Goal: Task Accomplishment & Management: Manage account settings

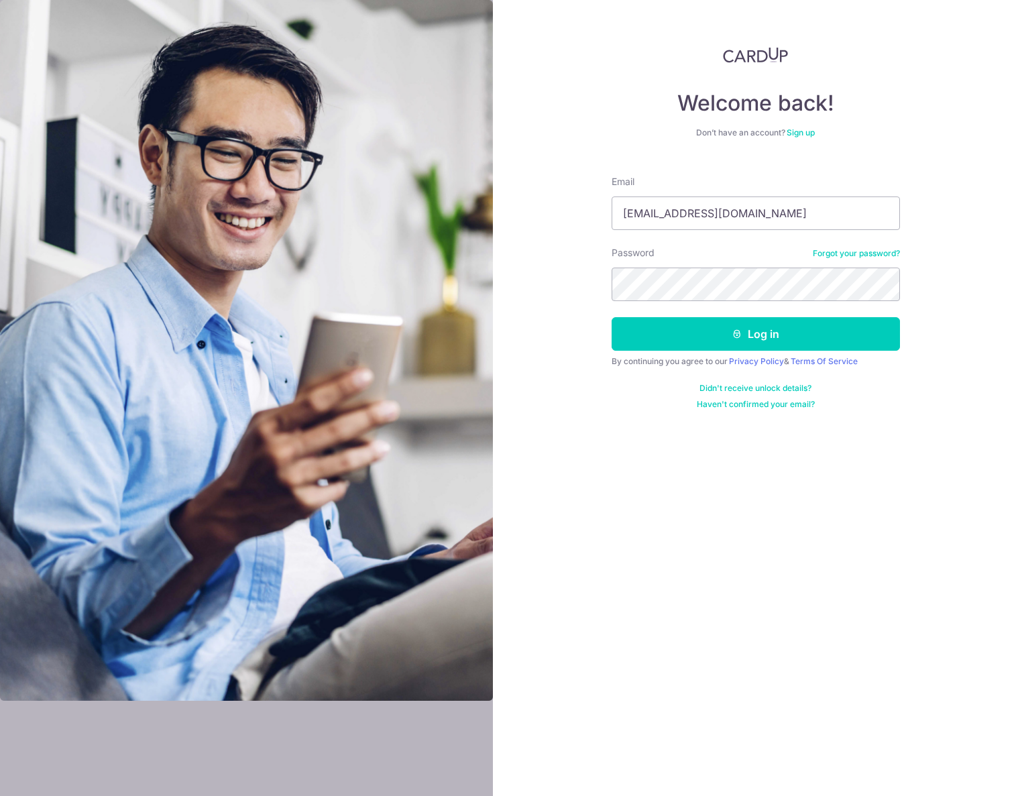
type input "[EMAIL_ADDRESS][DOMAIN_NAME]"
click at [706, 319] on button "Log in" at bounding box center [756, 334] width 288 height 34
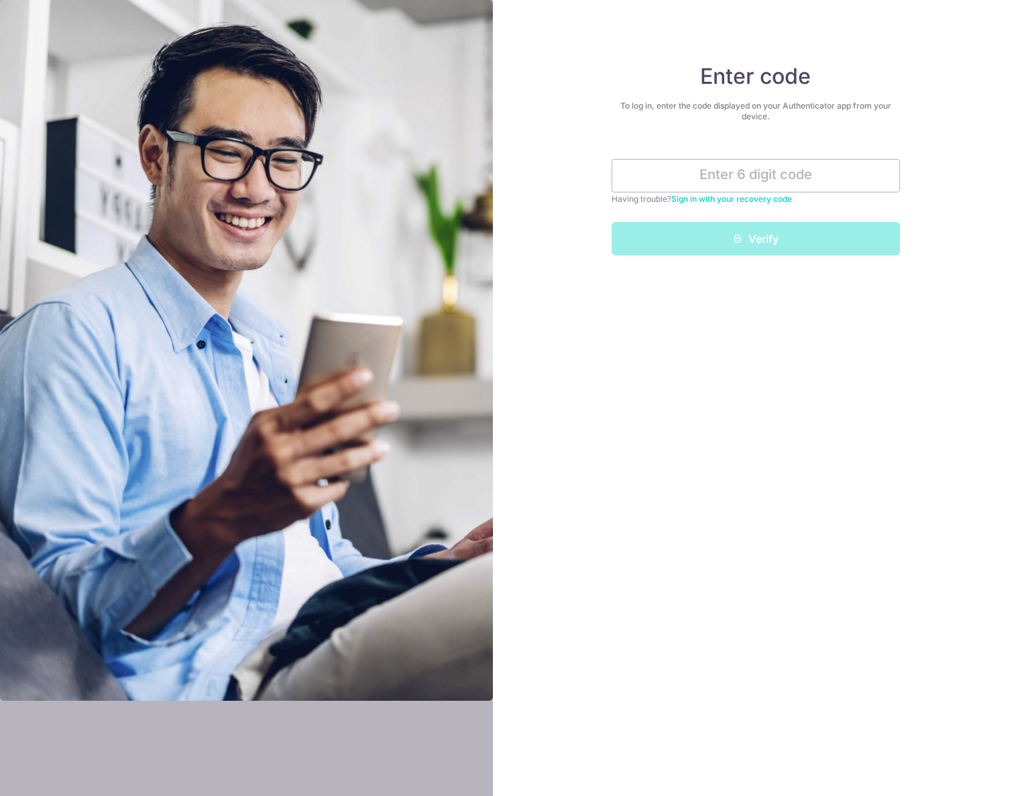
click at [722, 201] on link "Sign in with your recovery code" at bounding box center [731, 199] width 121 height 10
click at [738, 175] on input "text" at bounding box center [756, 176] width 288 height 34
click at [726, 197] on link "Sign in with your recovery code" at bounding box center [731, 199] width 121 height 10
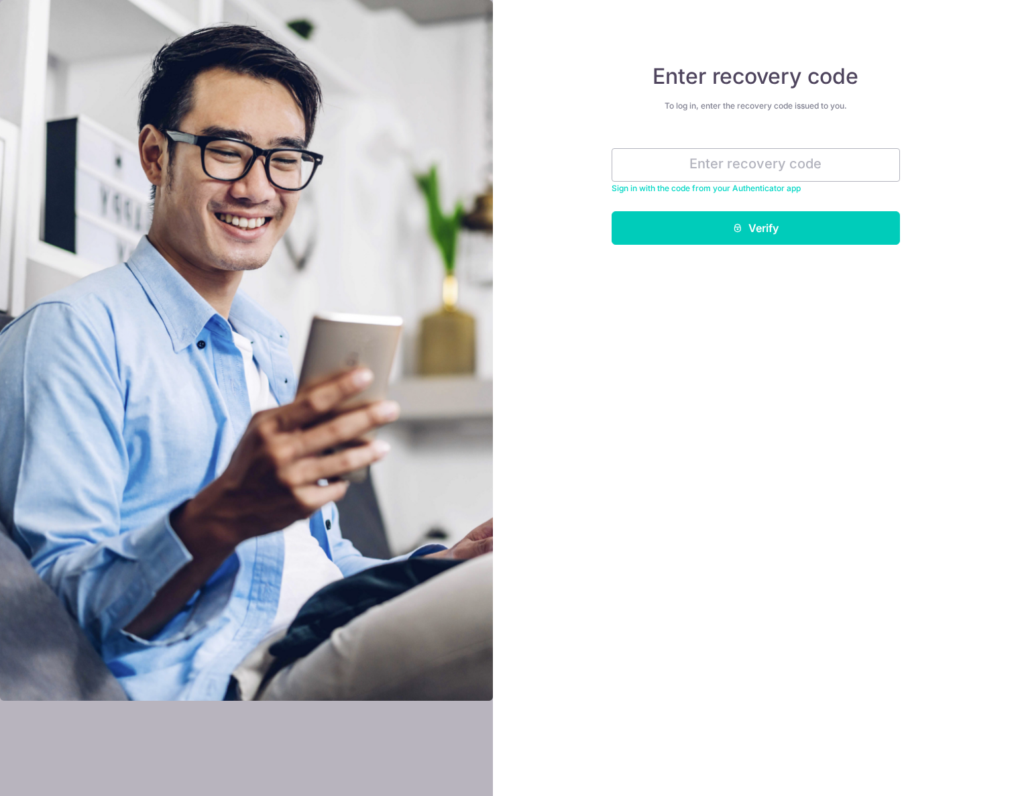
click at [758, 188] on link "Sign in with the code from your Authenticator app" at bounding box center [706, 188] width 189 height 10
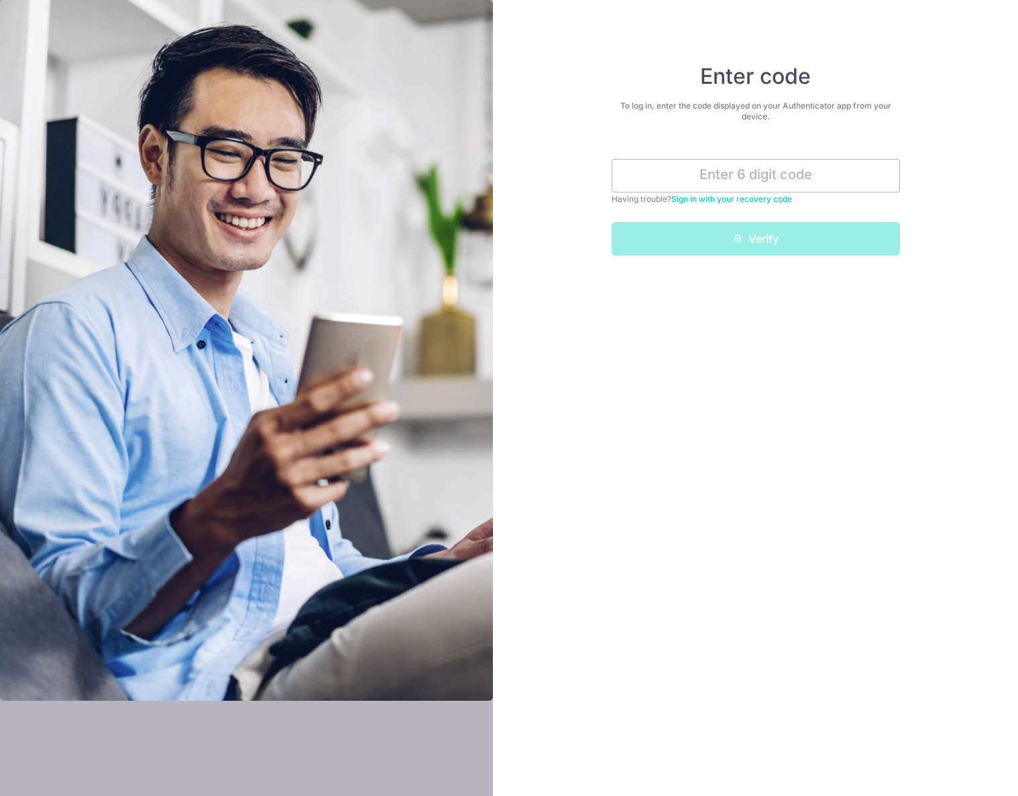
click at [759, 201] on link "Sign in with your recovery code" at bounding box center [731, 199] width 121 height 10
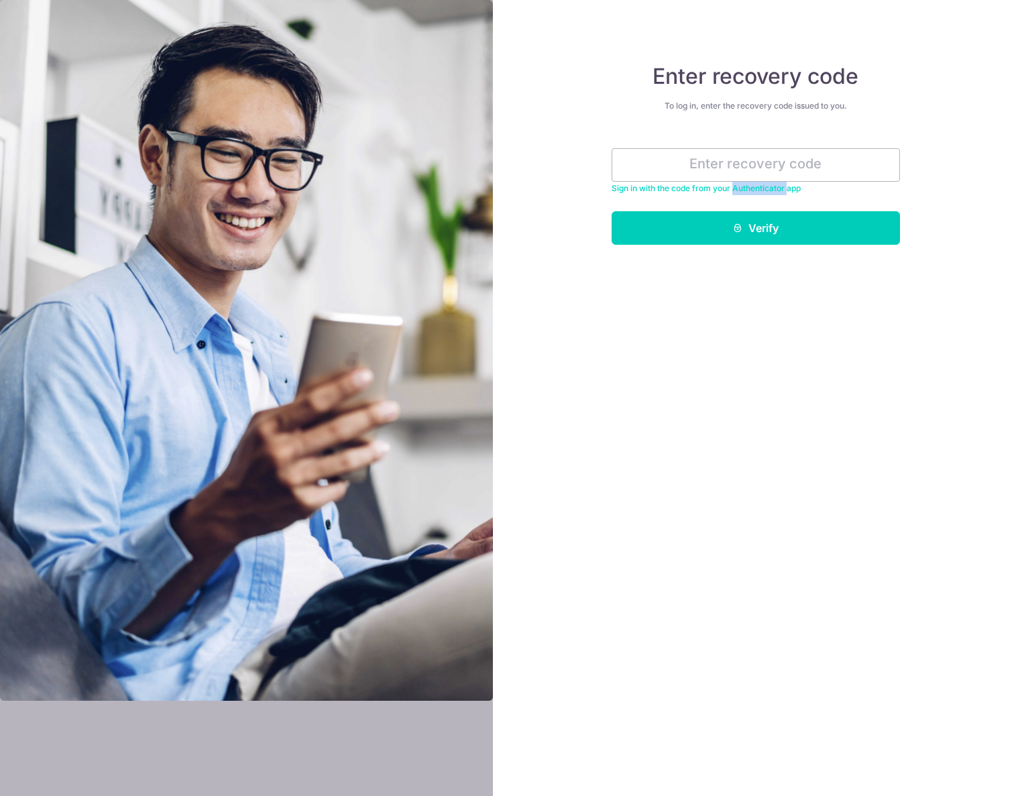
click at [760, 200] on form "Sign in with the code from your Authenticator app Verify" at bounding box center [756, 191] width 288 height 107
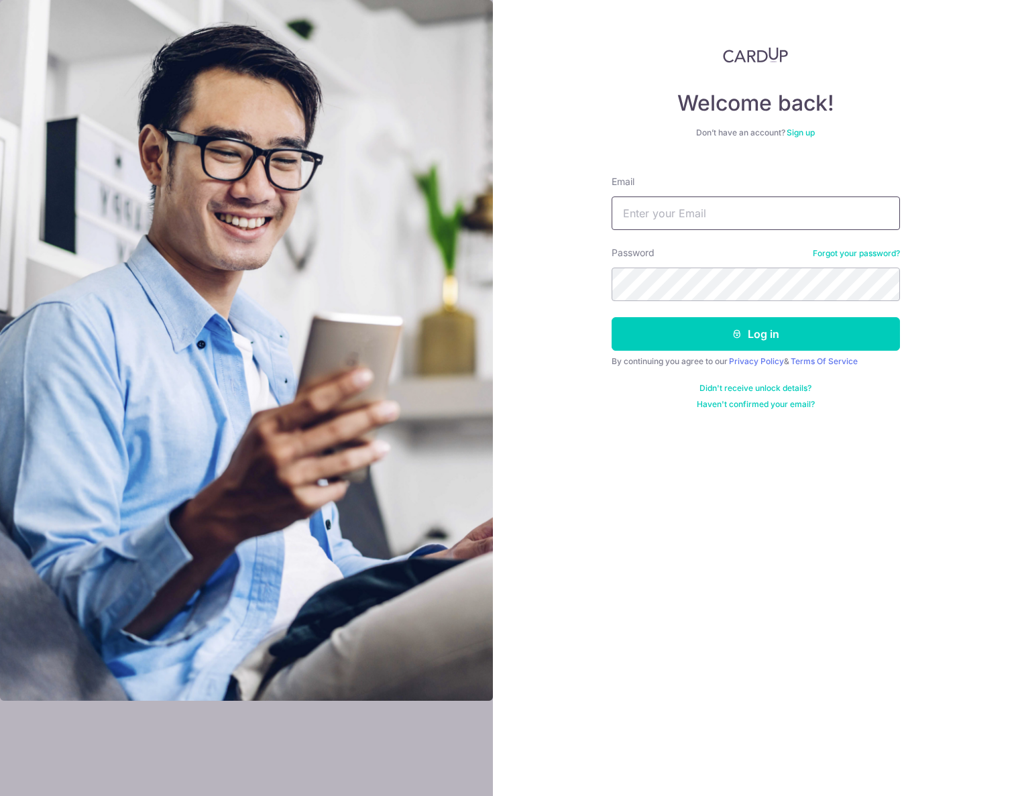
click at [663, 213] on input "Email" at bounding box center [756, 213] width 288 height 34
type input "hashim17@gmail.com"
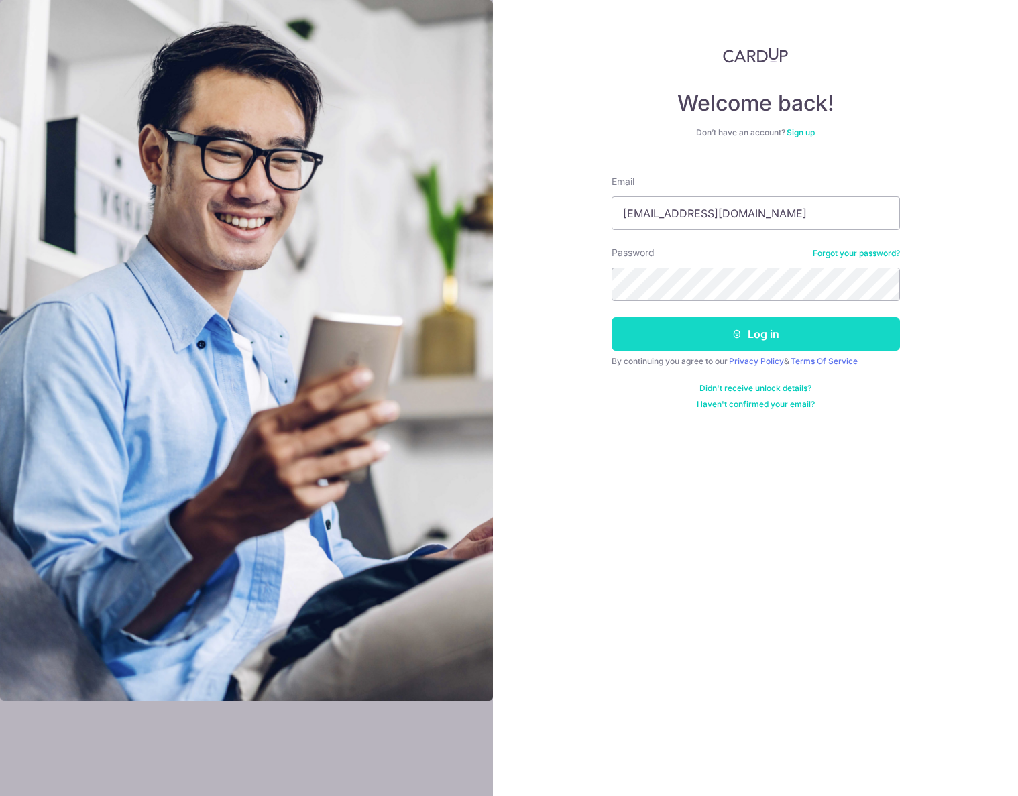
click at [744, 339] on button "Log in" at bounding box center [756, 334] width 288 height 34
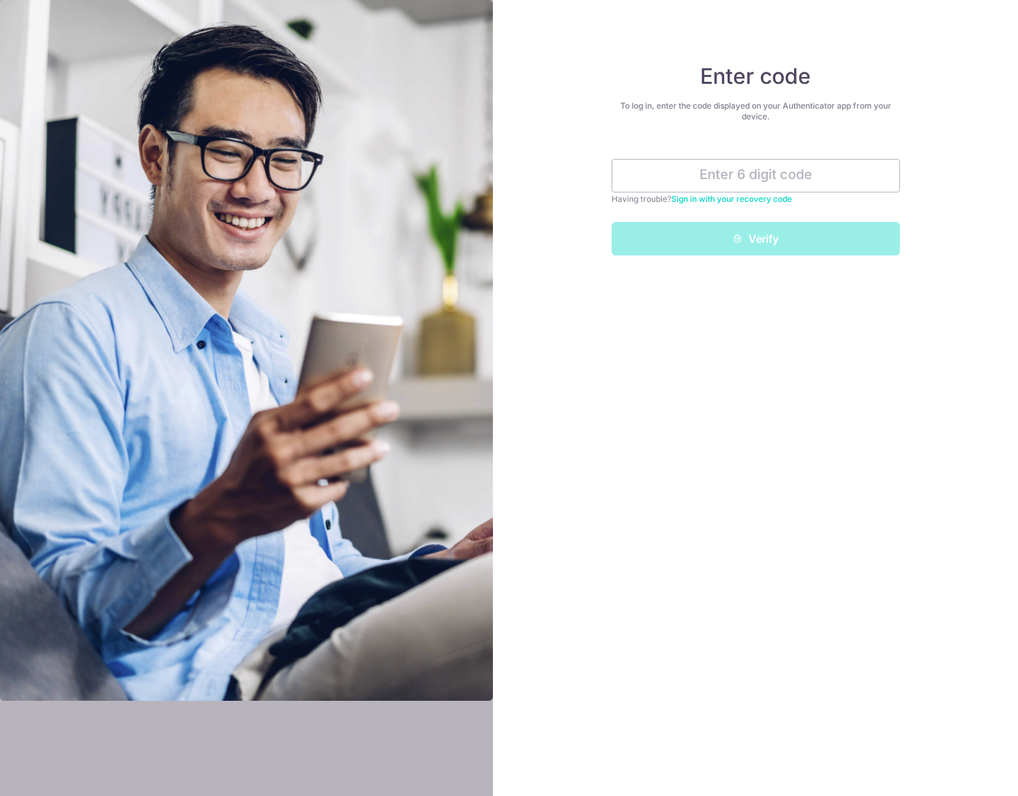
click at [750, 193] on div "Having trouble? Sign in with your recovery code" at bounding box center [756, 198] width 288 height 13
click at [742, 199] on link "Sign in with your recovery code" at bounding box center [731, 199] width 121 height 10
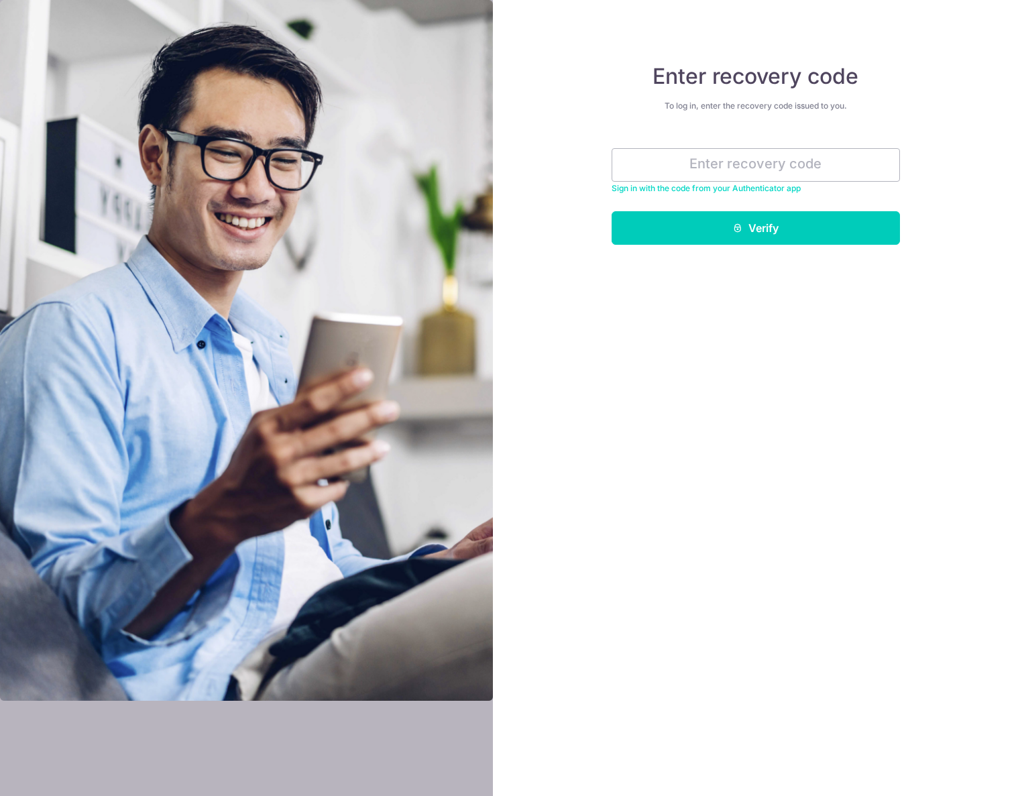
click at [751, 192] on link "Sign in with the code from your Authenticator app" at bounding box center [706, 188] width 189 height 10
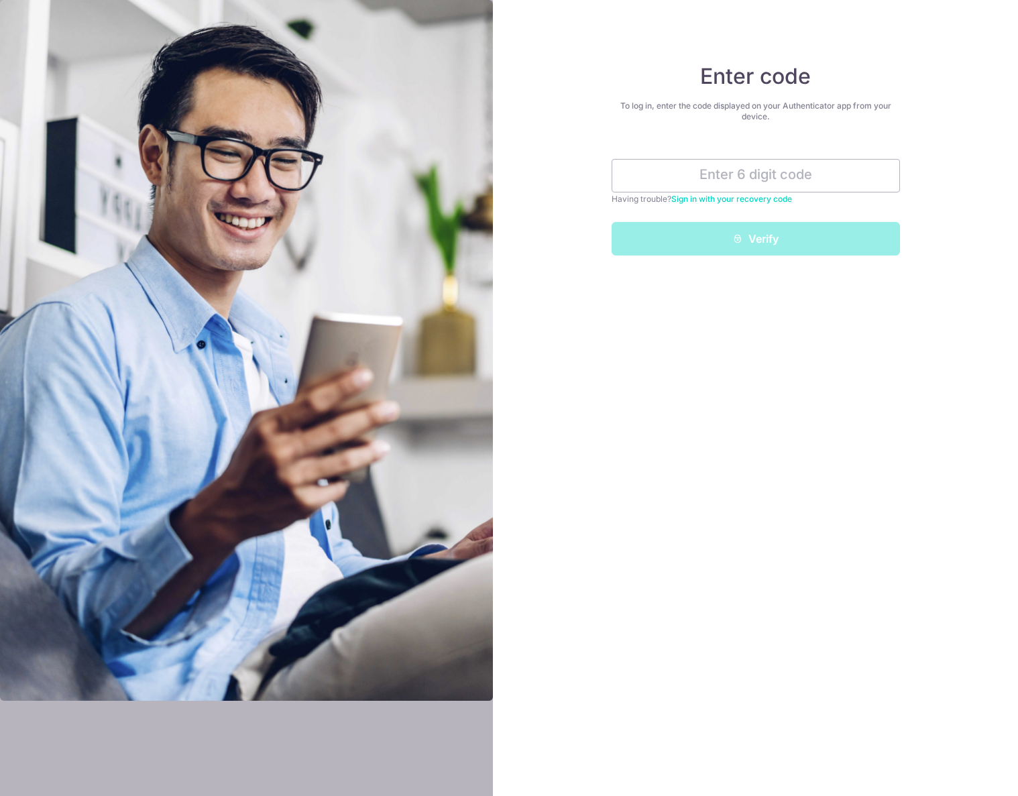
click at [741, 204] on link "Sign in with your recovery code" at bounding box center [731, 199] width 121 height 10
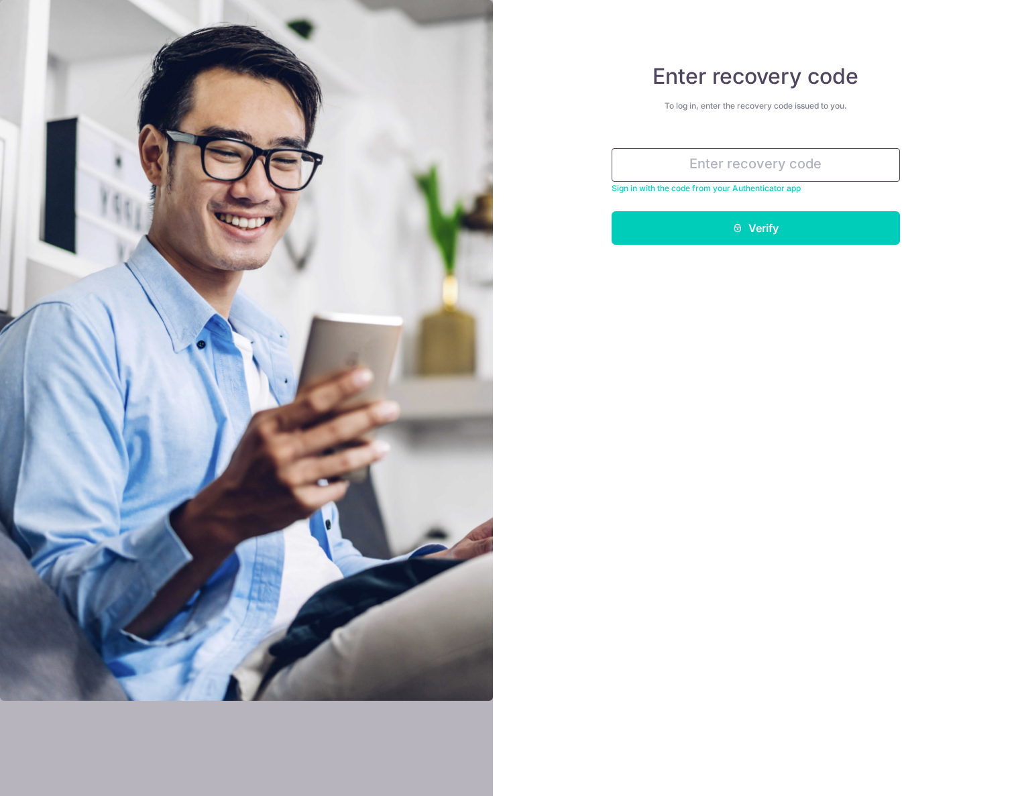
click at [799, 159] on input "text" at bounding box center [756, 165] width 288 height 34
paste input "3d3ad-93969-01db3"
type input "3d3ad-93969-01db3"
click at [757, 238] on button "Verify" at bounding box center [756, 228] width 288 height 34
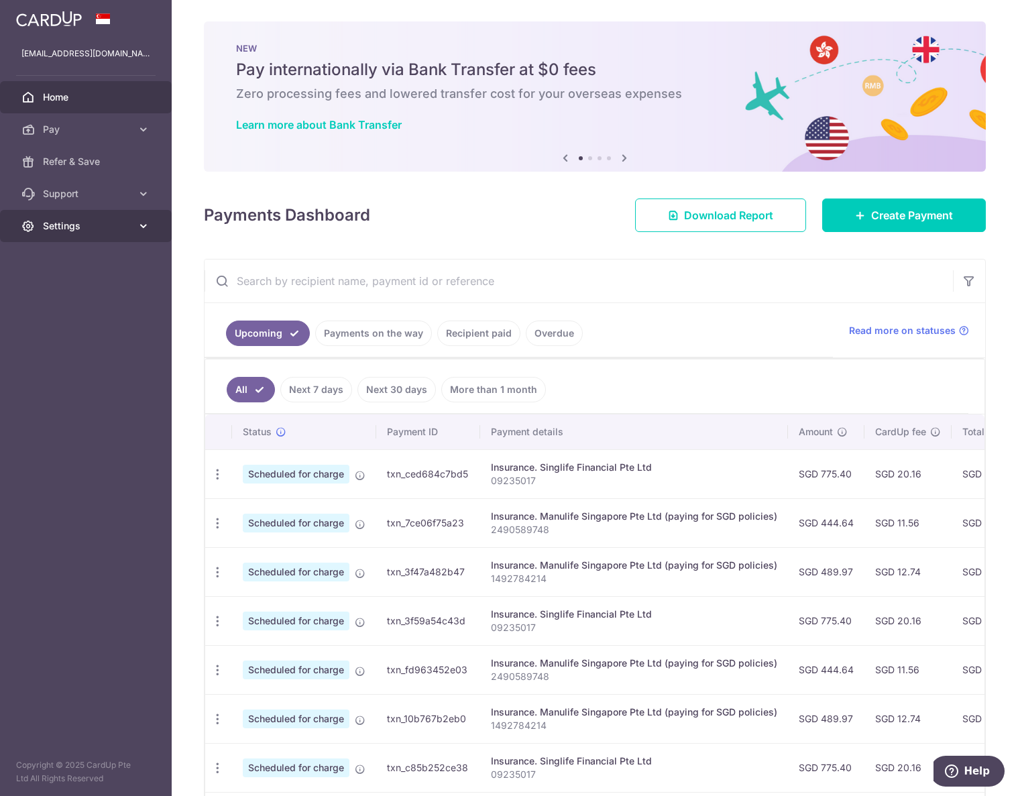
click at [135, 223] on link "Settings" at bounding box center [86, 226] width 172 height 32
click at [68, 254] on span "Account" at bounding box center [87, 257] width 89 height 13
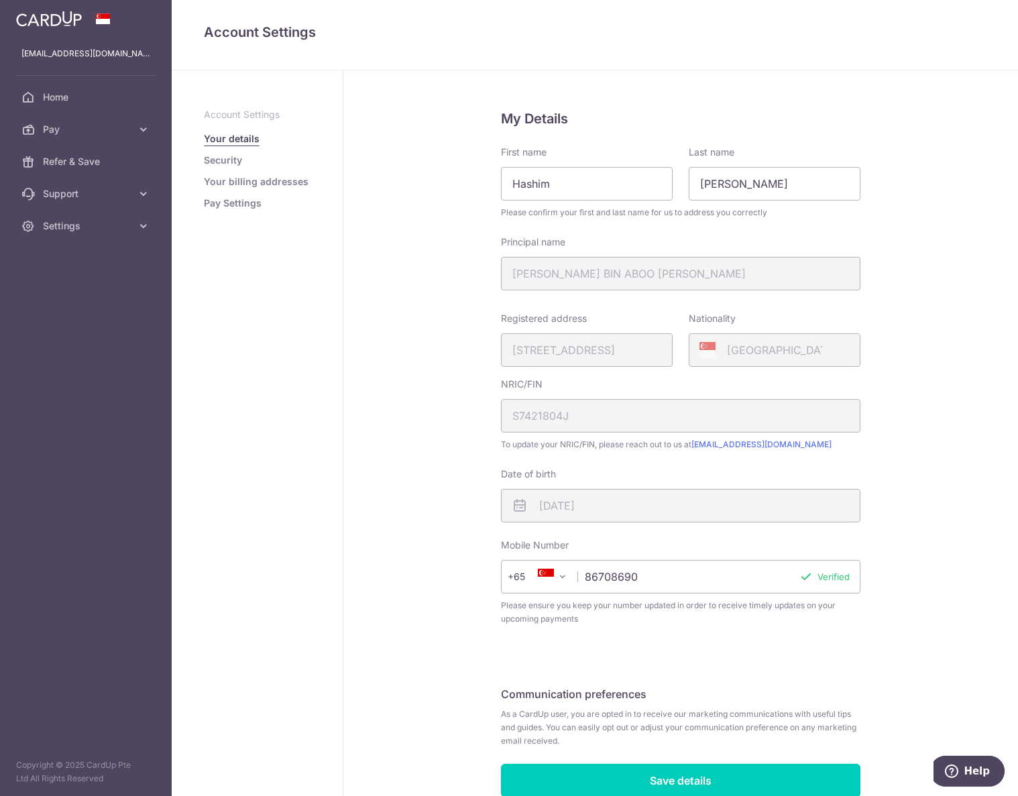
click at [221, 171] on ul "Account Settings Your details Security Your billing addresses Pay Settings" at bounding box center [257, 159] width 107 height 102
click at [233, 157] on link "Security" at bounding box center [223, 160] width 38 height 13
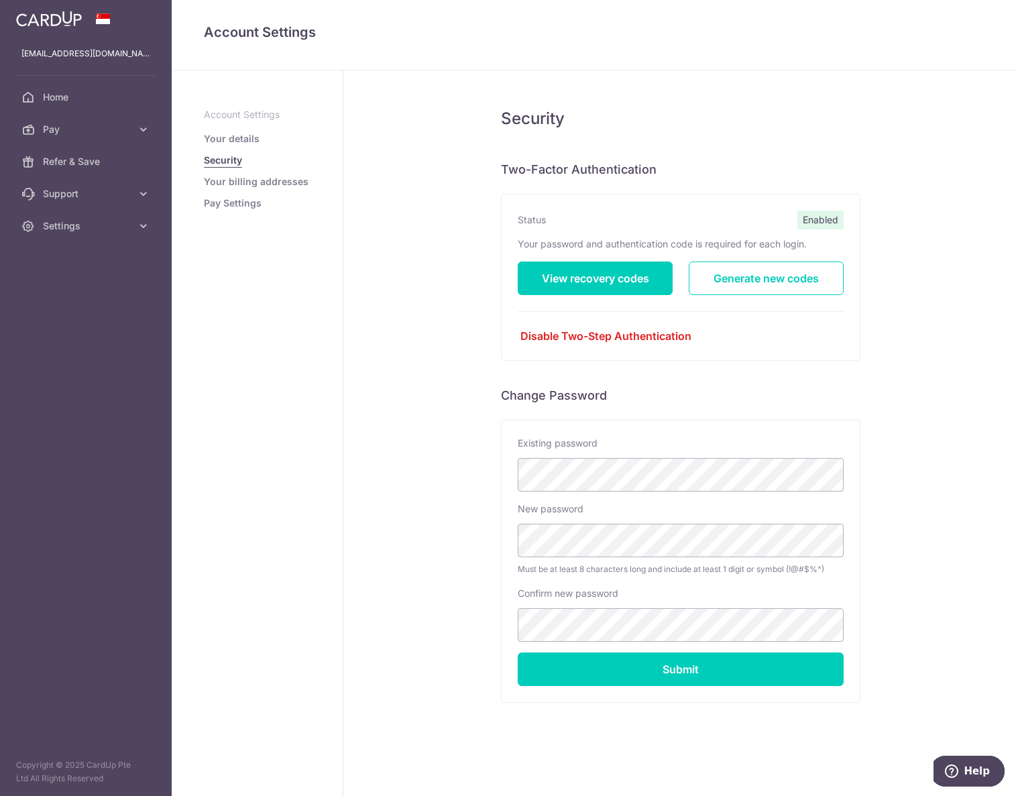
click at [227, 206] on link "Pay Settings" at bounding box center [233, 202] width 58 height 13
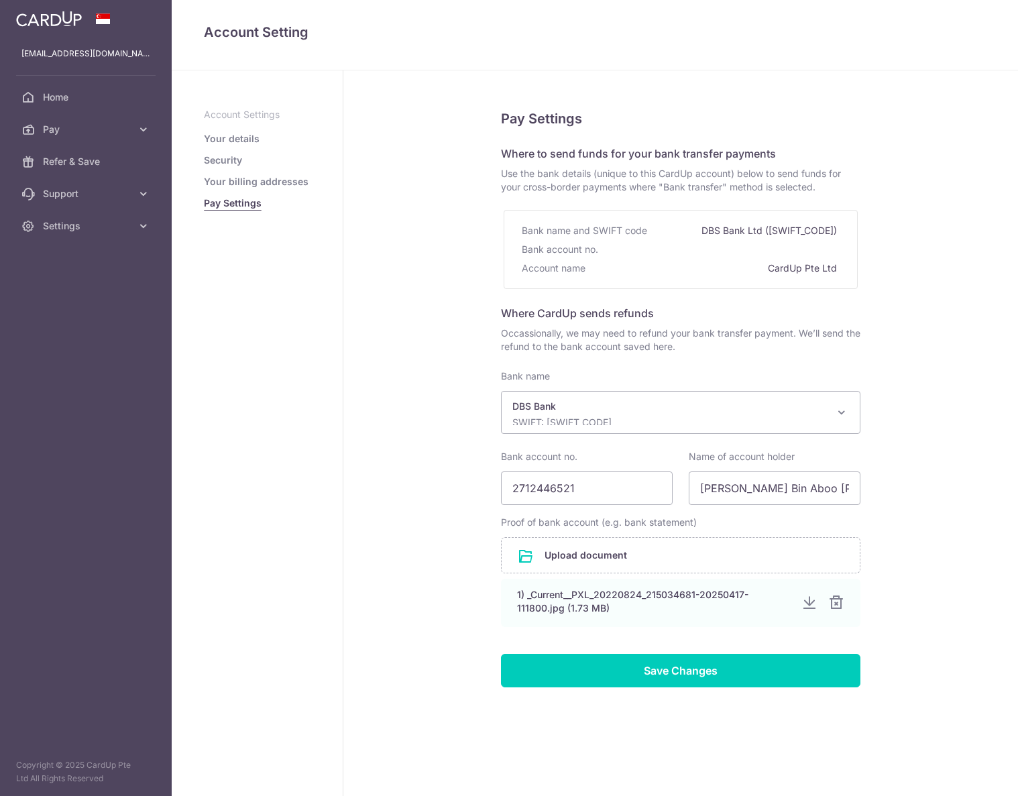
select select "6"
click at [251, 180] on link "Your billing addresses" at bounding box center [256, 181] width 105 height 13
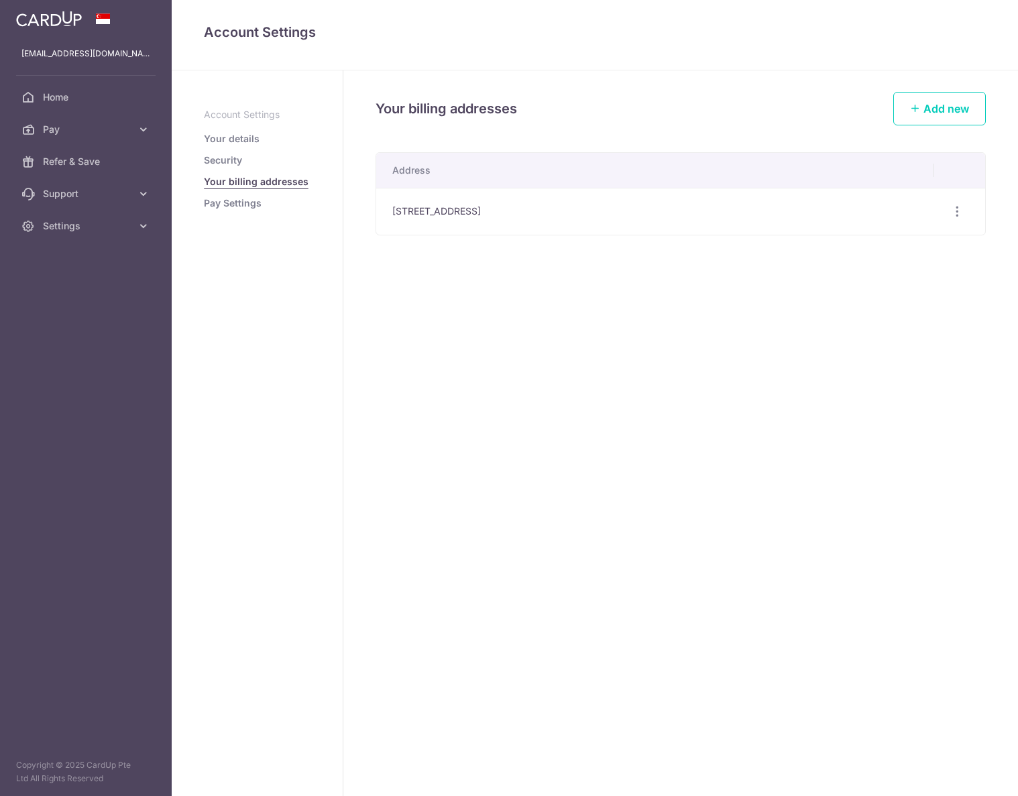
click at [215, 154] on link "Security" at bounding box center [223, 160] width 38 height 13
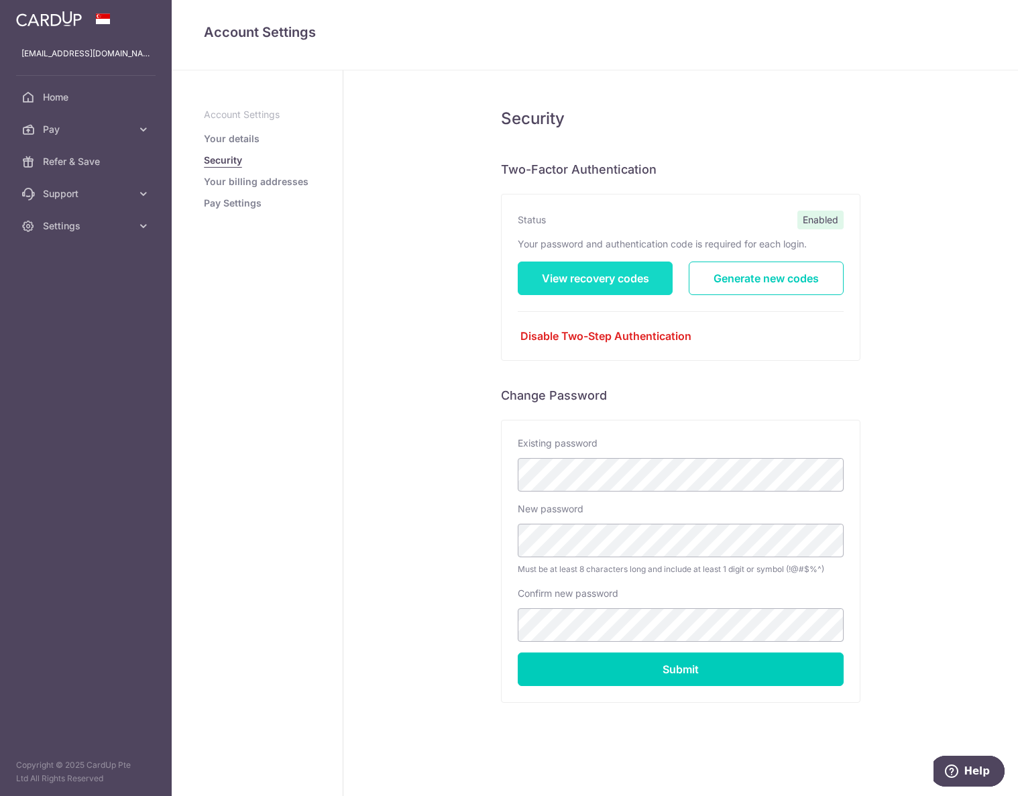
click at [633, 288] on link "View recovery codes" at bounding box center [595, 279] width 155 height 34
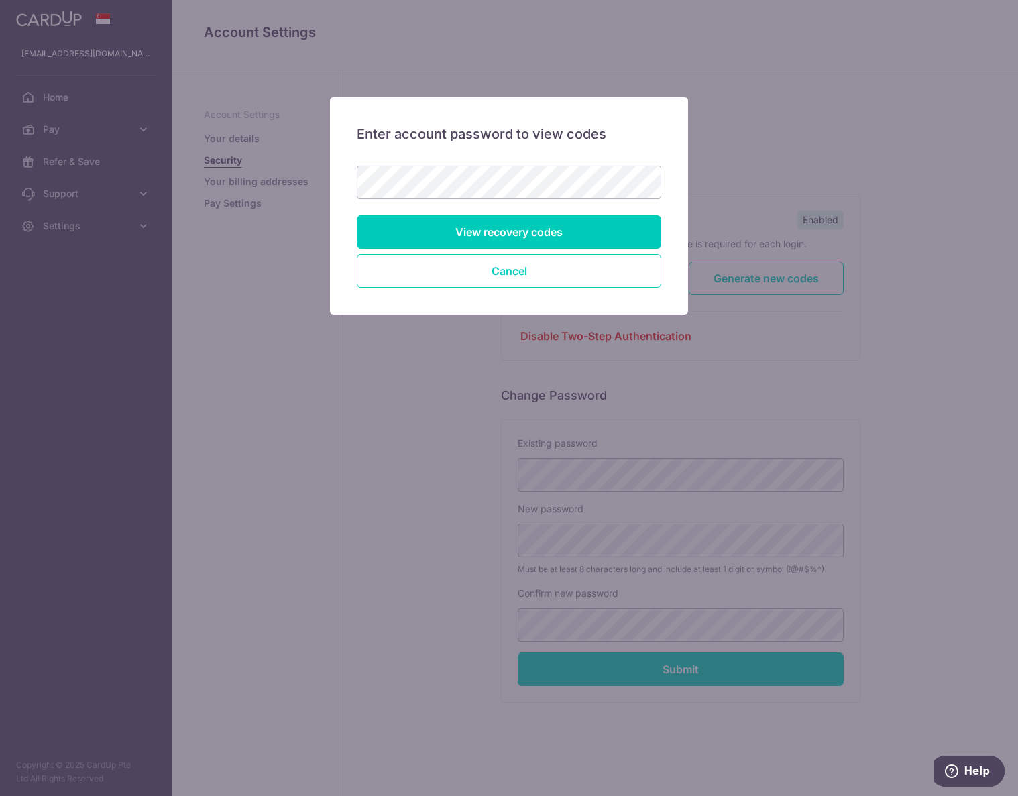
click at [551, 201] on form "View recovery codes Cancel" at bounding box center [509, 227] width 304 height 122
click at [357, 215] on input "View recovery codes" at bounding box center [509, 232] width 304 height 34
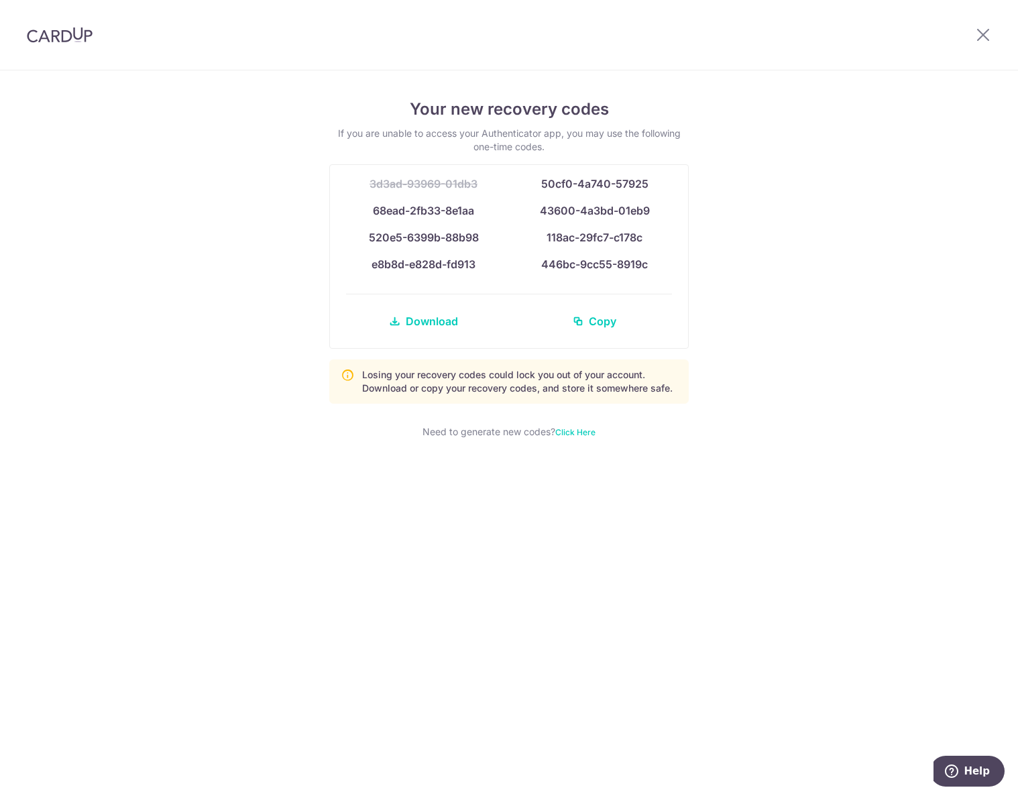
click at [995, 31] on div at bounding box center [983, 35] width 70 height 70
click at [969, 36] on div at bounding box center [983, 35] width 70 height 70
click at [979, 38] on icon at bounding box center [983, 34] width 16 height 17
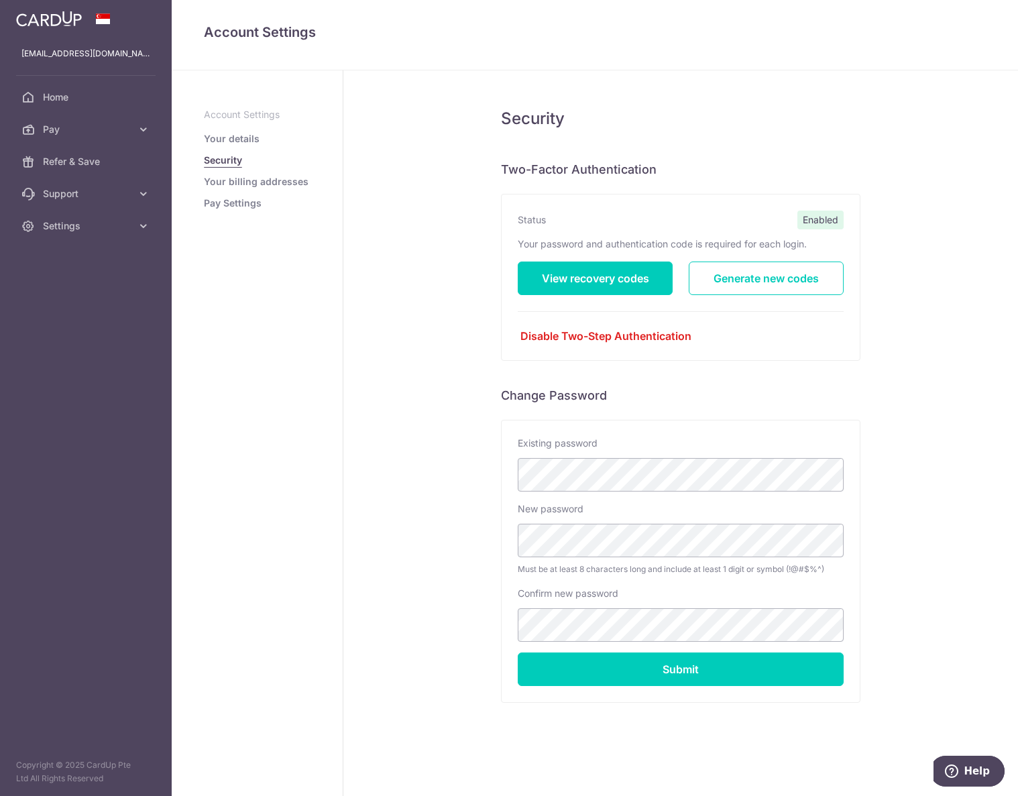
click at [264, 113] on p "Account Settings" at bounding box center [257, 114] width 107 height 13
click at [230, 141] on link "Your details" at bounding box center [232, 138] width 56 height 13
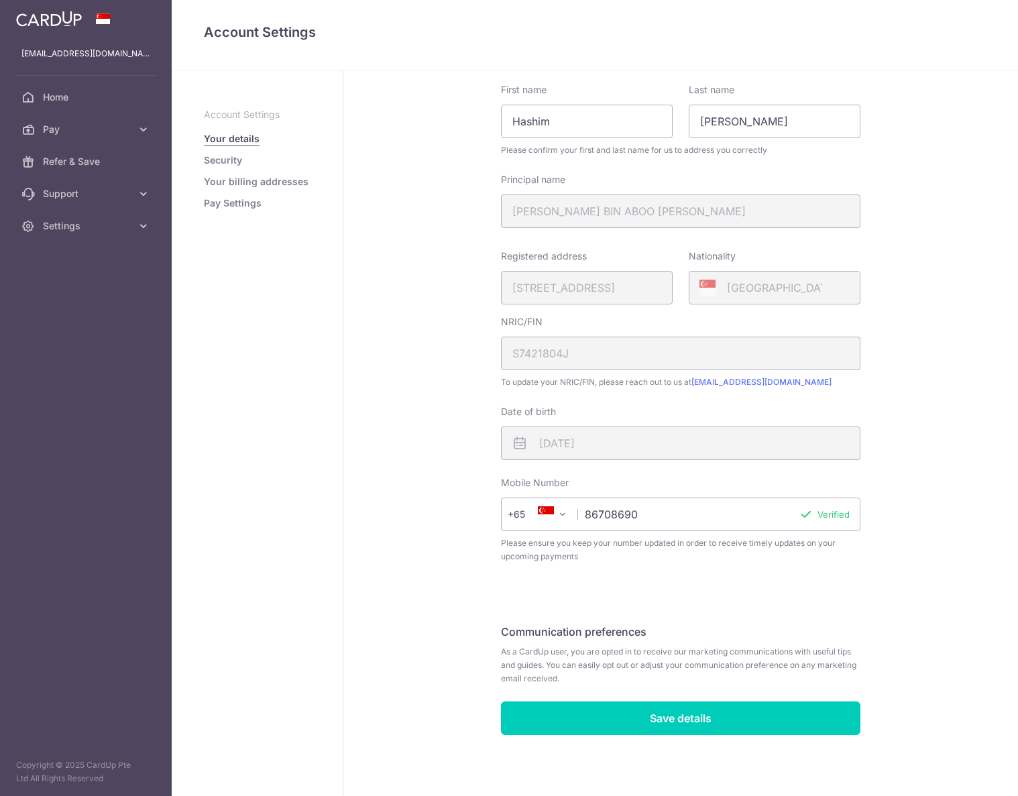
scroll to position [64, 0]
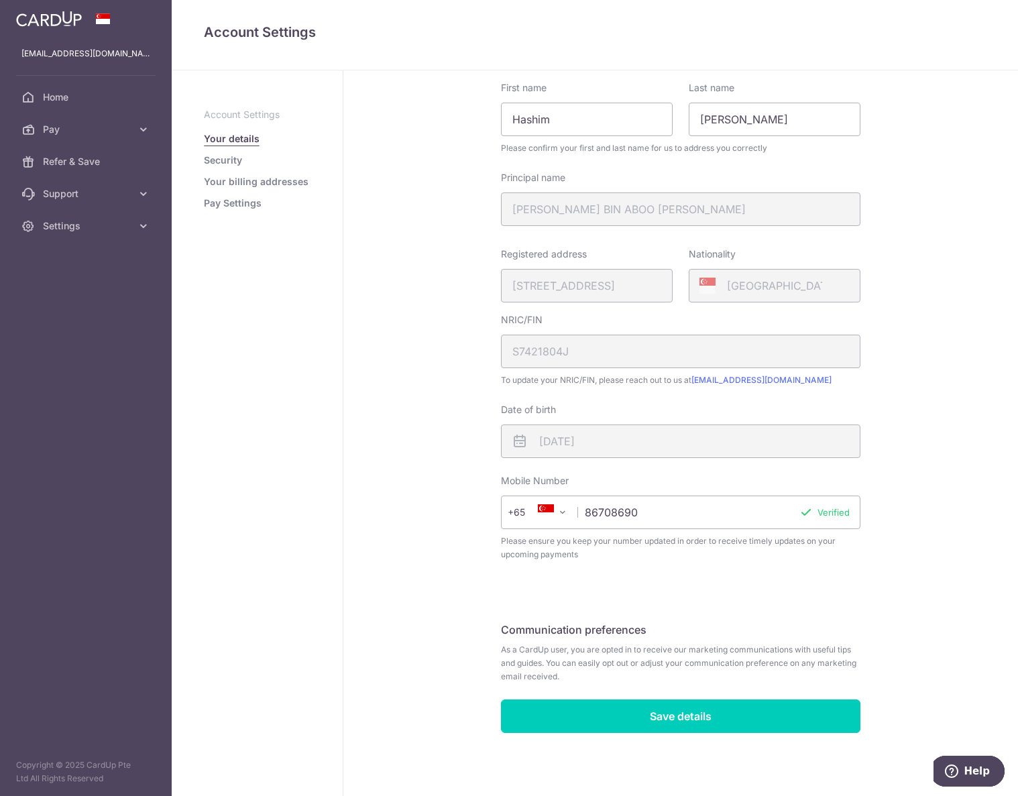
click at [223, 169] on ul "Account Settings Your details Security Your billing addresses Pay Settings" at bounding box center [257, 159] width 107 height 102
click at [234, 161] on link "Security" at bounding box center [223, 160] width 38 height 13
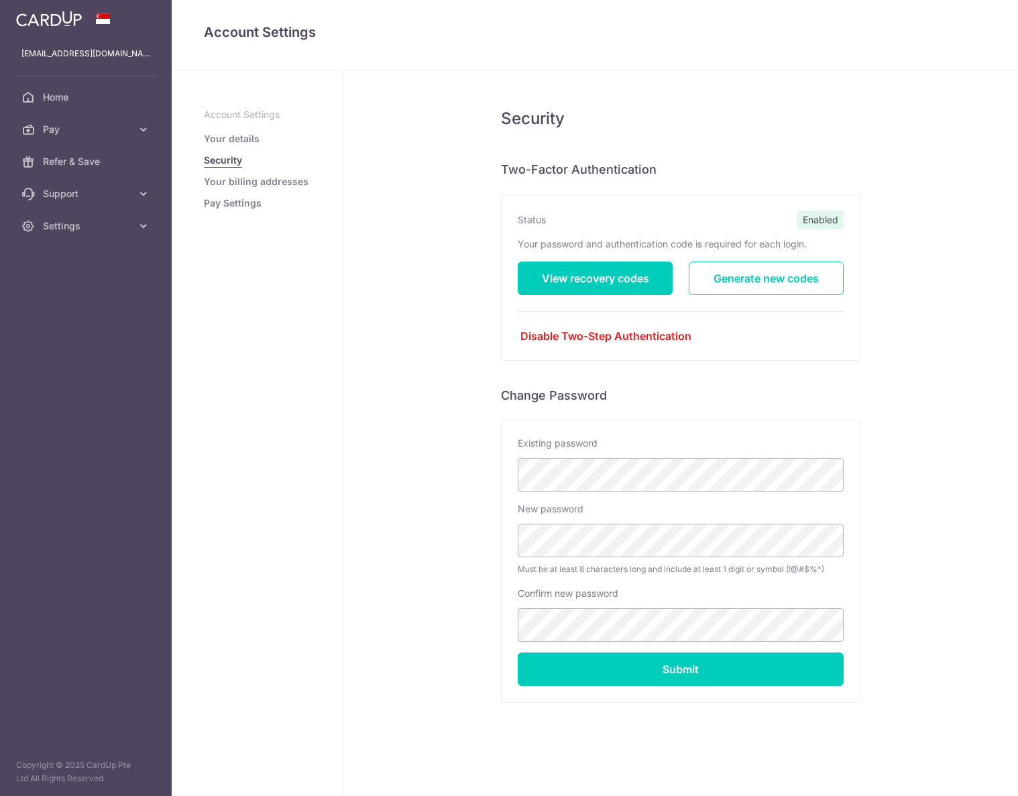
click at [234, 203] on link "Pay Settings" at bounding box center [233, 202] width 58 height 13
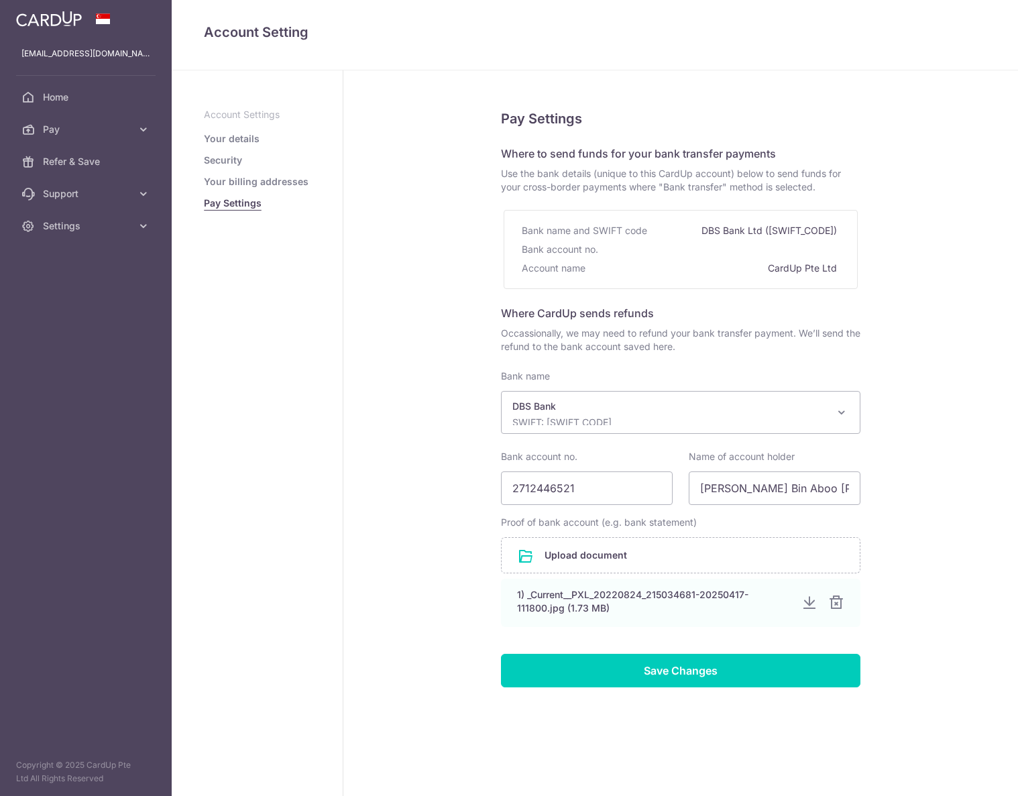
select select "6"
drag, startPoint x: 0, startPoint y: 0, endPoint x: 245, endPoint y: 184, distance: 306.1
click at [245, 184] on link "Your billing addresses" at bounding box center [256, 181] width 105 height 13
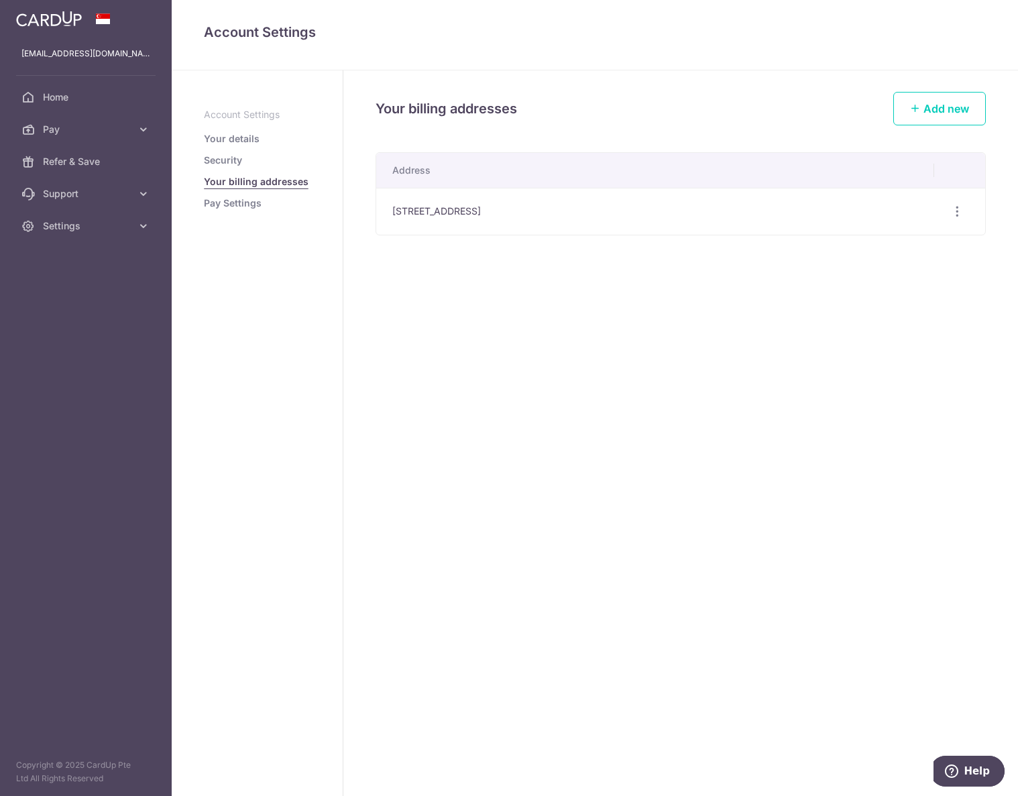
click at [241, 155] on link "Security" at bounding box center [223, 160] width 38 height 13
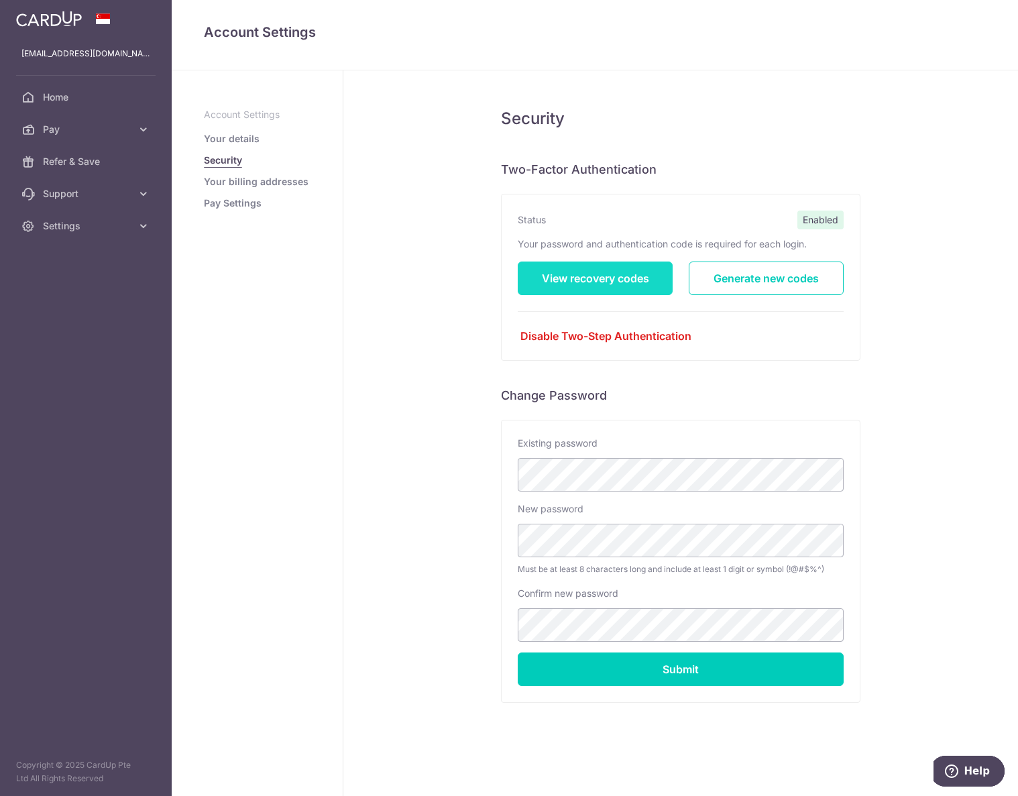
click at [642, 279] on link "View recovery codes" at bounding box center [595, 279] width 155 height 34
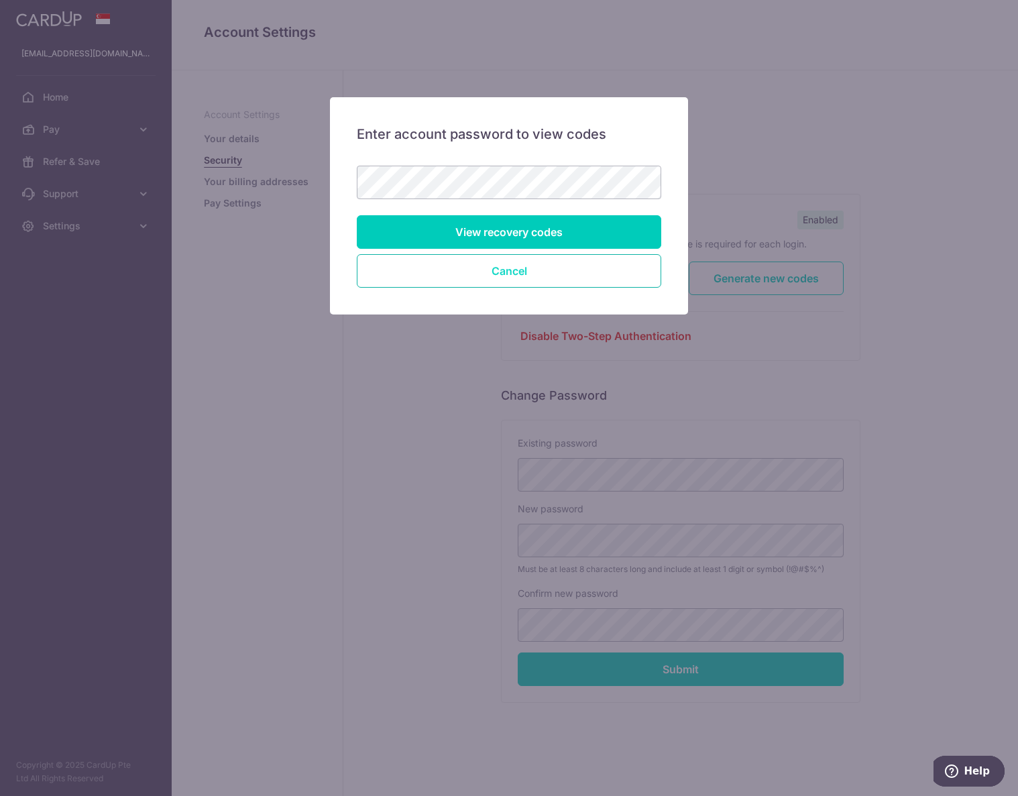
click at [514, 280] on button "Cancel" at bounding box center [509, 271] width 304 height 34
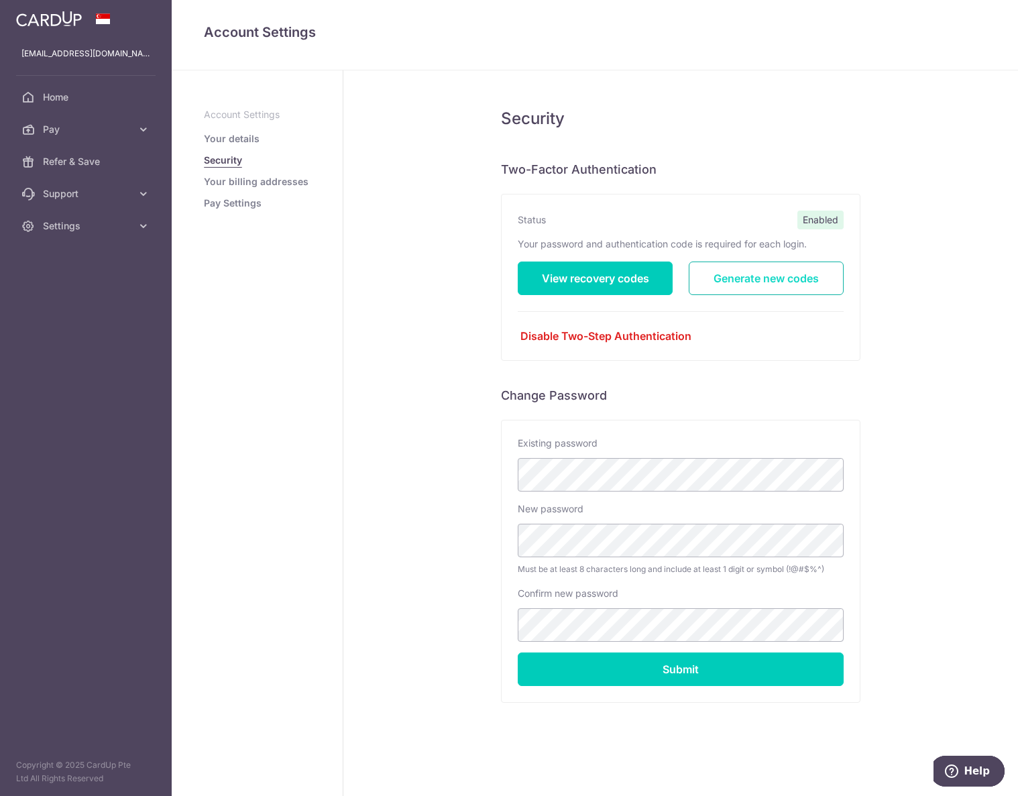
click at [788, 278] on link "Generate new codes" at bounding box center [766, 279] width 155 height 34
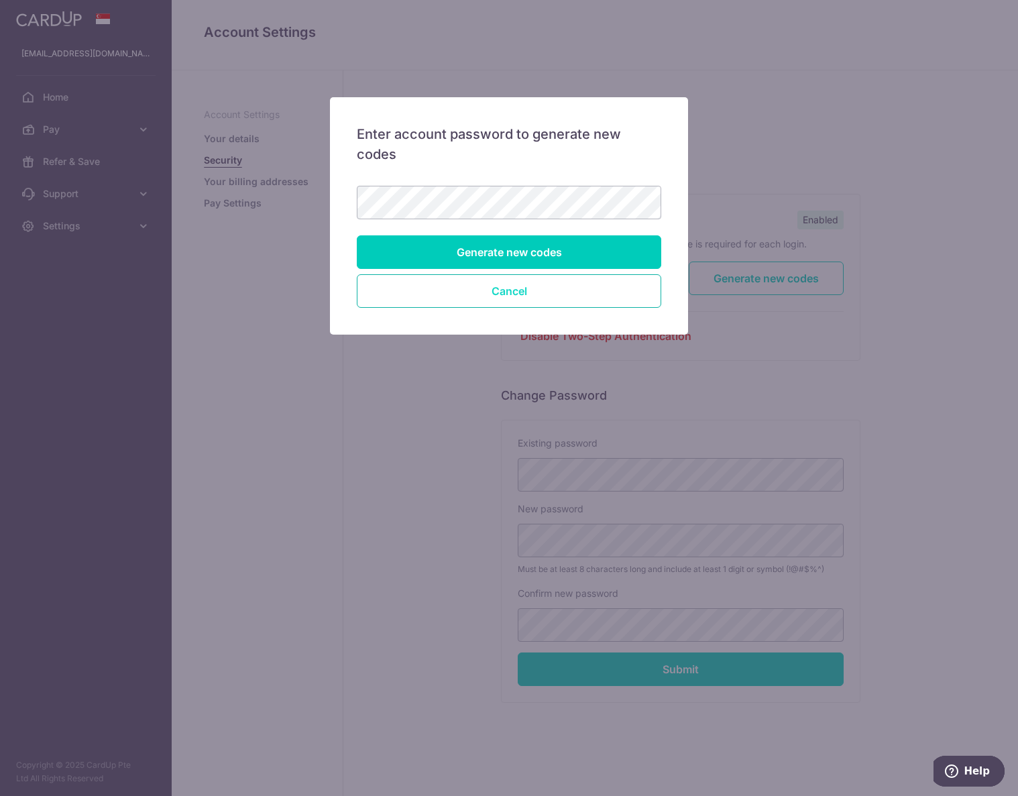
click at [513, 284] on button "Cancel" at bounding box center [509, 291] width 304 height 34
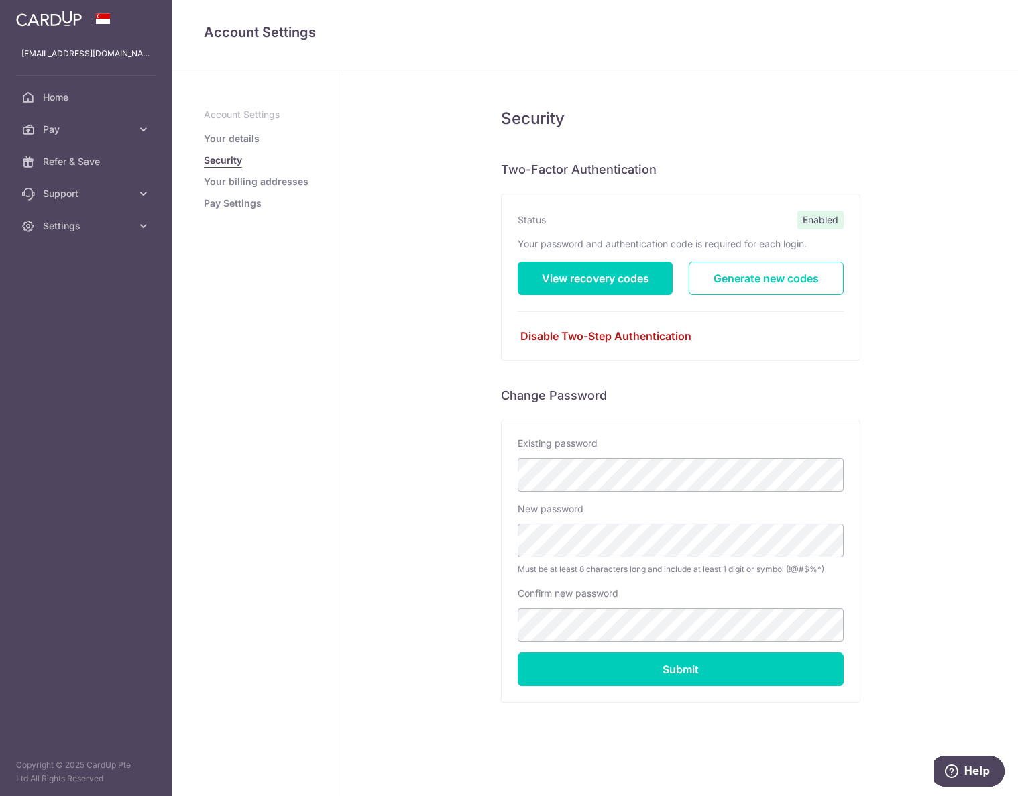
click at [653, 337] on link "Disable Two-Step Authentication" at bounding box center [681, 336] width 326 height 16
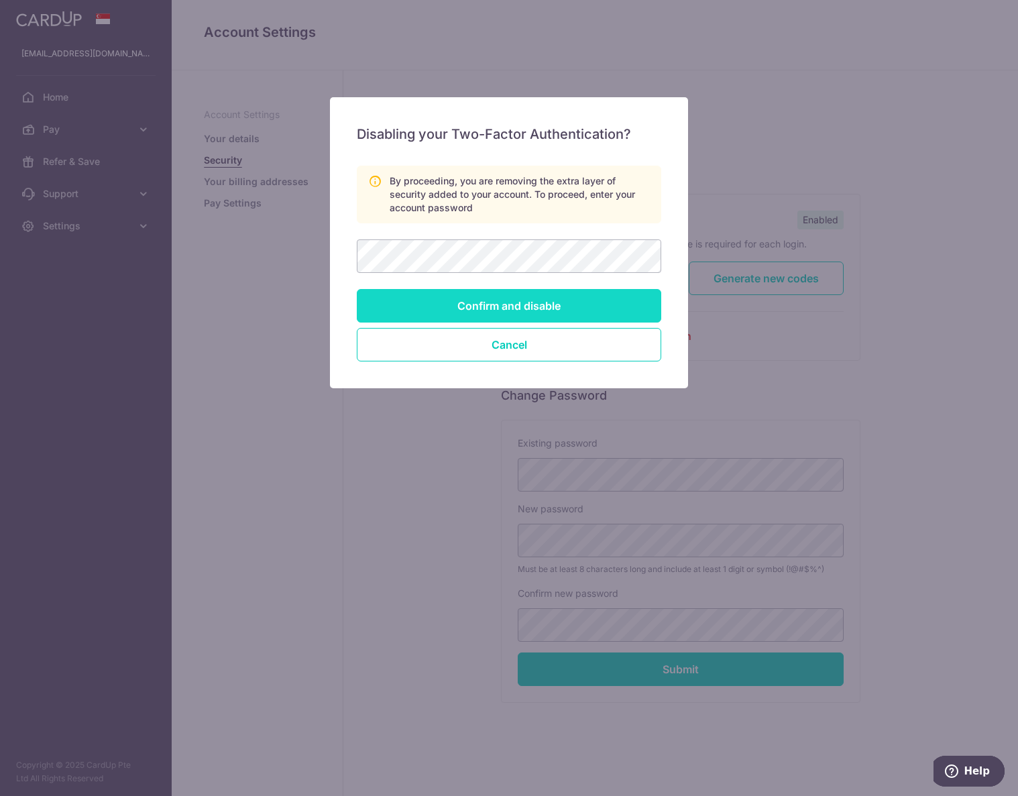
click at [573, 311] on input "Confirm and disable" at bounding box center [509, 306] width 304 height 34
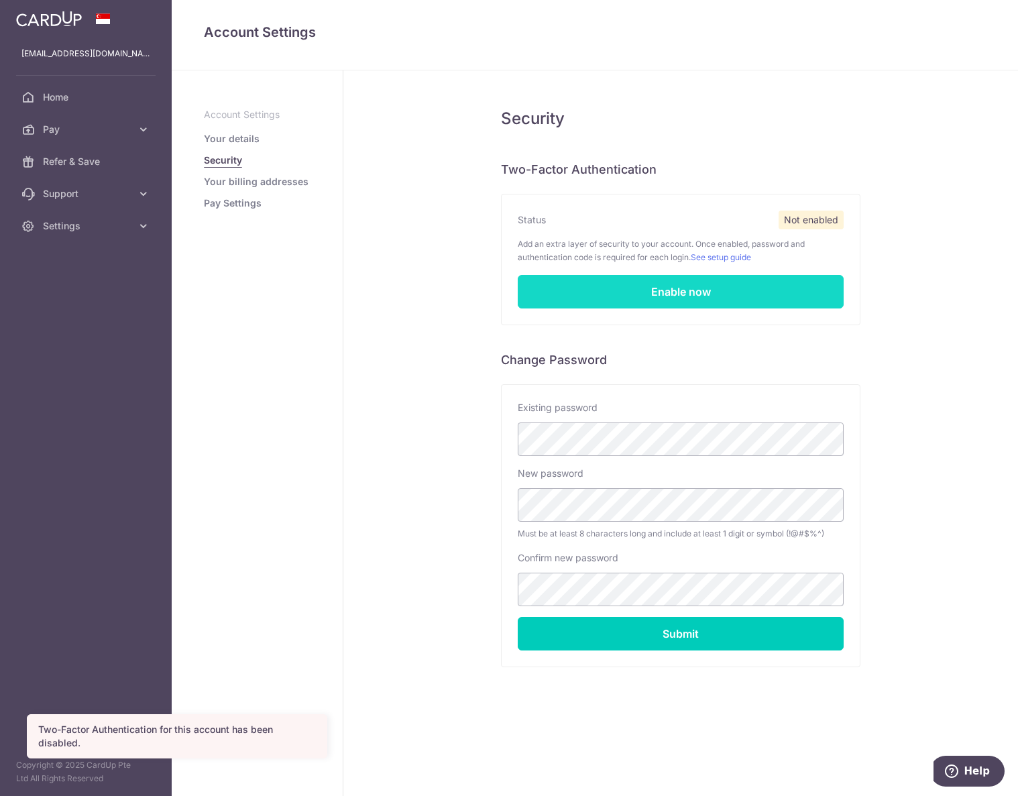
click at [560, 290] on link "Enable now" at bounding box center [681, 292] width 326 height 34
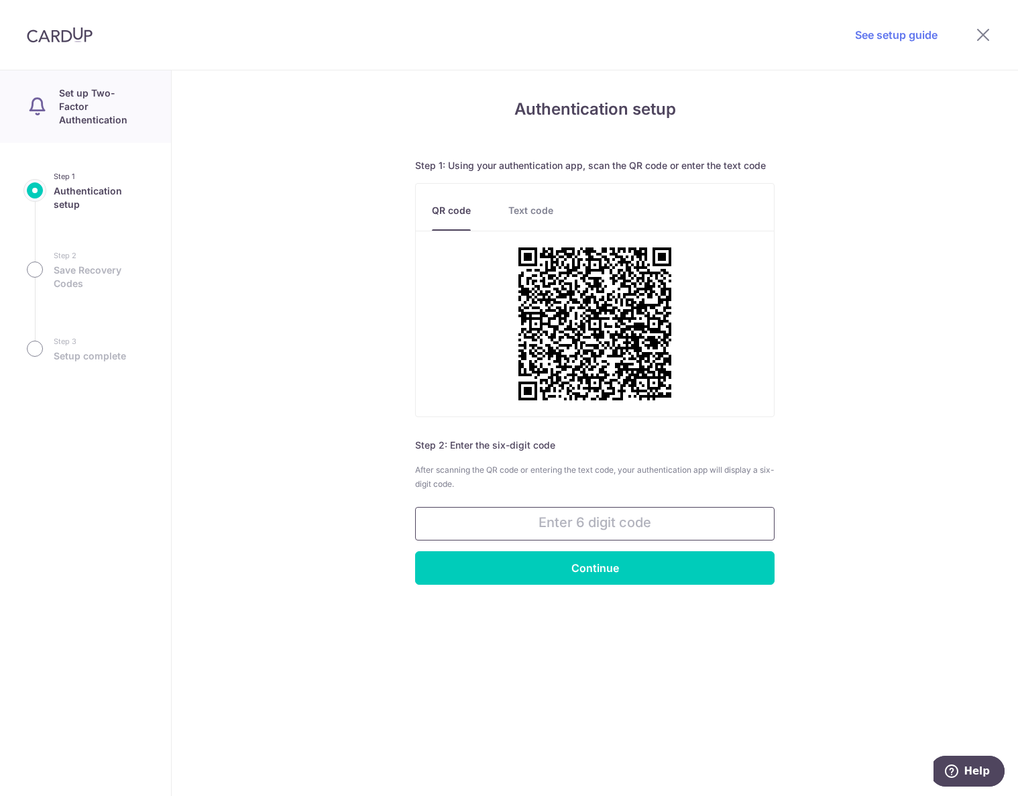
click at [528, 514] on input "text" at bounding box center [594, 524] width 359 height 34
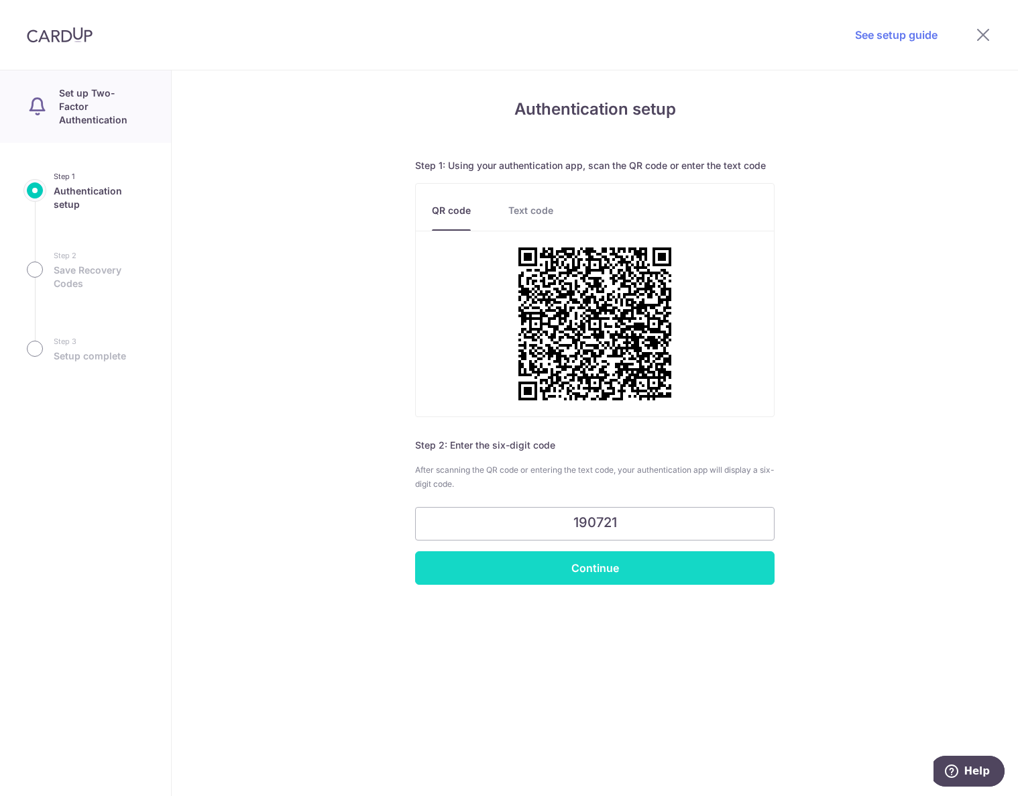
type input "190721"
click at [521, 584] on input "Continue" at bounding box center [594, 568] width 359 height 34
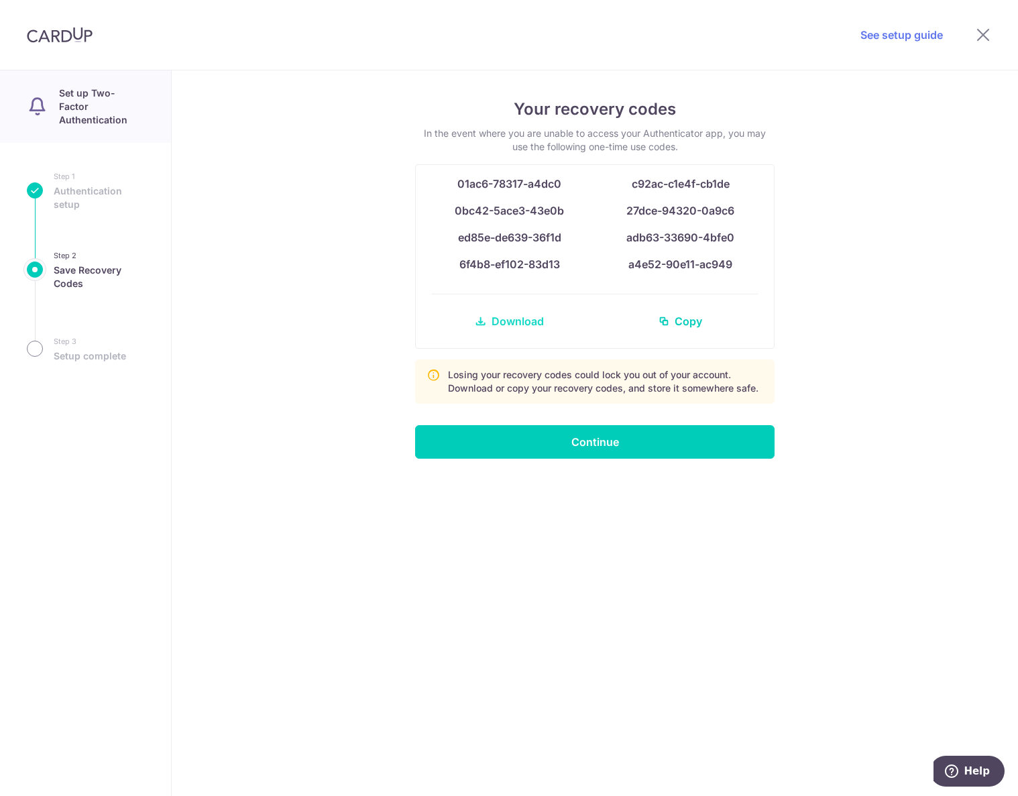
click at [488, 315] on link "Download" at bounding box center [509, 321] width 155 height 32
click at [510, 445] on input "Continue" at bounding box center [594, 442] width 359 height 34
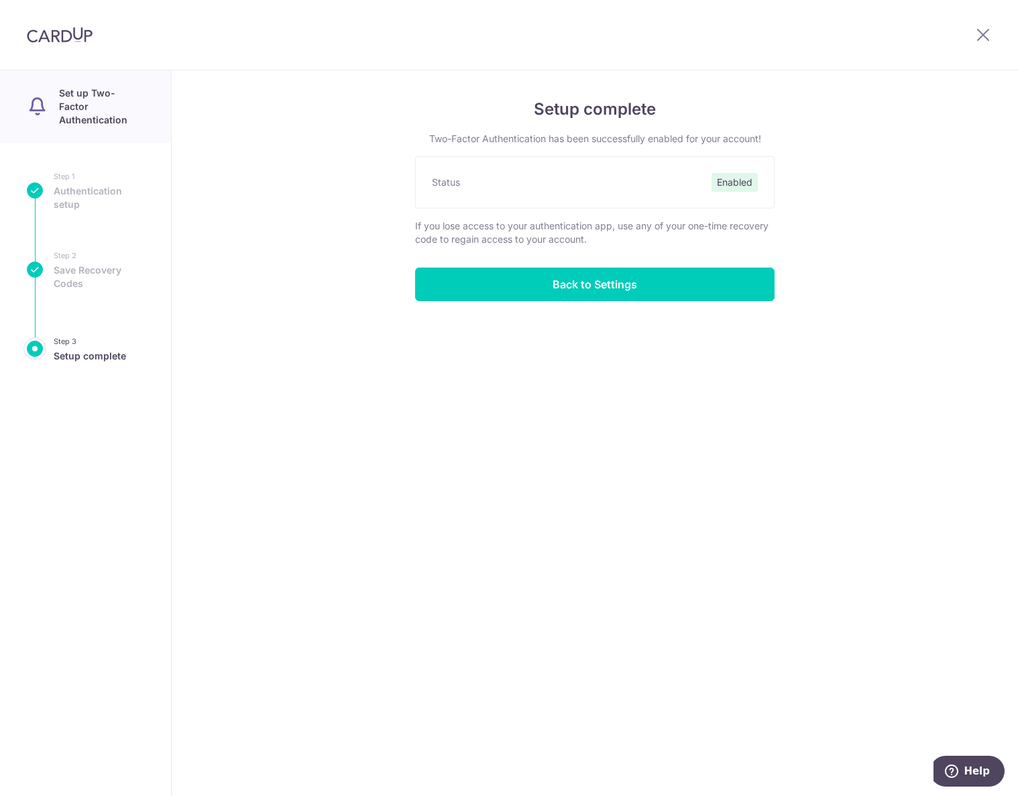
click at [616, 301] on div "Setup complete Two-Factor Authentication has been successfully enabled for your…" at bounding box center [595, 433] width 846 height 726
click at [625, 288] on input "Back to Settings" at bounding box center [594, 285] width 359 height 34
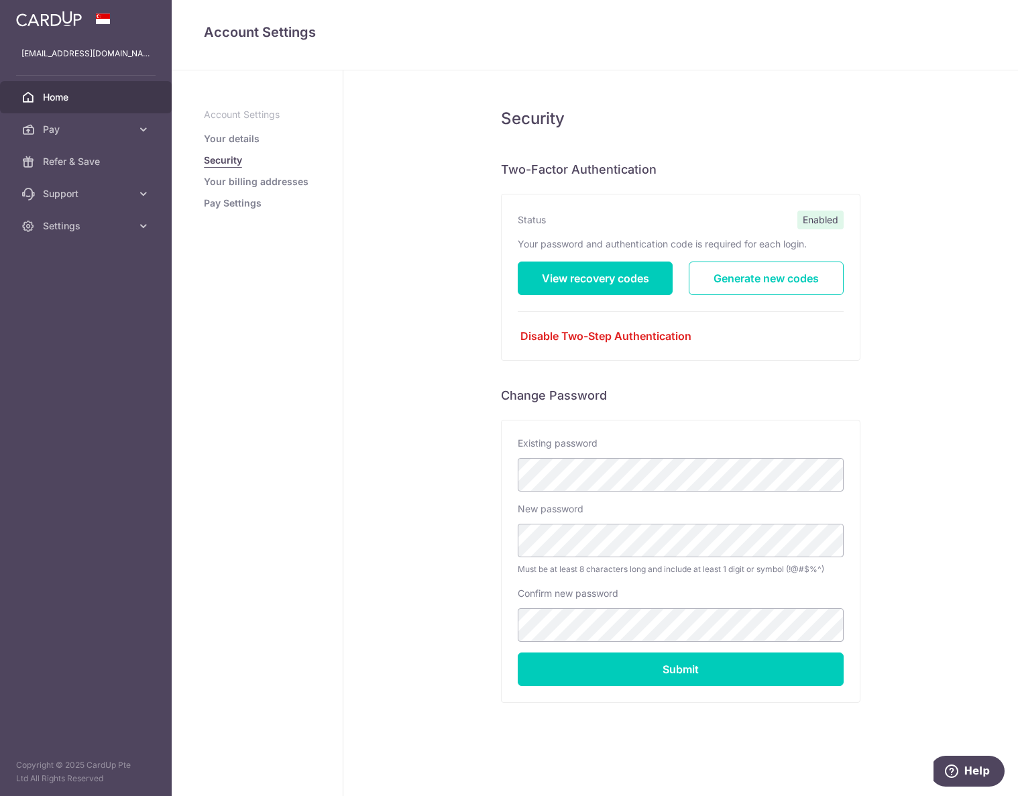
click at [44, 94] on span "Home" at bounding box center [87, 97] width 89 height 13
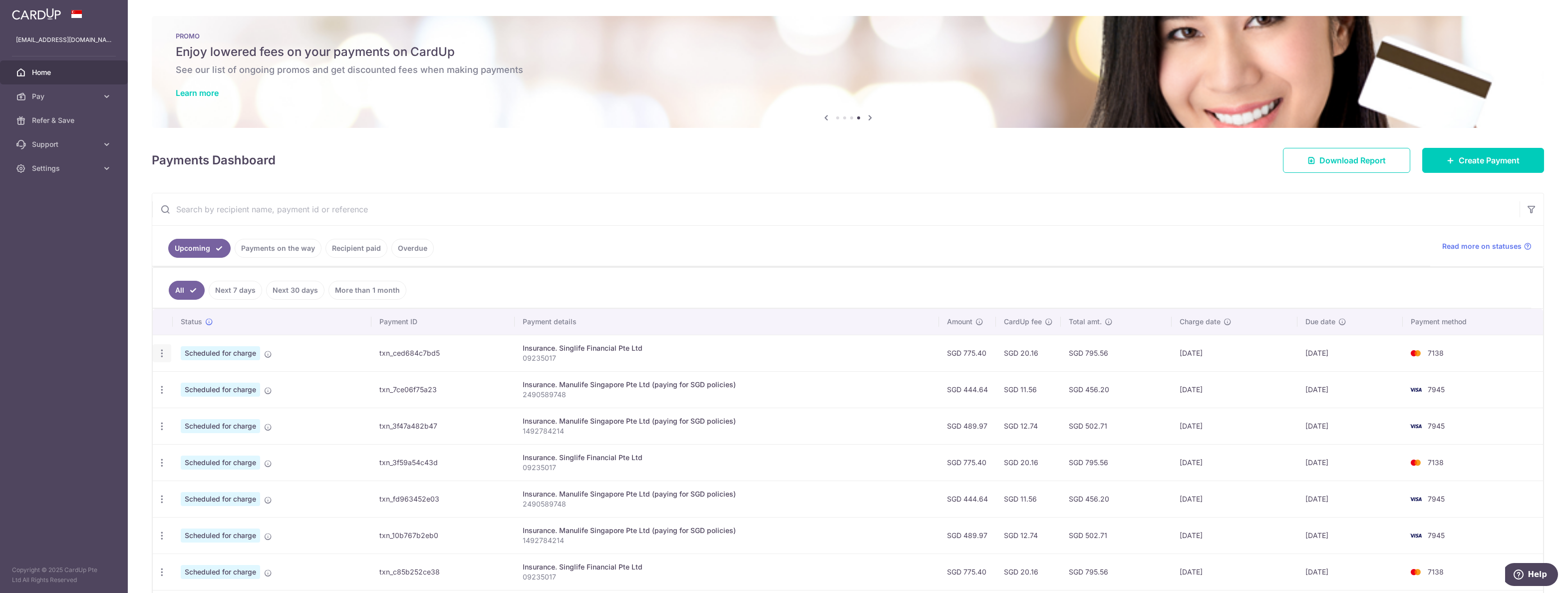
click at [163, 357] on icon "button" at bounding box center [162, 353] width 10 height 10
click at [176, 381] on link "Update payment" at bounding box center [205, 381] width 103 height 24
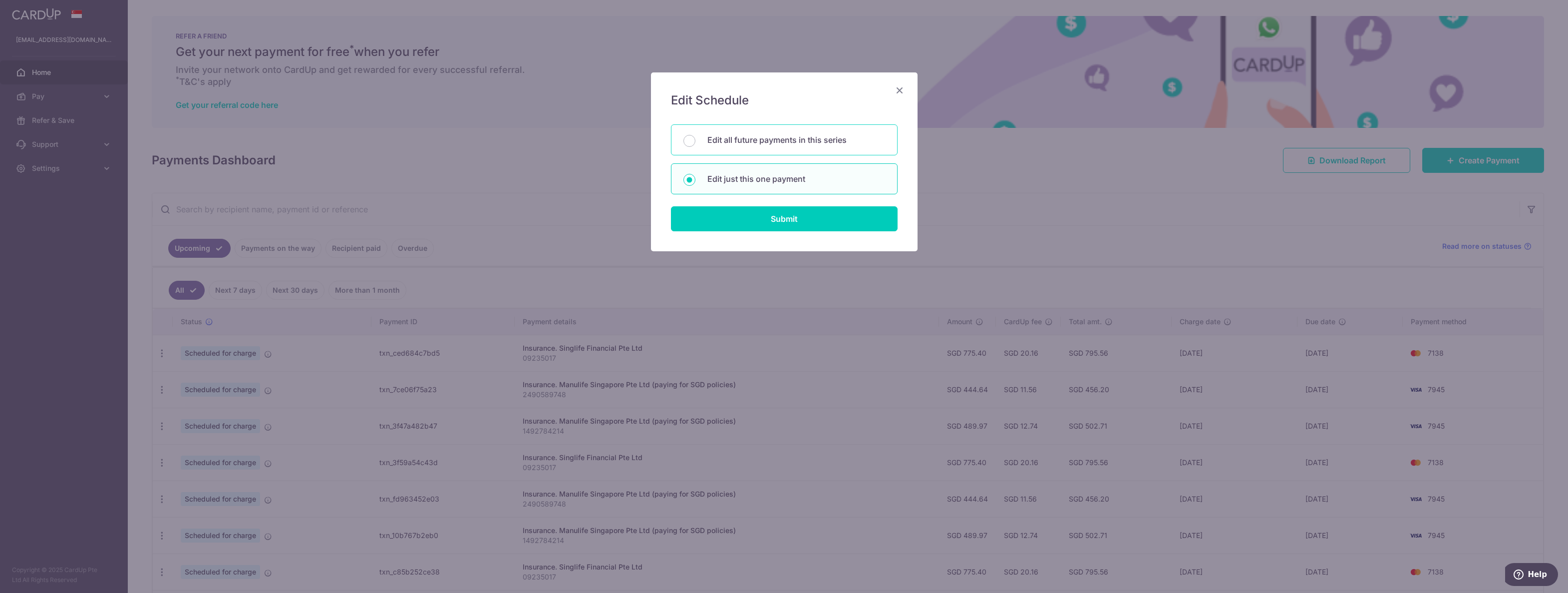
click at [757, 148] on div "Edit all future payments in this series" at bounding box center [784, 140] width 226 height 31
radio input "true"
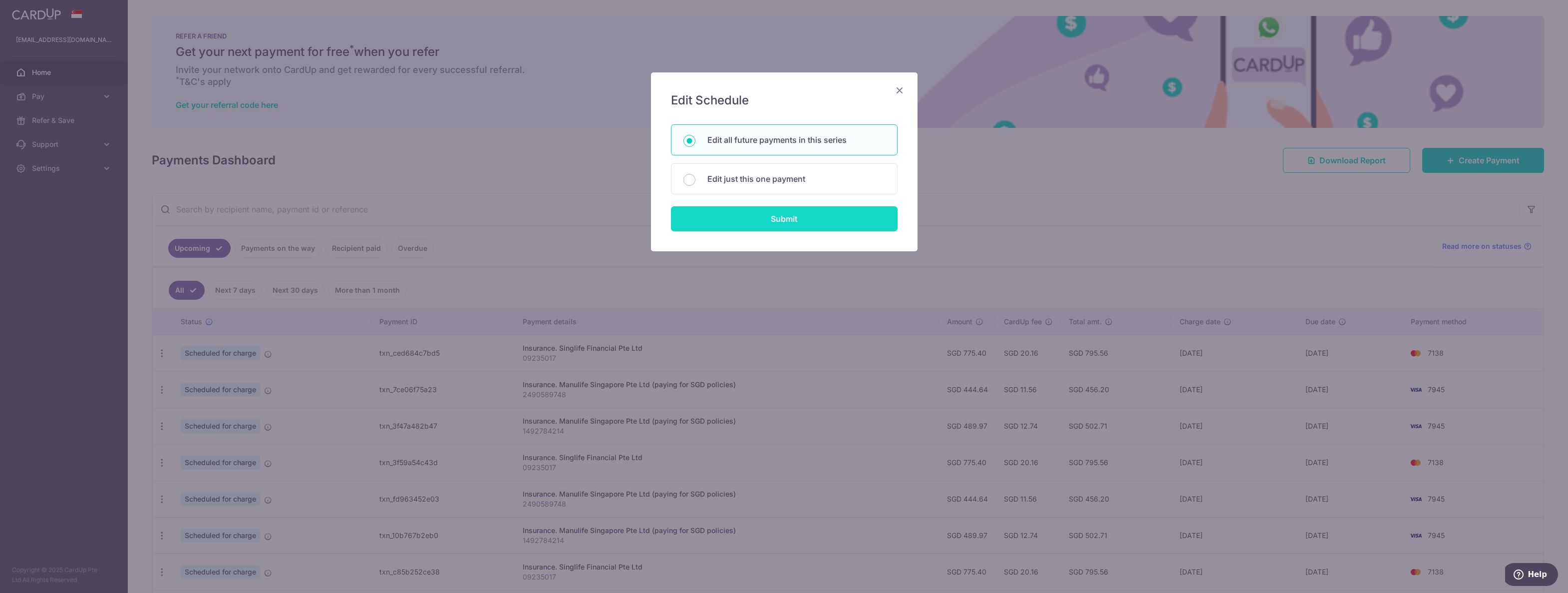
click at [757, 214] on input "Submit" at bounding box center [784, 219] width 226 height 25
radio input "true"
type input "775.40"
type input "09235017"
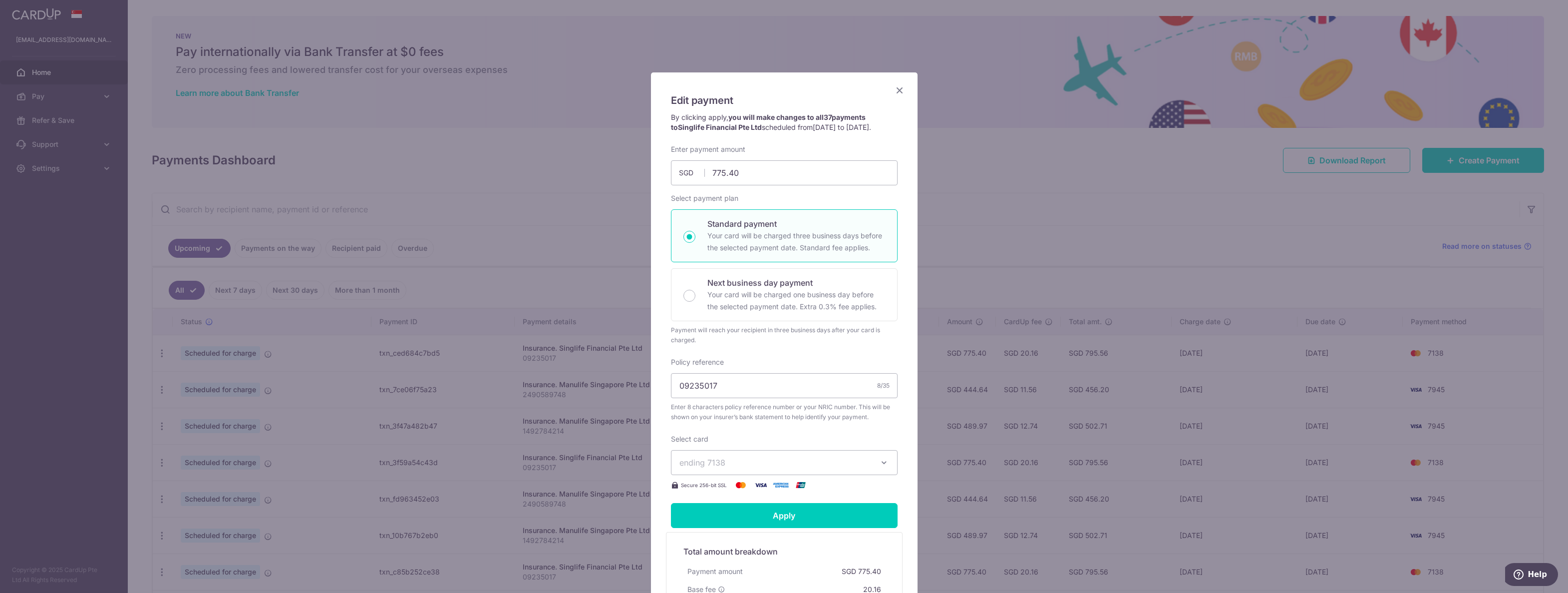
drag, startPoint x: 835, startPoint y: 449, endPoint x: 827, endPoint y: 458, distance: 12.0
click at [757, 449] on div "Select card ending 7138 **** 7138 **** 7945 Secure 256-bit SSL" at bounding box center [784, 463] width 226 height 57
click button "ending 7138"
click span "ending 7138"
click div "Edit payment By clicking apply, you will make changes to all 37 payments to Sin…"
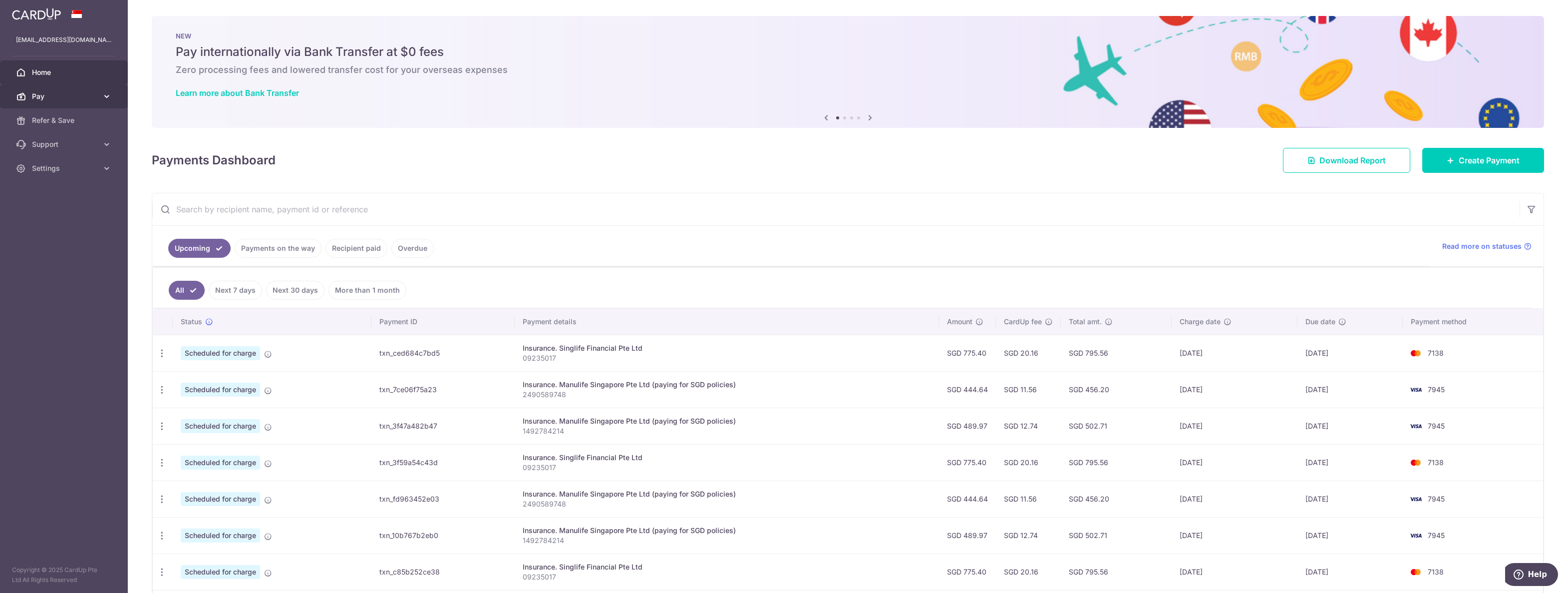
click link "Pay"
click span "Payments"
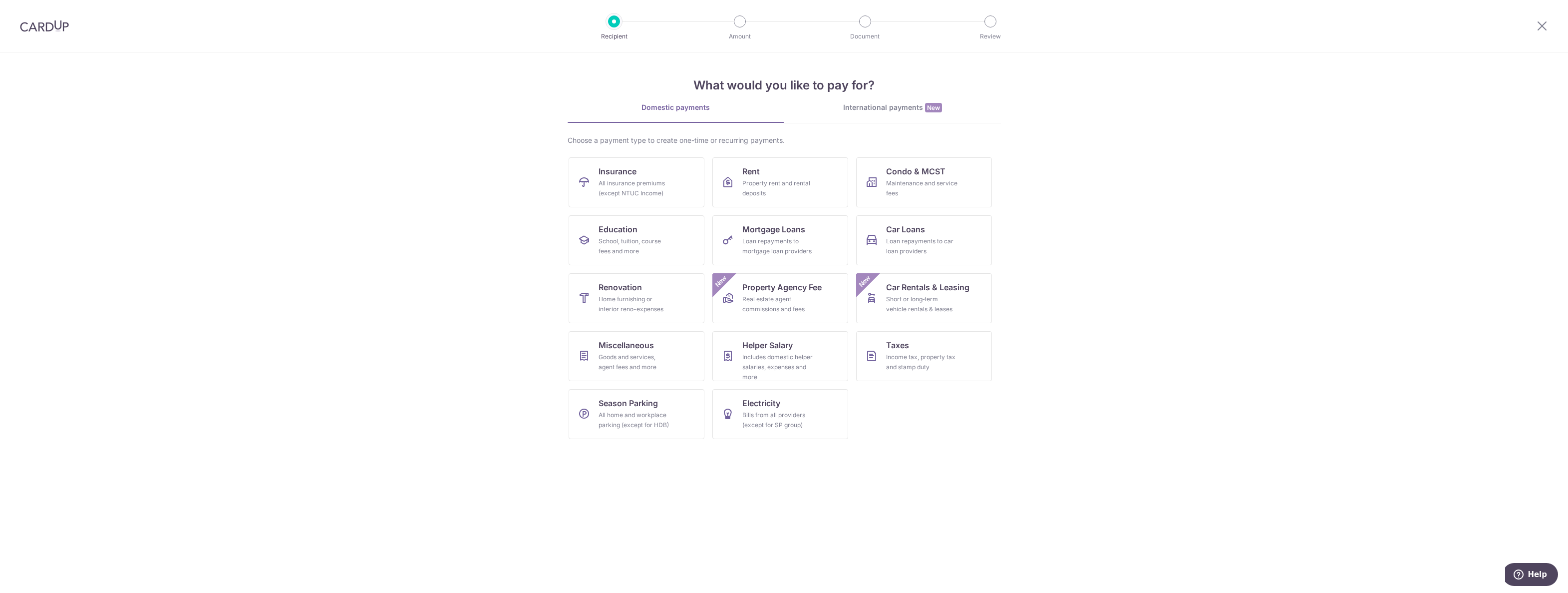
click at [1534, 20] on div at bounding box center [1543, 26] width 52 height 52
click at [1540, 19] on div at bounding box center [1543, 26] width 52 height 52
click at [1546, 26] on icon at bounding box center [1542, 25] width 12 height 13
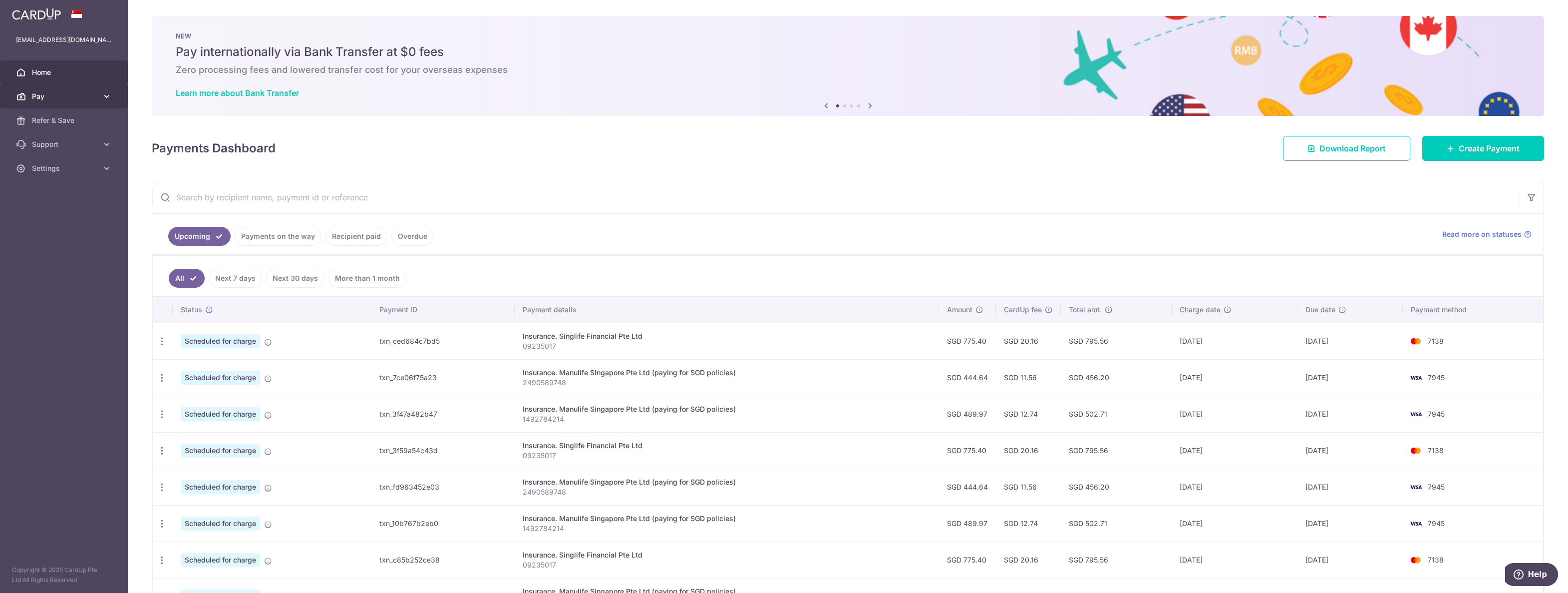
drag, startPoint x: 98, startPoint y: 104, endPoint x: 103, endPoint y: 102, distance: 5.4
click at [103, 102] on link "Pay" at bounding box center [64, 96] width 128 height 24
click at [47, 166] on span "Cards" at bounding box center [65, 168] width 66 height 10
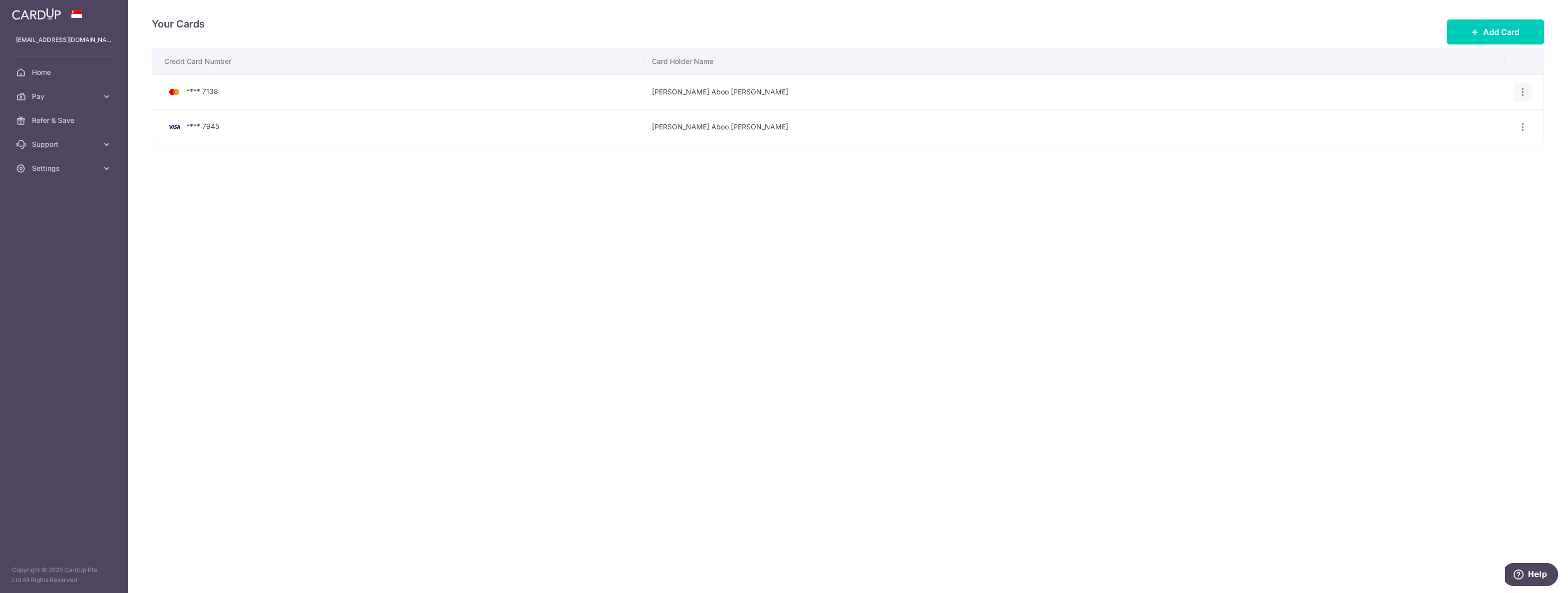
click at [1517, 89] on div "View/Edit Delete" at bounding box center [1523, 92] width 19 height 19
click at [1520, 94] on icon "button" at bounding box center [1523, 92] width 10 height 10
click at [1488, 121] on span "View/Edit" at bounding box center [1489, 120] width 68 height 12
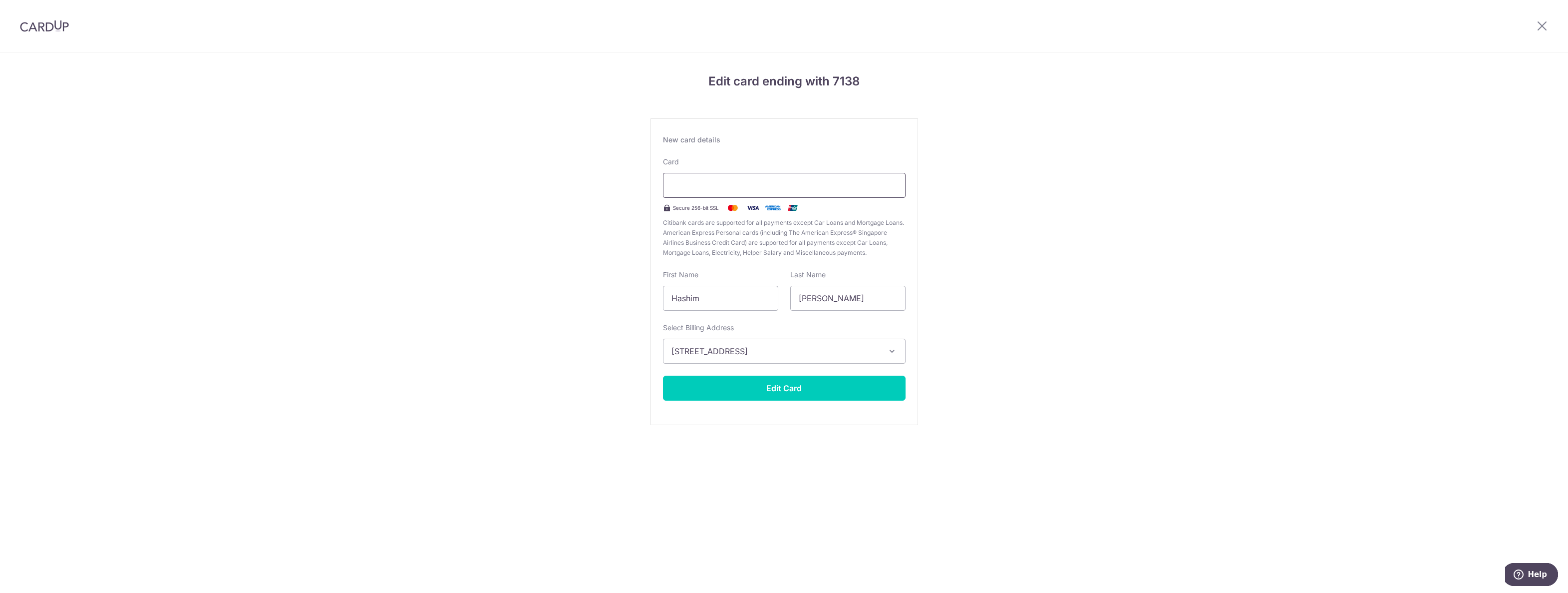
click at [785, 194] on div at bounding box center [785, 185] width 243 height 25
click at [719, 168] on div "Card Secure 256-bit SSL Citibank cards are supported for all payments except Ca…" at bounding box center [785, 207] width 243 height 101
click at [739, 387] on button "Edit Card" at bounding box center [785, 388] width 243 height 25
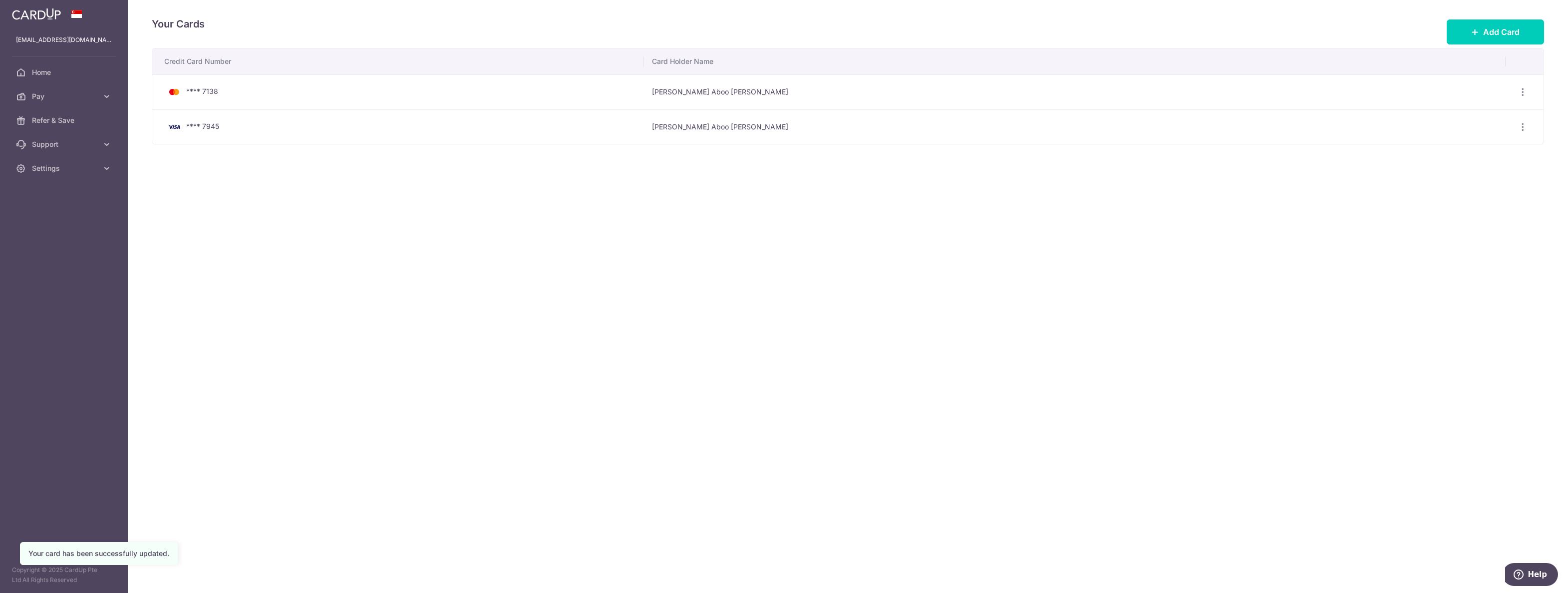
click at [213, 95] on span "**** 7138" at bounding box center [202, 91] width 32 height 8
click at [1526, 92] on icon "button" at bounding box center [1523, 92] width 10 height 10
click at [1480, 122] on span "View/Edit" at bounding box center [1489, 120] width 68 height 12
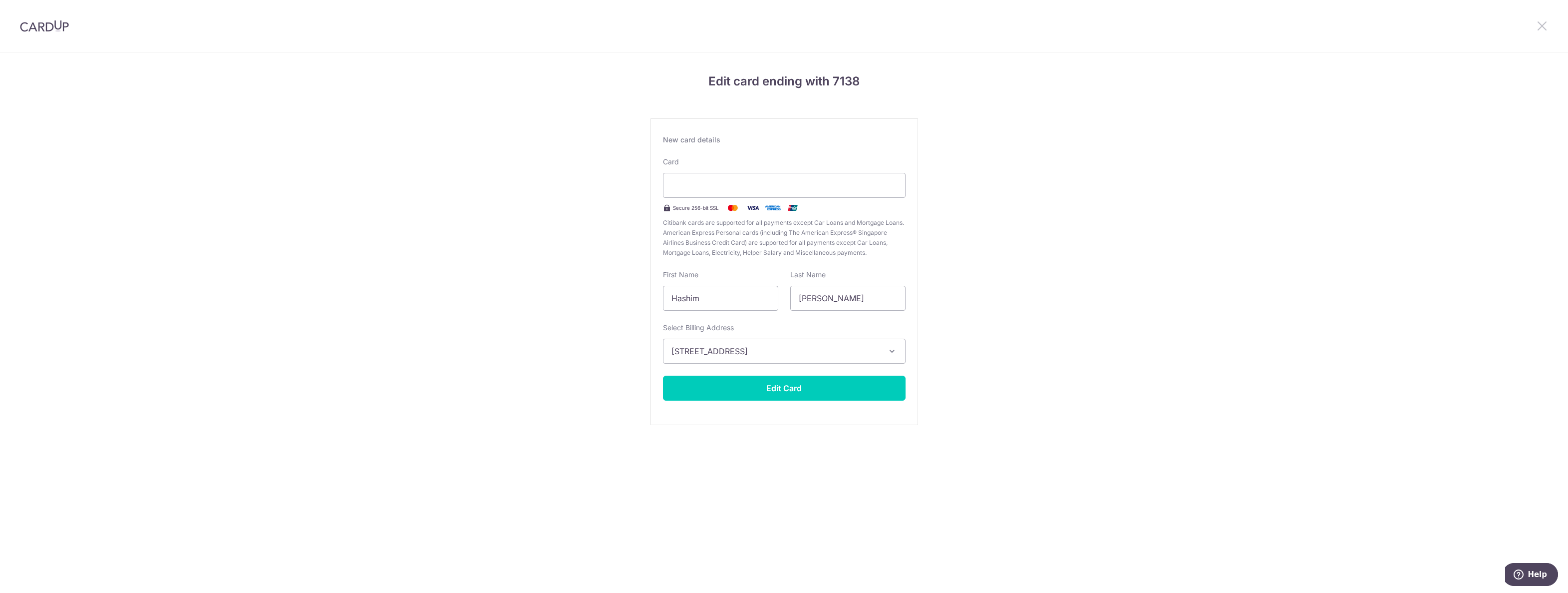
click at [1541, 26] on icon at bounding box center [1542, 25] width 12 height 13
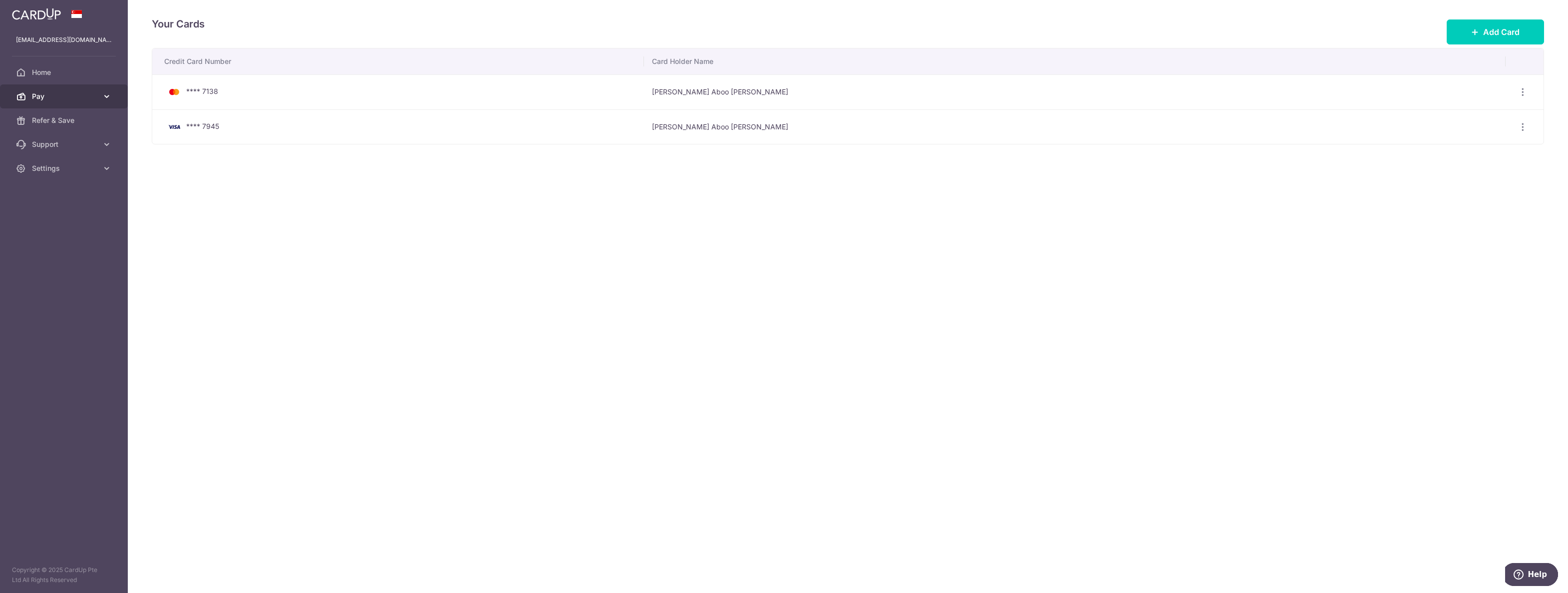
click at [51, 91] on link "Pay" at bounding box center [64, 96] width 128 height 24
click at [57, 125] on span "Payments" at bounding box center [65, 120] width 66 height 10
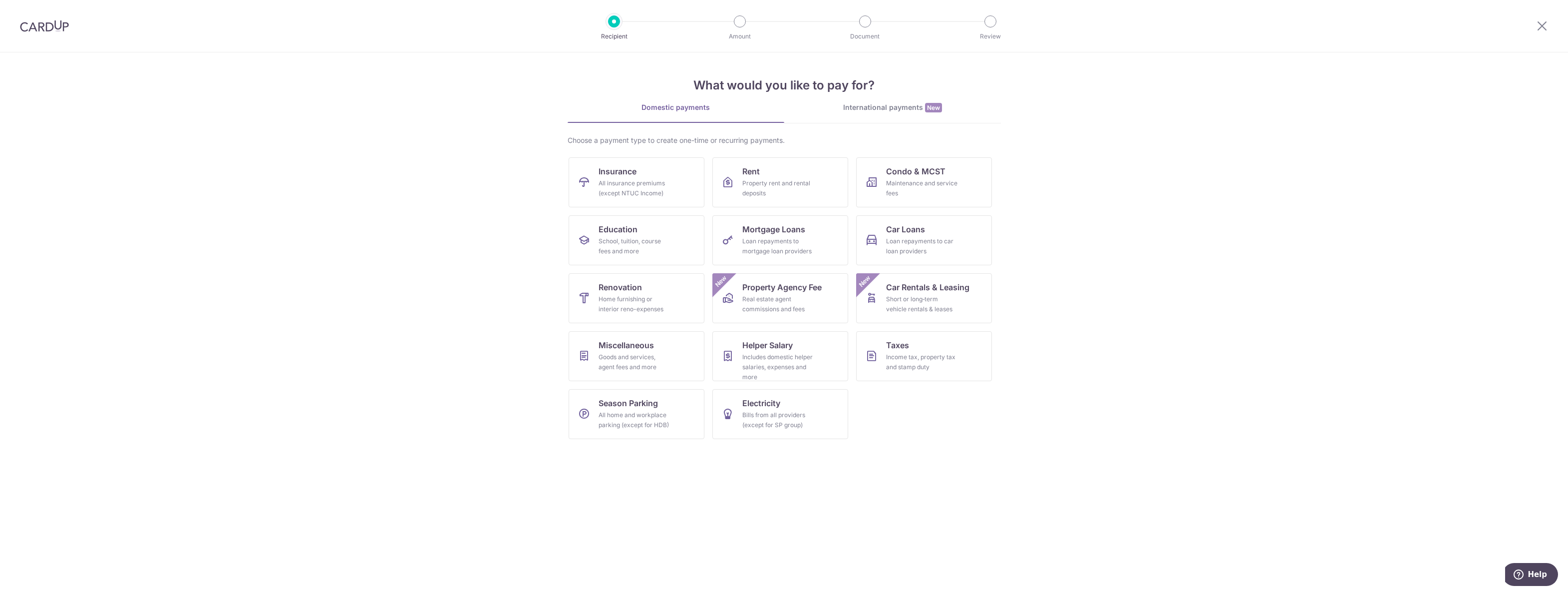
click at [1549, 20] on div at bounding box center [1543, 26] width 52 height 52
click at [1545, 25] on icon at bounding box center [1542, 25] width 12 height 13
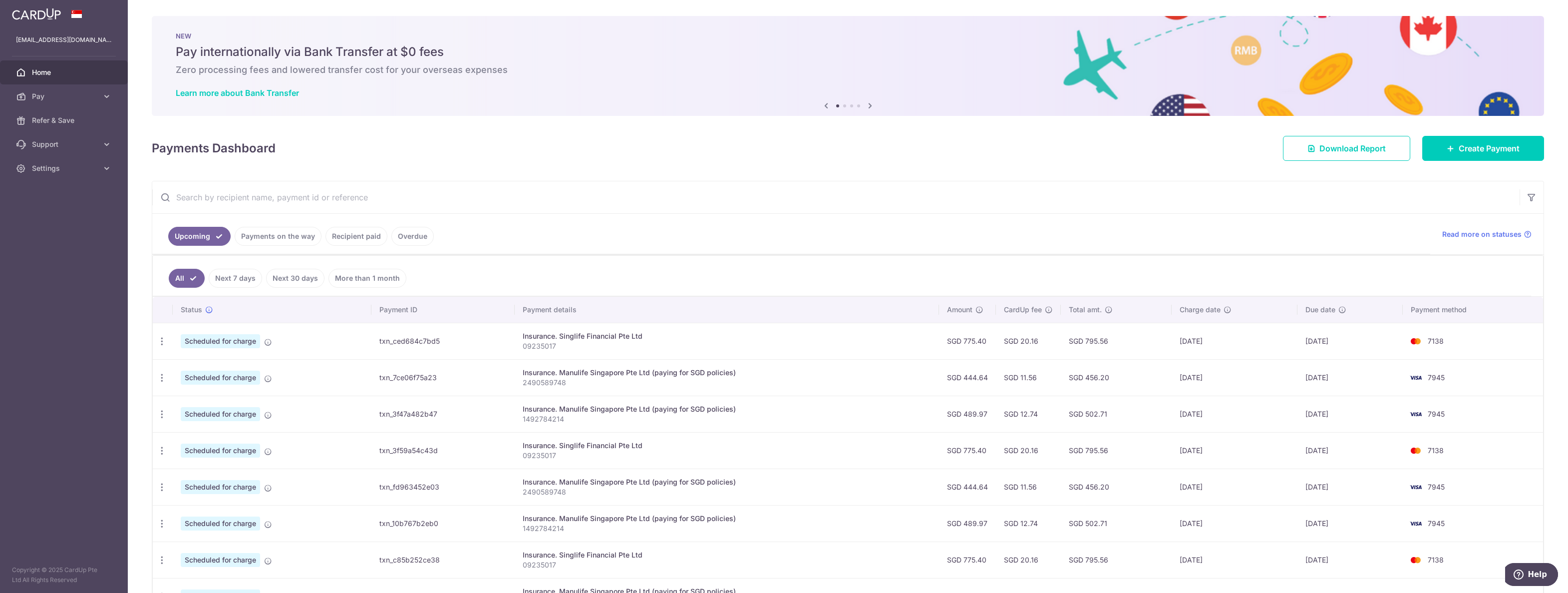
click at [153, 337] on div "Status Payment ID Payment details Amount CardUp fee Total amt. Charge date Due …" at bounding box center [848, 492] width 1391 height 390
click at [173, 340] on td "Scheduled for charge" at bounding box center [272, 340] width 199 height 37
click at [165, 342] on icon "button" at bounding box center [162, 341] width 10 height 10
click at [191, 367] on span "Update payment" at bounding box center [214, 369] width 68 height 12
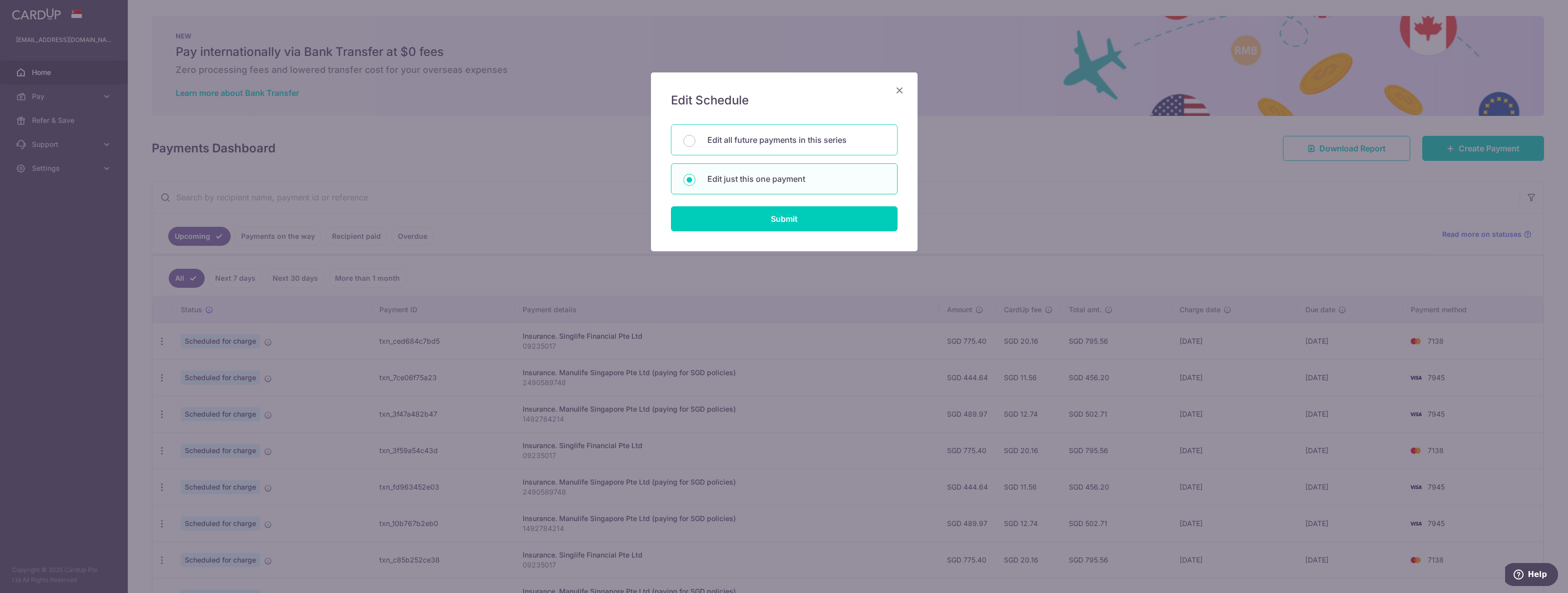
click at [858, 130] on div "Edit all future payments in this series" at bounding box center [784, 140] width 226 height 31
radio input "true"
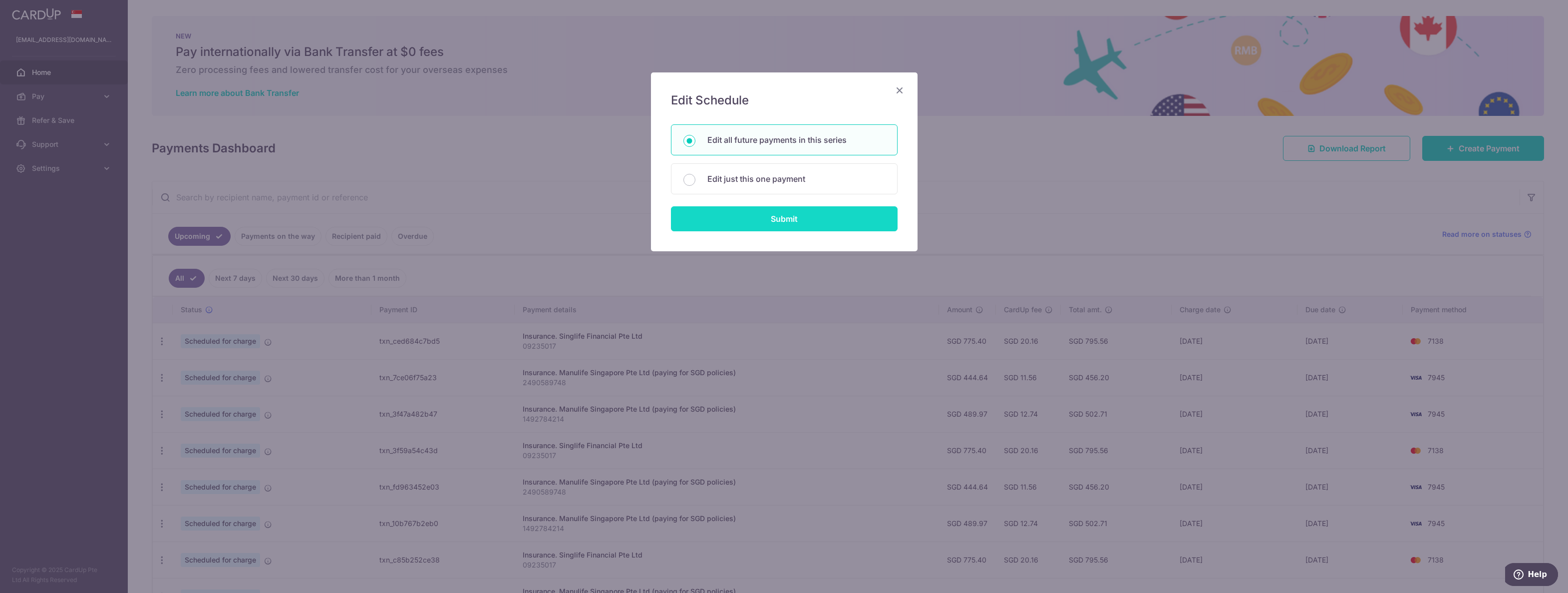
click at [820, 215] on input "Submit" at bounding box center [784, 219] width 226 height 25
radio input "true"
type input "775.40"
type input "09235017"
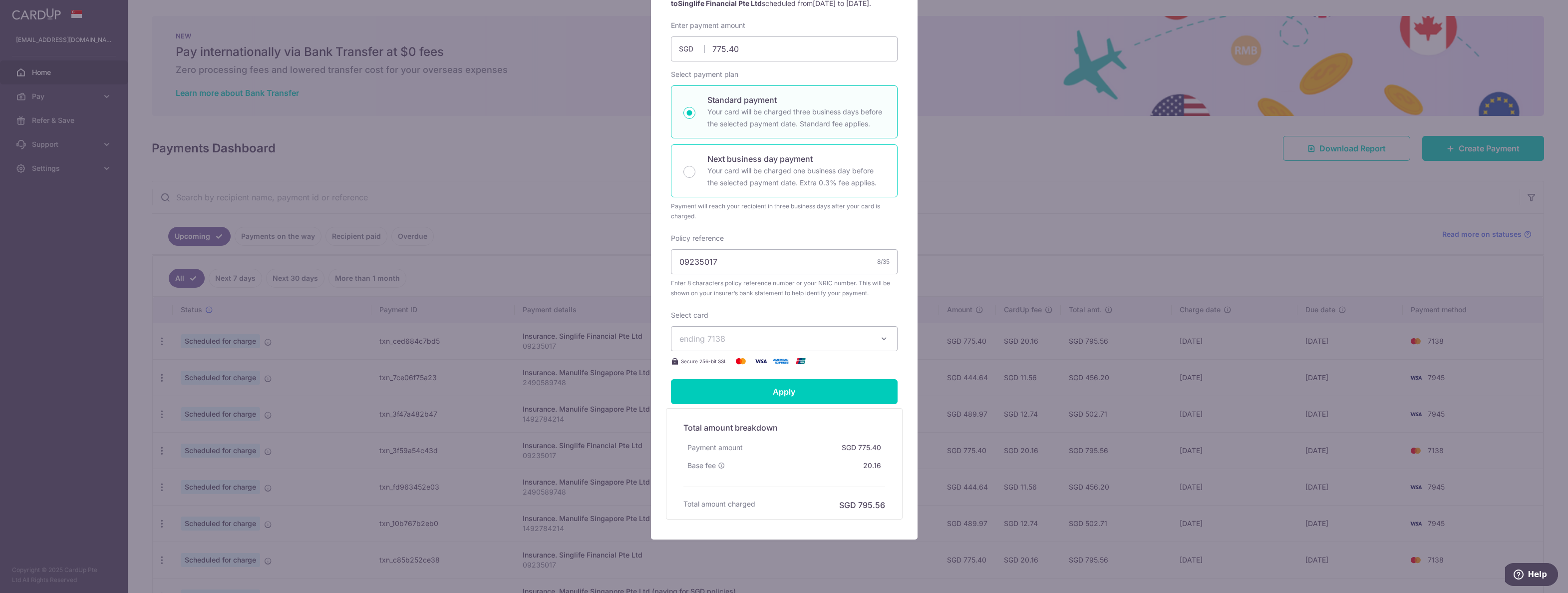
scroll to position [143, 0]
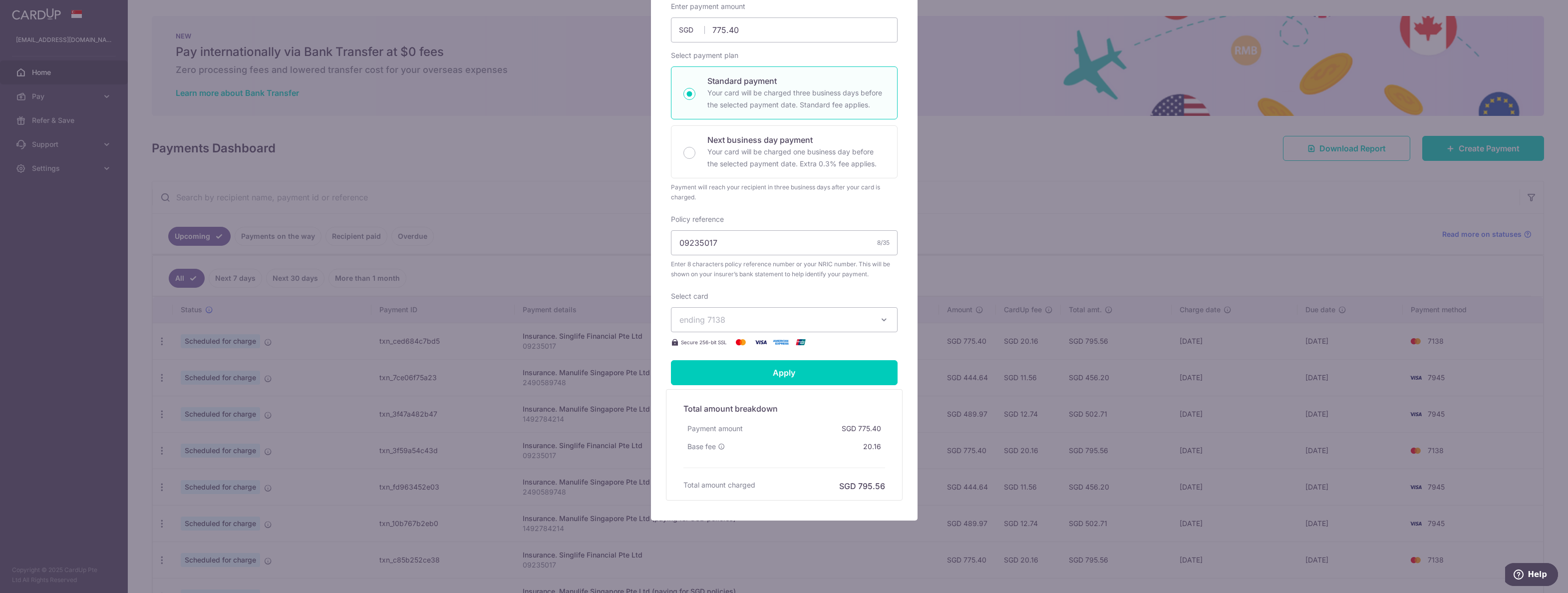
click at [877, 320] on button "ending 7138" at bounding box center [784, 320] width 226 height 25
click at [876, 320] on button "ending 7138" at bounding box center [784, 320] width 226 height 25
click at [704, 363] on span "**** 7138" at bounding box center [721, 367] width 36 height 12
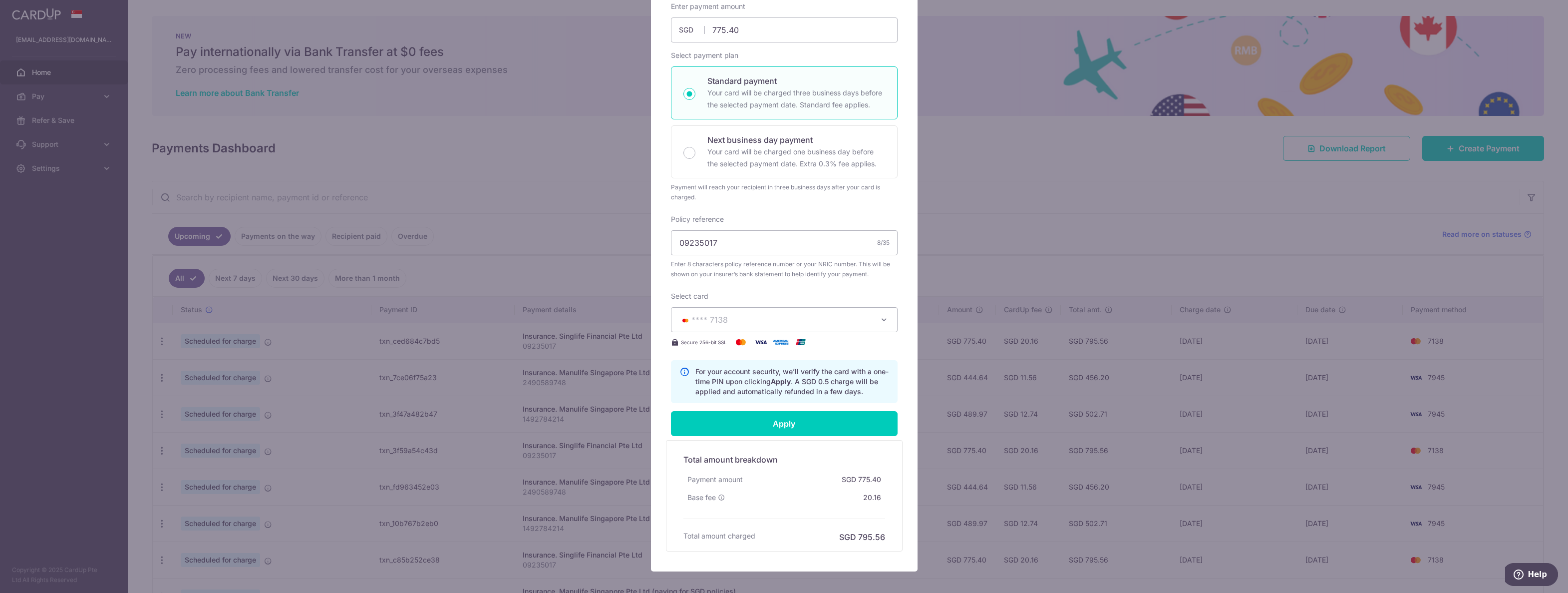
click at [470, 130] on div "Edit payment By clicking apply, you will make changes to all 37 payments to Sin…" at bounding box center [784, 296] width 1568 height 593
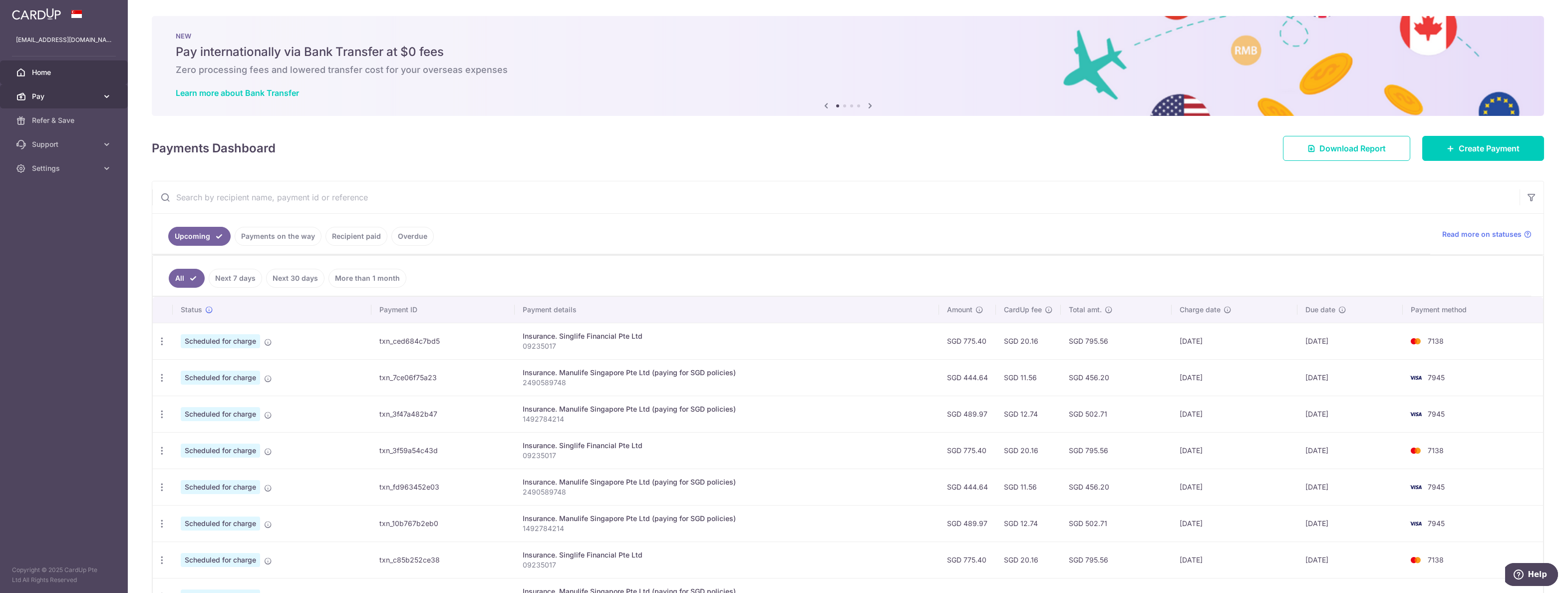
click at [101, 100] on link "Pay" at bounding box center [64, 96] width 128 height 24
click at [42, 165] on span "Cards" at bounding box center [65, 168] width 66 height 10
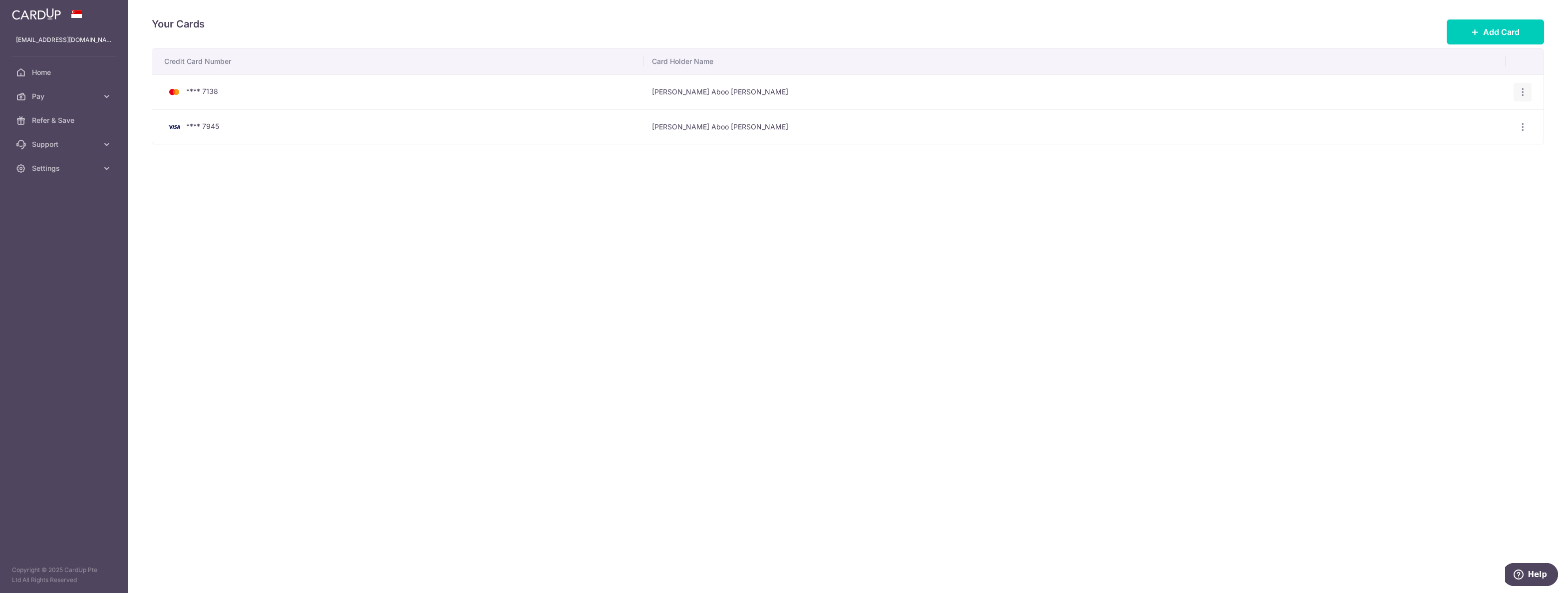
click at [1525, 89] on icon "button" at bounding box center [1523, 92] width 10 height 10
click at [1485, 125] on span "View/Edit" at bounding box center [1489, 120] width 68 height 12
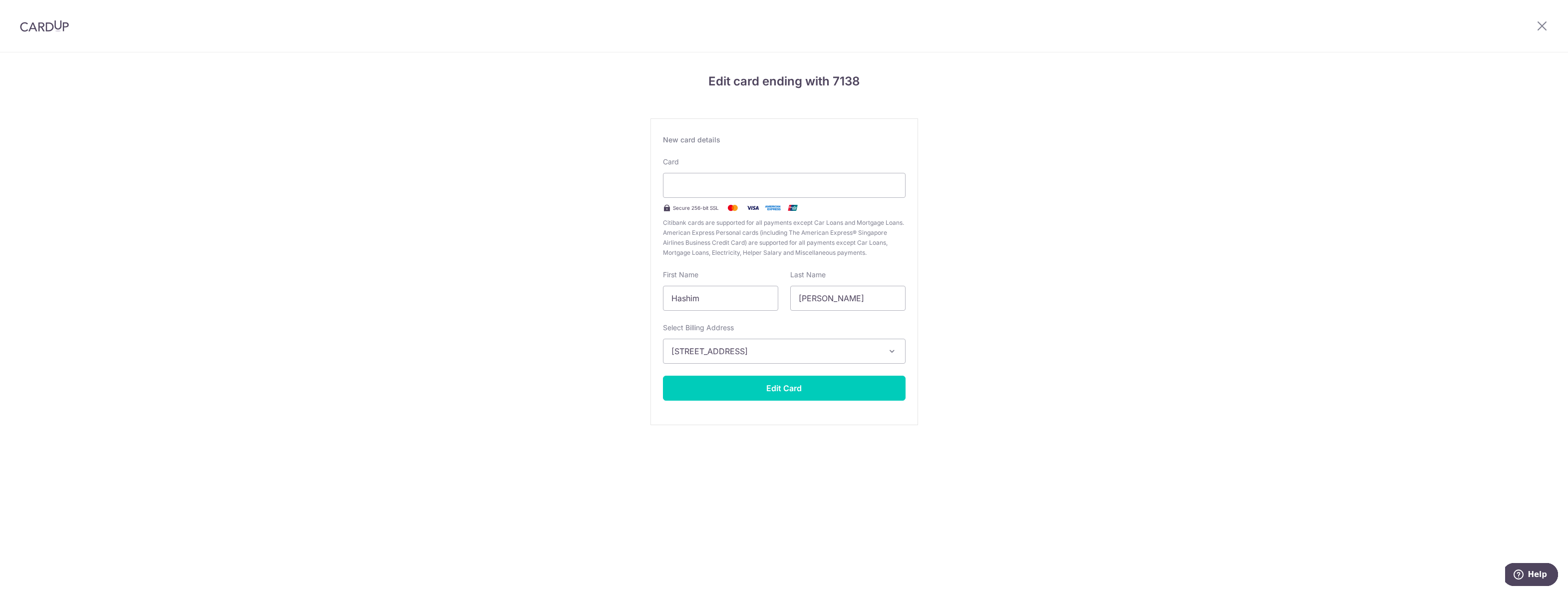
click at [1540, 36] on div at bounding box center [1543, 26] width 52 height 52
click at [1543, 30] on icon at bounding box center [1542, 25] width 12 height 13
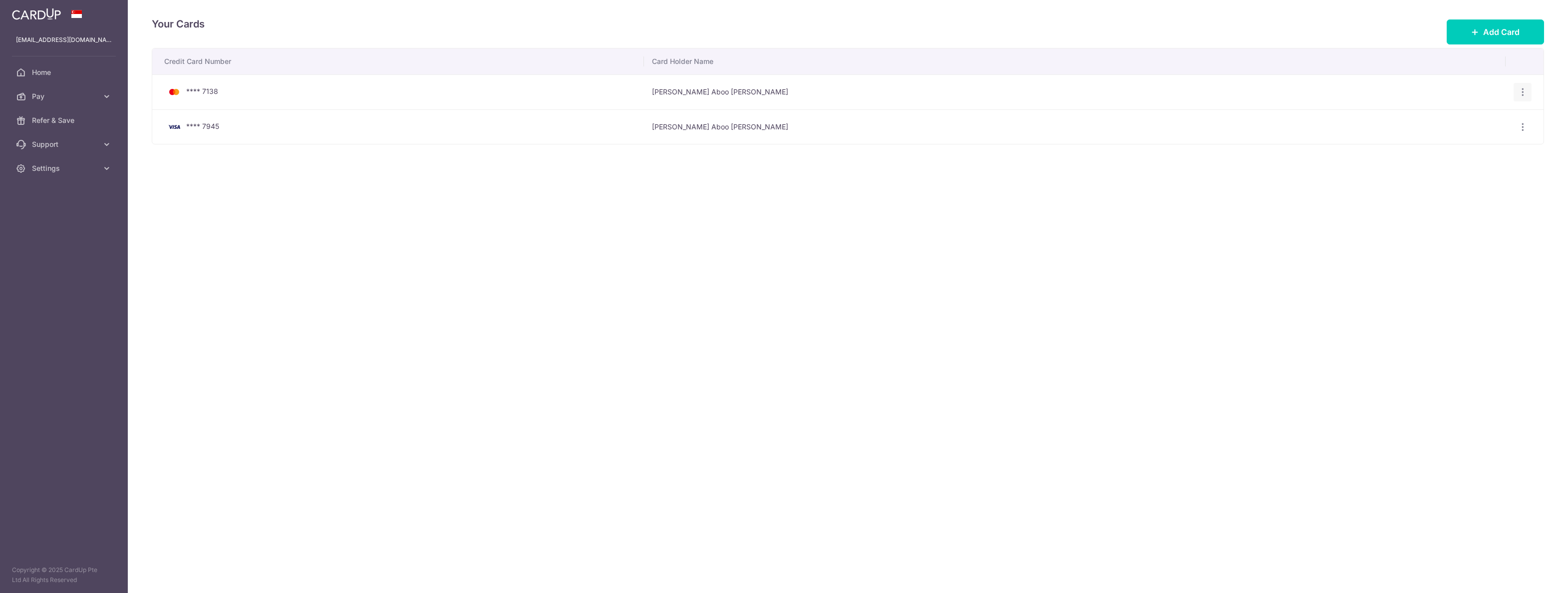
click at [1524, 88] on icon "button" at bounding box center [1523, 92] width 10 height 10
click at [1478, 147] on span "Delete" at bounding box center [1489, 144] width 68 height 12
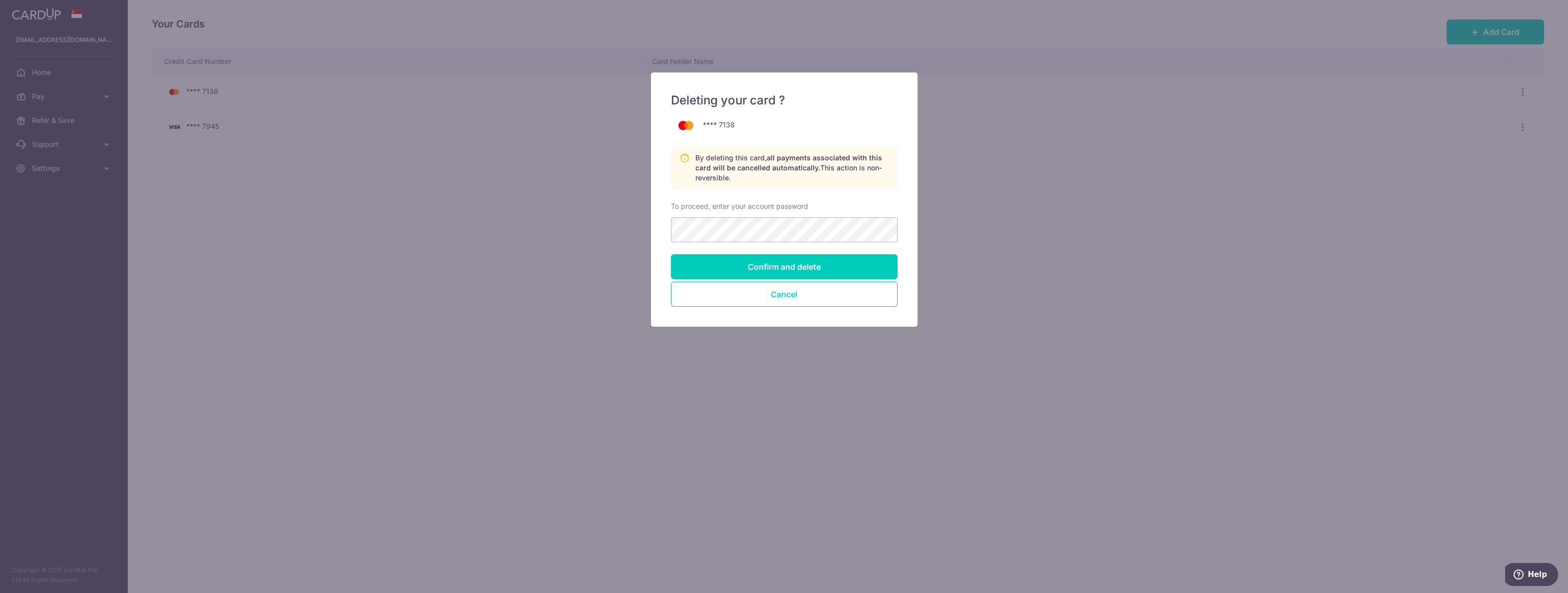
click at [777, 304] on button "Cancel" at bounding box center [784, 294] width 226 height 25
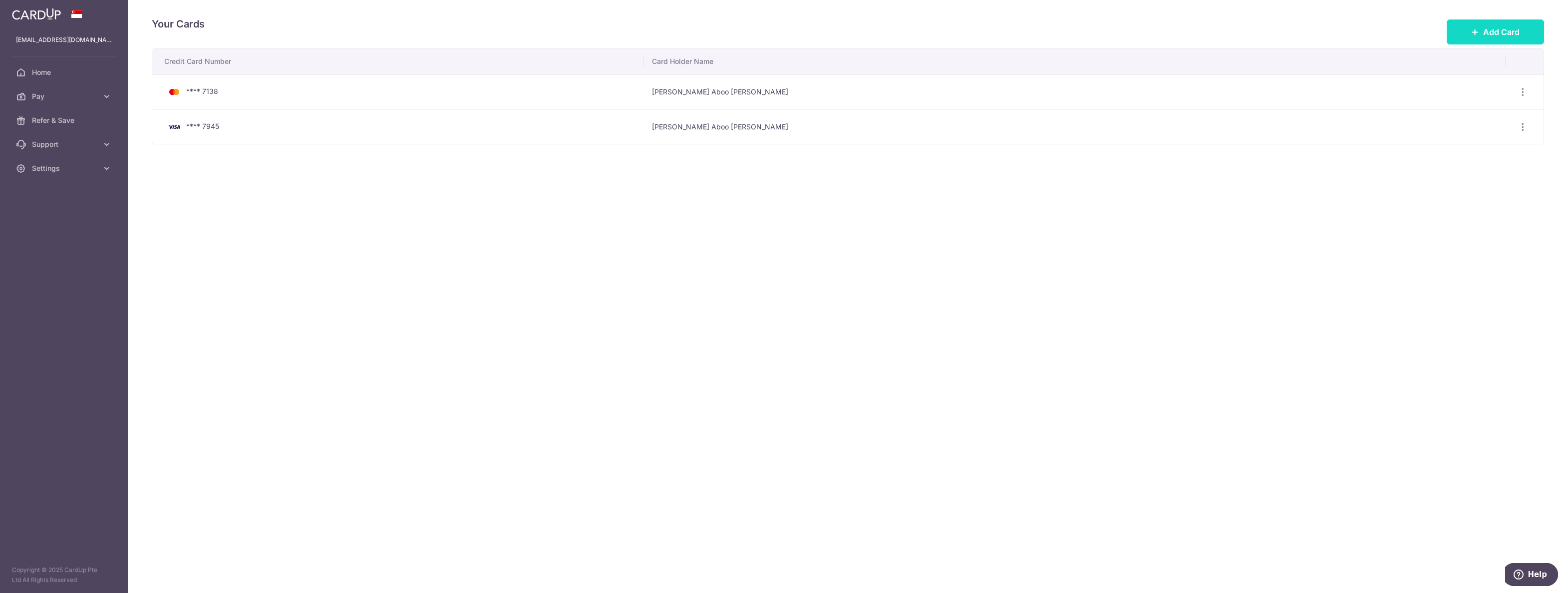
click at [1500, 32] on span "Add Card" at bounding box center [1501, 32] width 36 height 12
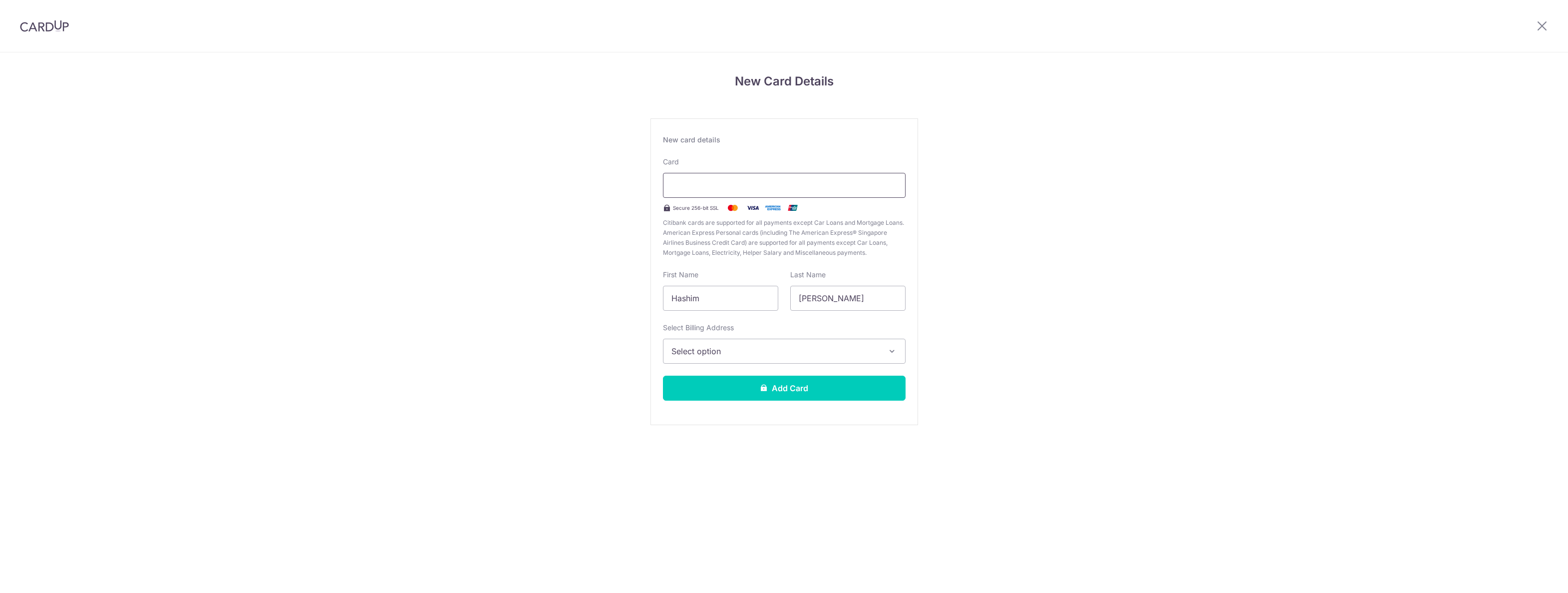
click at [717, 178] on div at bounding box center [785, 185] width 243 height 25
click at [829, 352] on span "Select option" at bounding box center [775, 351] width 208 height 12
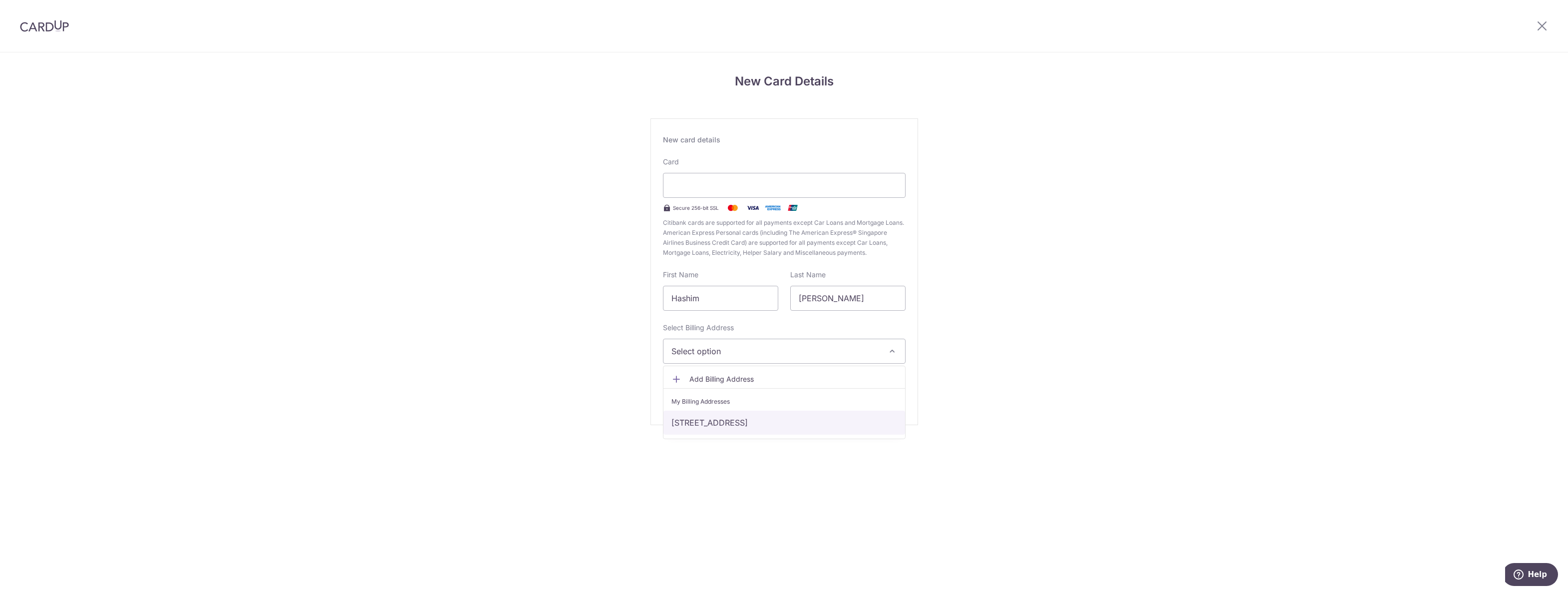
click at [727, 431] on link "[STREET_ADDRESS]" at bounding box center [784, 422] width 242 height 24
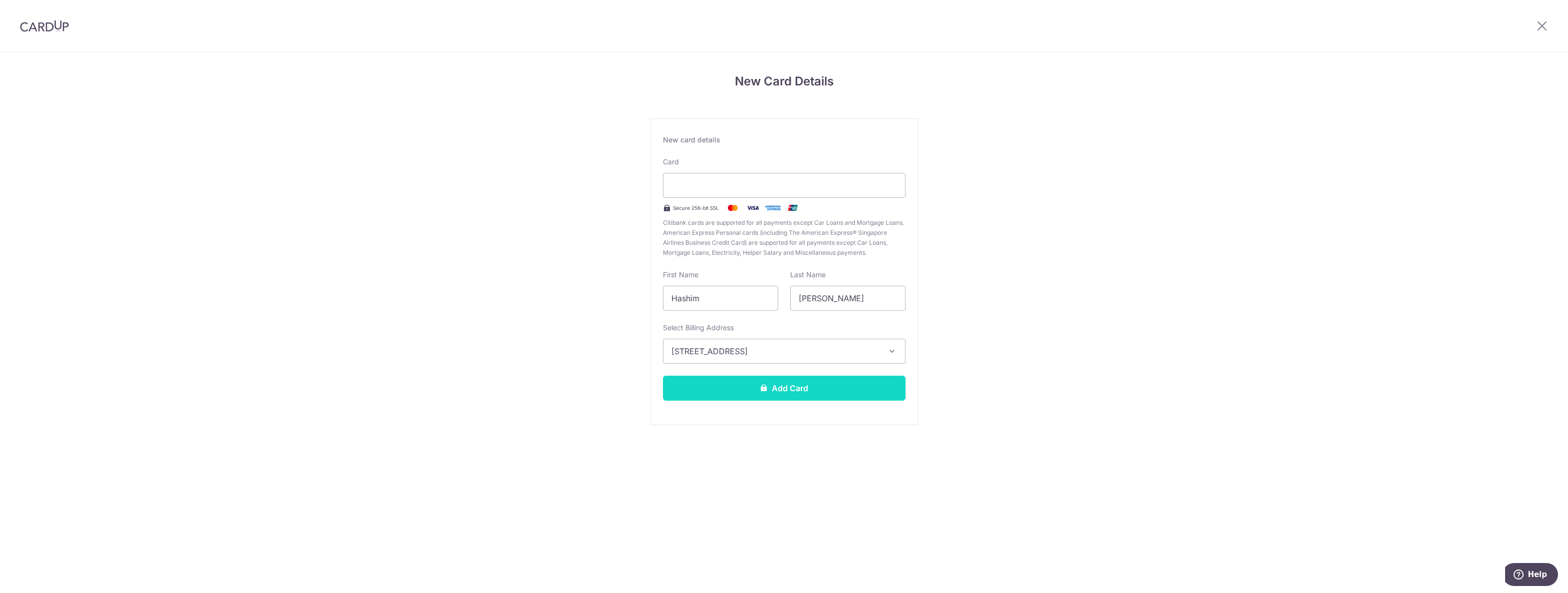
click at [750, 394] on button "Add Card" at bounding box center [785, 388] width 243 height 25
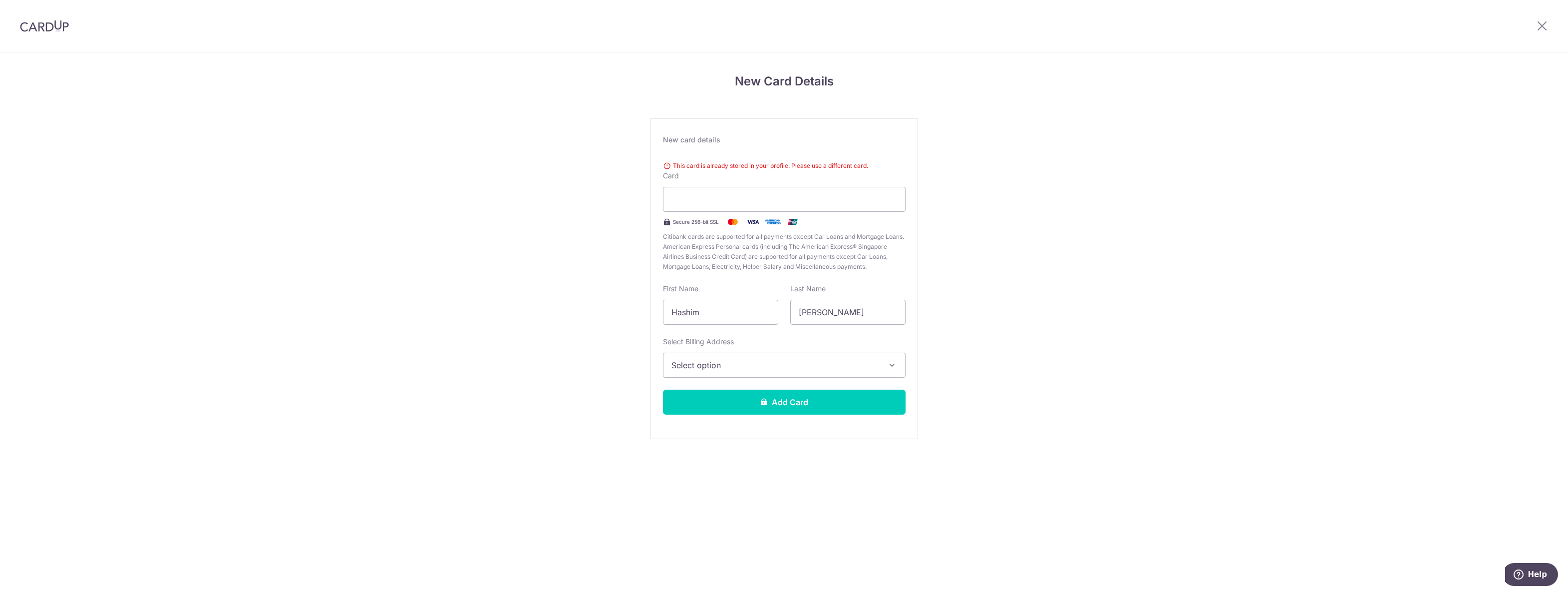
click at [1558, 24] on div at bounding box center [1543, 26] width 52 height 52
click at [1553, 24] on div at bounding box center [1543, 26] width 52 height 52
click at [1543, 27] on icon at bounding box center [1542, 25] width 12 height 13
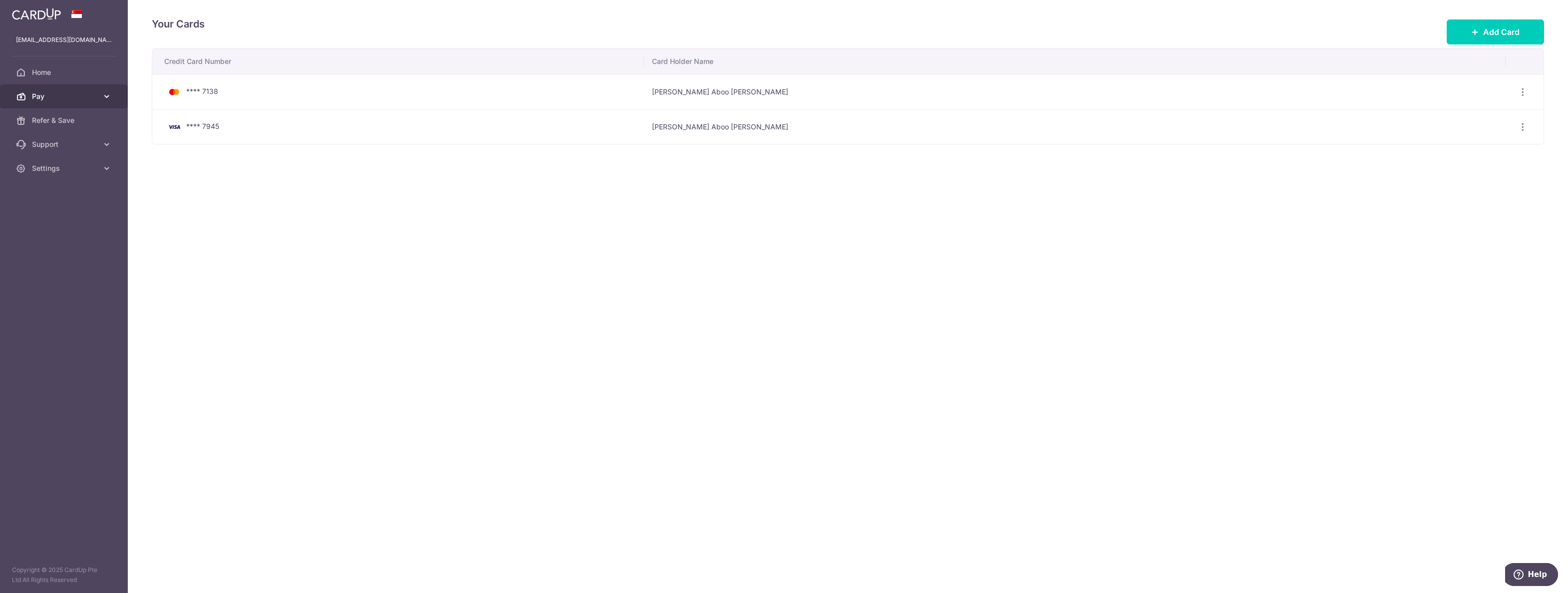
click at [80, 100] on span "Pay" at bounding box center [65, 96] width 66 height 10
click at [62, 118] on span "Payments" at bounding box center [65, 120] width 66 height 10
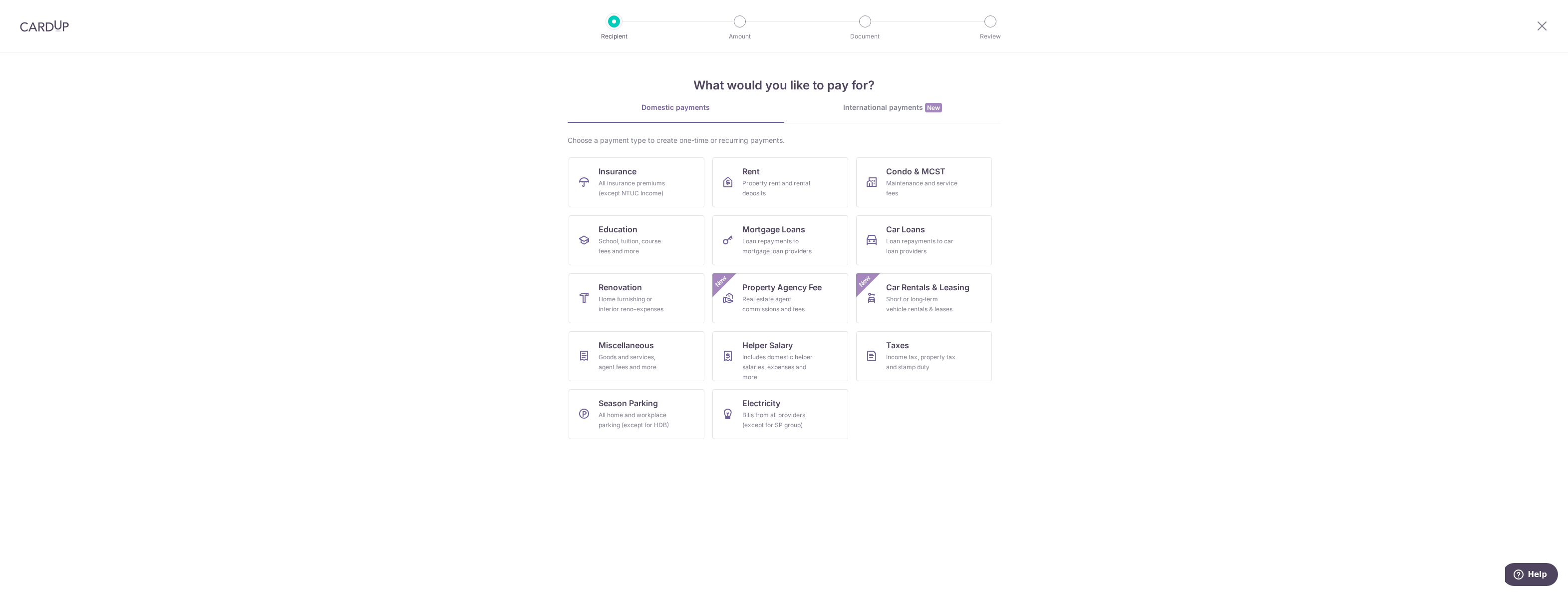
click at [1541, 34] on div at bounding box center [1543, 26] width 52 height 52
click at [1552, 25] on div at bounding box center [1543, 26] width 52 height 52
click at [1541, 28] on icon at bounding box center [1542, 25] width 12 height 13
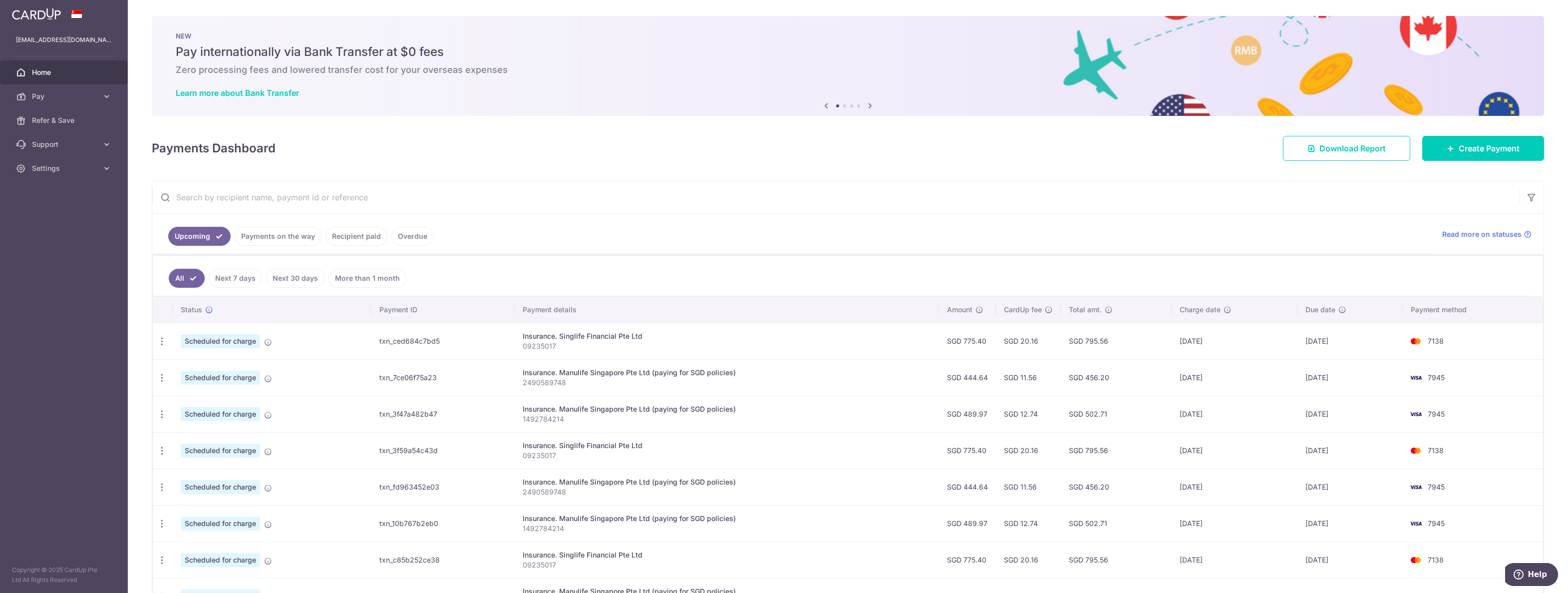
click at [272, 241] on link "Payments on the way" at bounding box center [278, 235] width 87 height 19
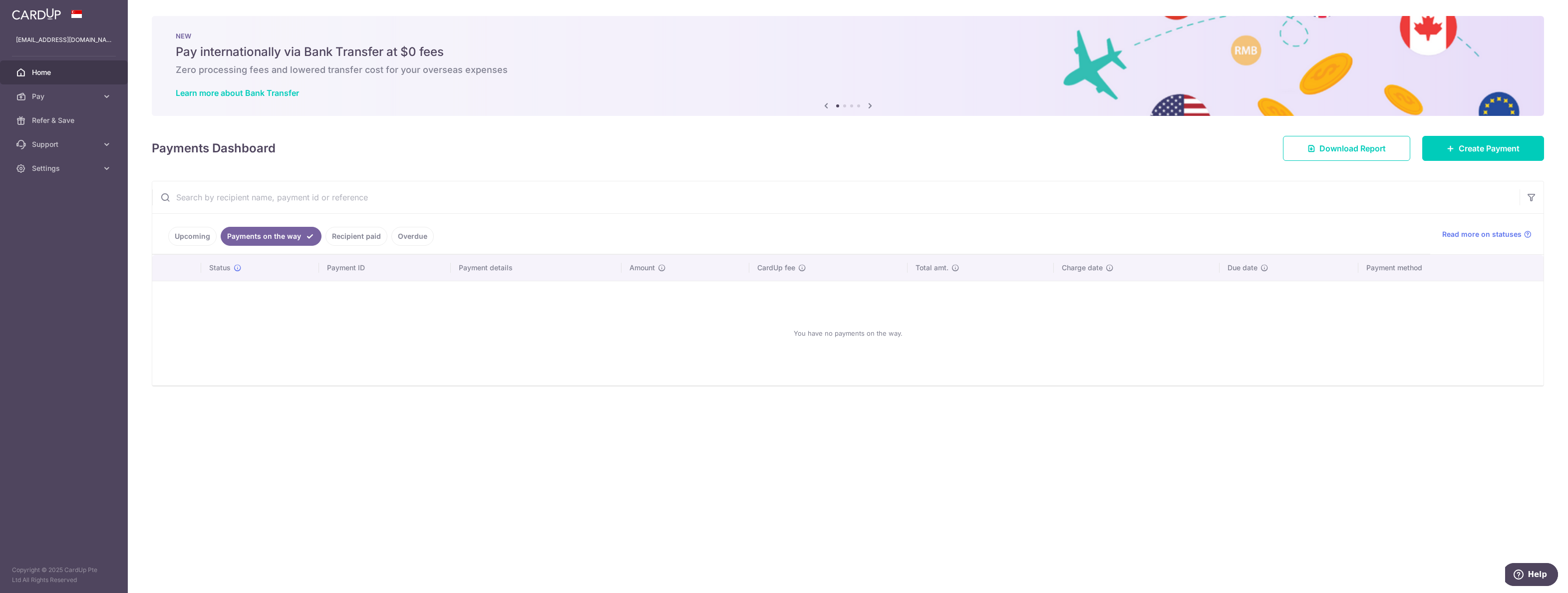
click at [358, 223] on ul "Upcoming Payments on the way Recipient paid Overdue" at bounding box center [791, 234] width 1278 height 40
click at [363, 248] on ul "Upcoming Payments on the way Recipient paid Overdue" at bounding box center [791, 234] width 1278 height 40
click at [387, 237] on li "Overdue" at bounding box center [410, 235] width 46 height 19
click at [366, 243] on link "Recipient paid" at bounding box center [356, 235] width 62 height 19
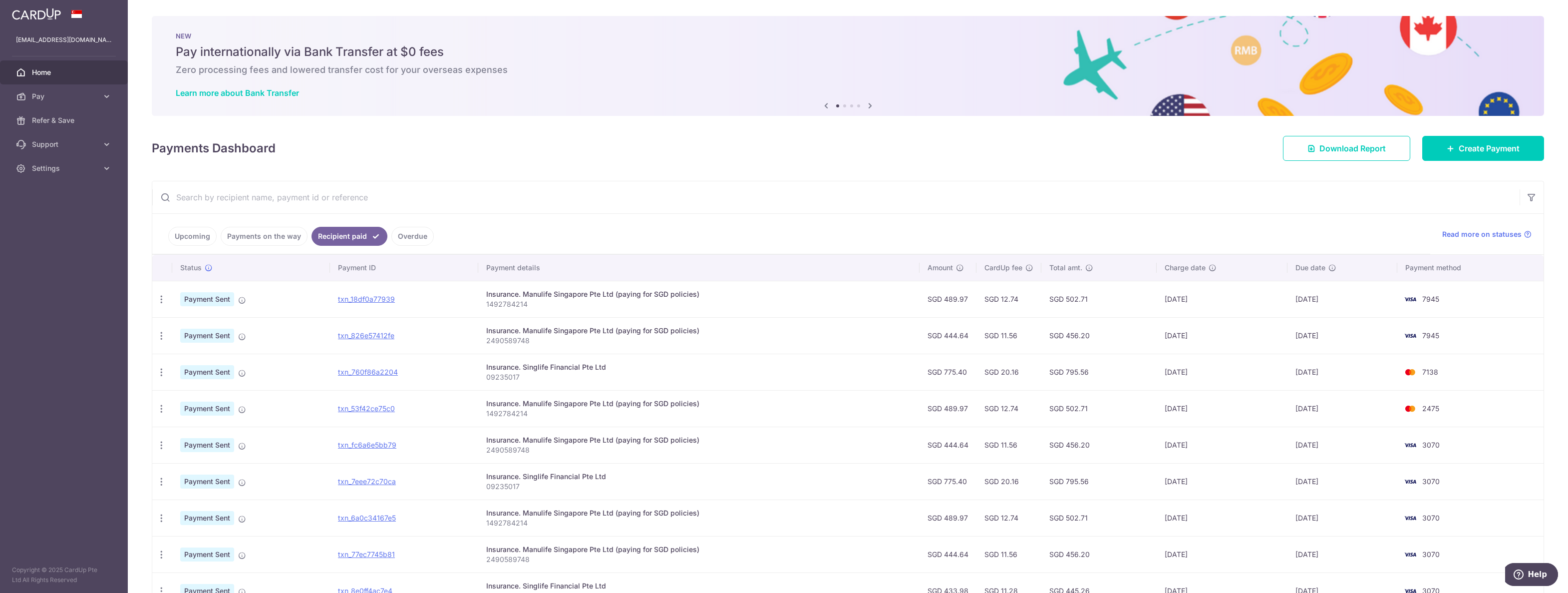
click at [393, 236] on link "Overdue" at bounding box center [412, 235] width 42 height 19
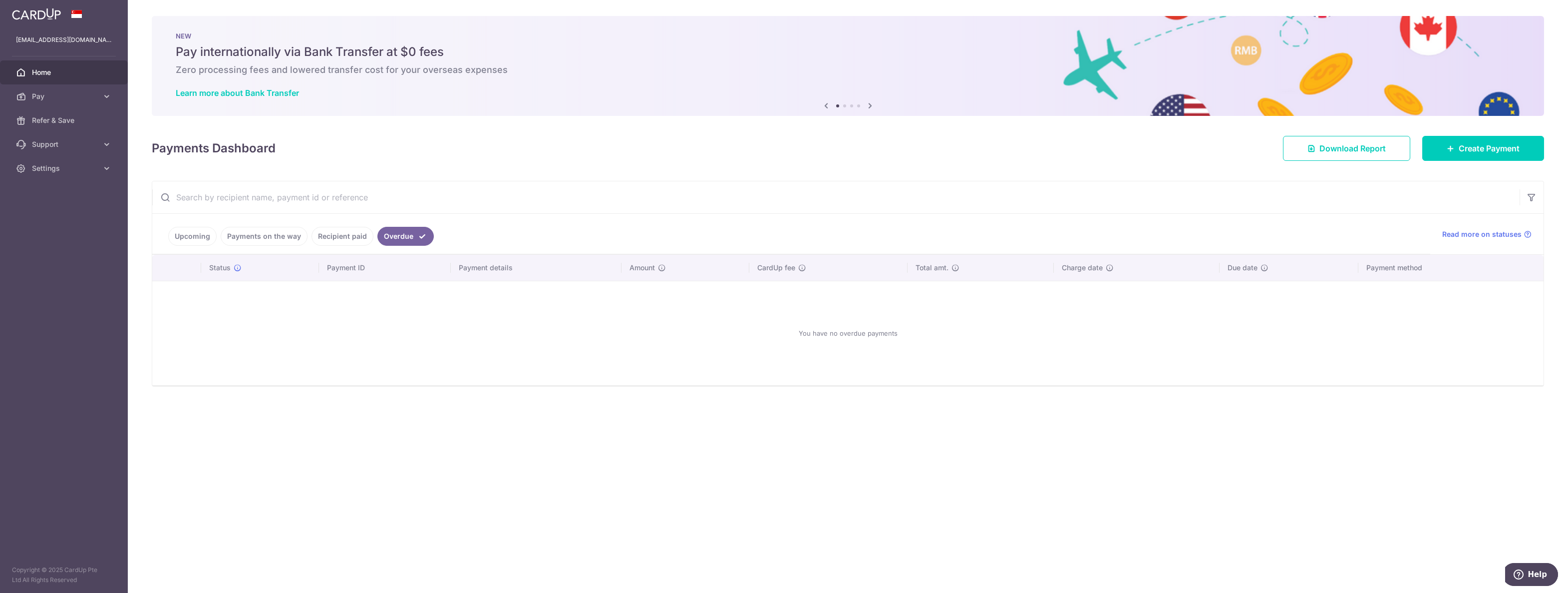
click at [206, 236] on link "Upcoming" at bounding box center [192, 235] width 48 height 19
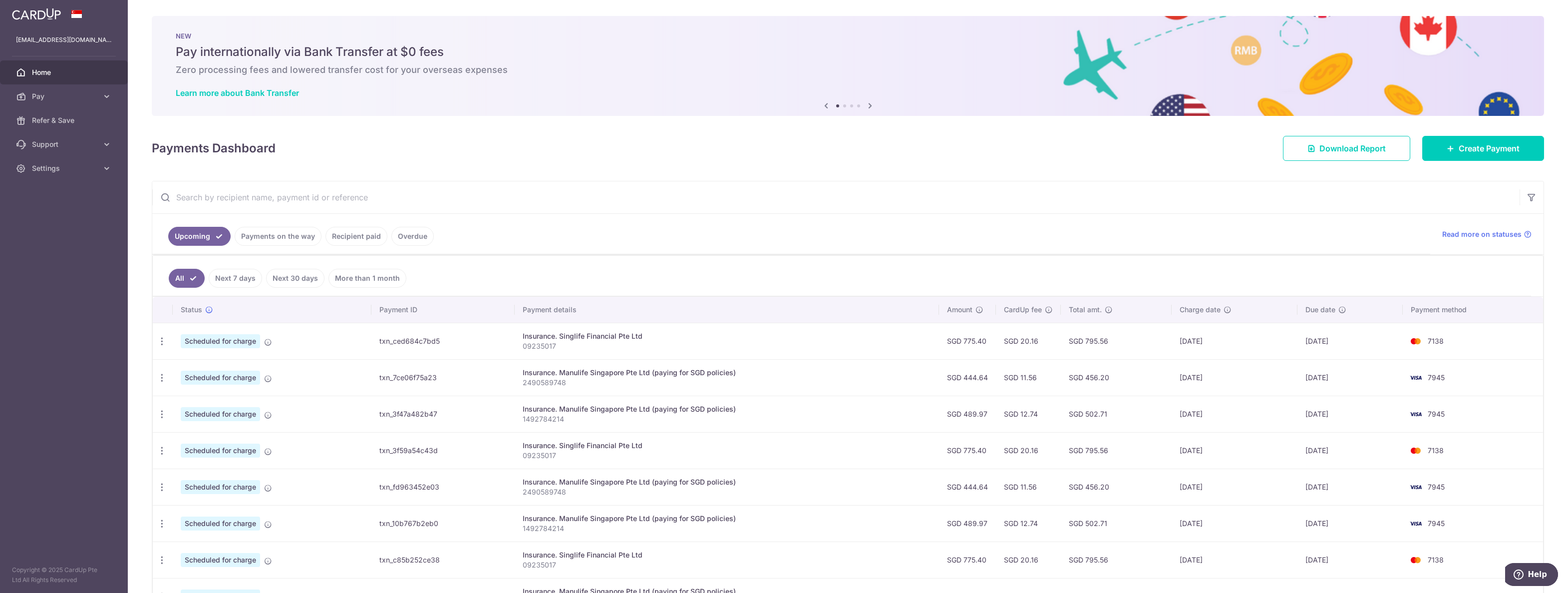
click at [36, 346] on aside "[EMAIL_ADDRESS][DOMAIN_NAME] Home Pay Payments Recipients Cards Refer & Save Su…" at bounding box center [64, 296] width 128 height 593
click at [94, 95] on span "Pay" at bounding box center [65, 96] width 66 height 10
click at [78, 221] on link "Support" at bounding box center [64, 229] width 128 height 24
click at [69, 314] on span "Settings" at bounding box center [65, 313] width 66 height 10
click at [54, 346] on link "Account" at bounding box center [64, 337] width 128 height 24
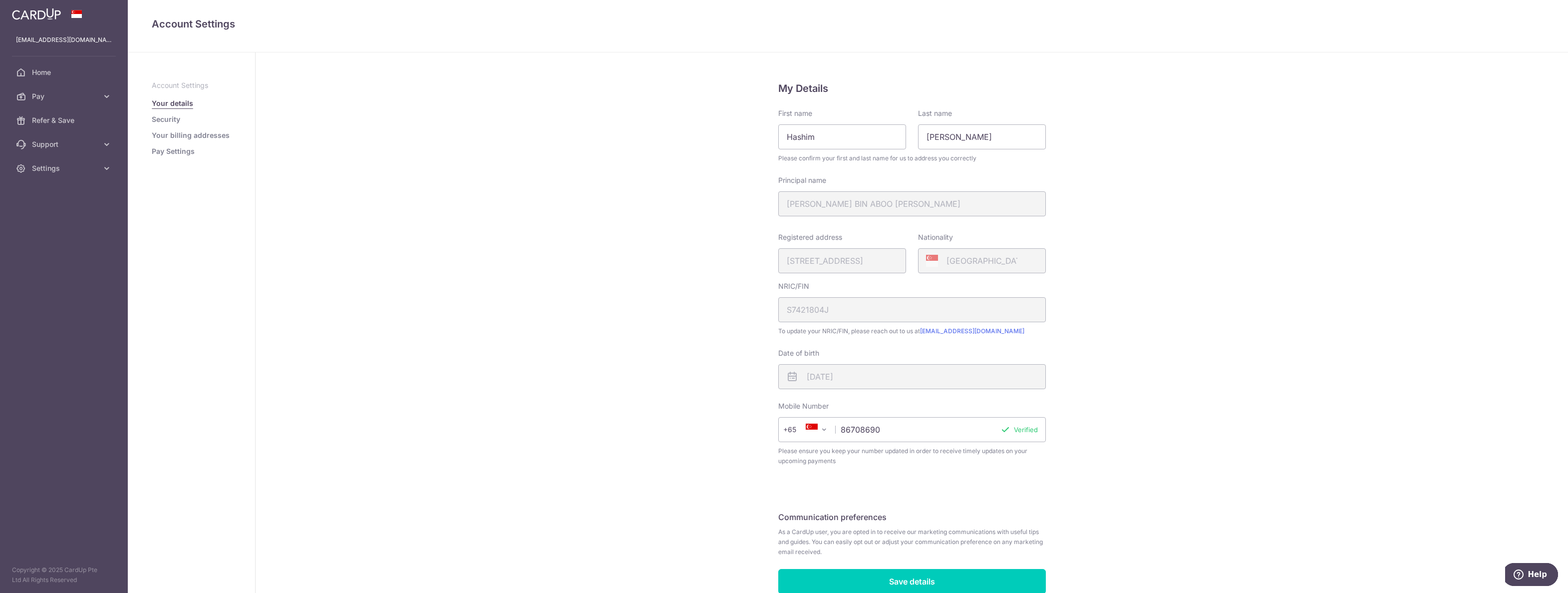
click at [178, 120] on link "Security" at bounding box center [166, 119] width 28 height 10
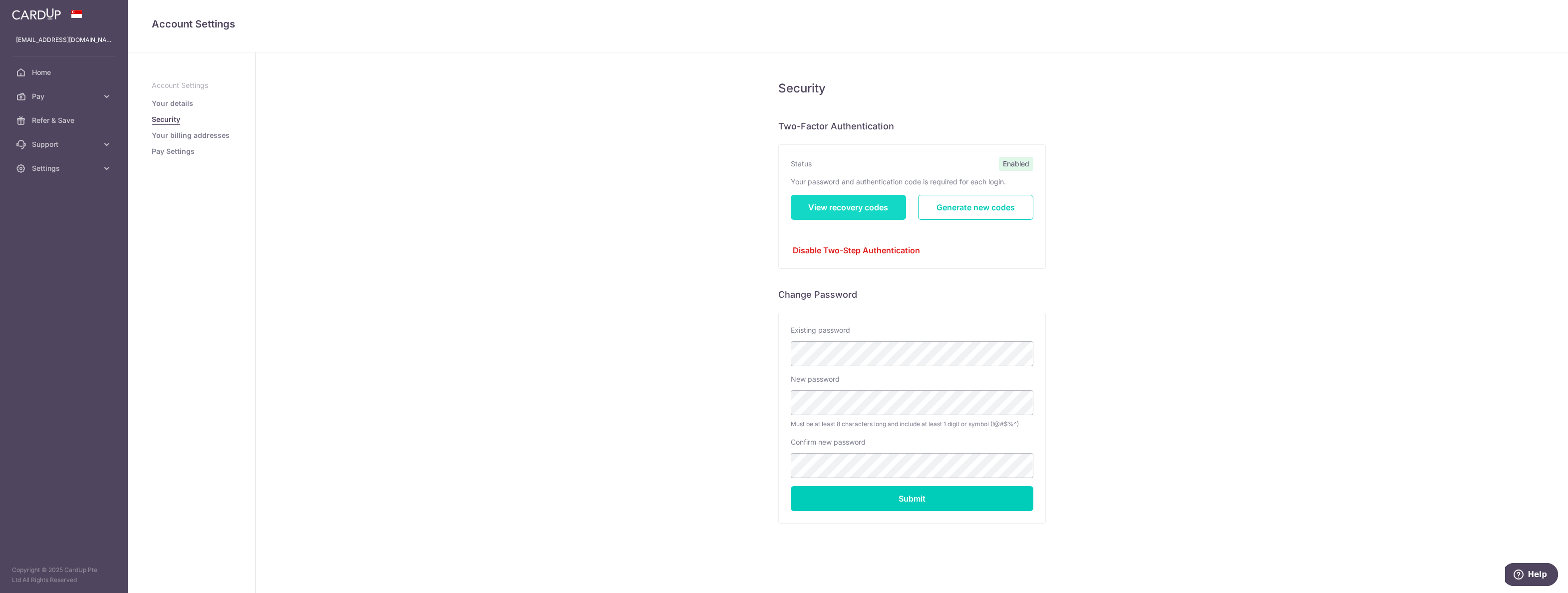
click at [896, 209] on link "View recovery codes" at bounding box center [848, 208] width 115 height 25
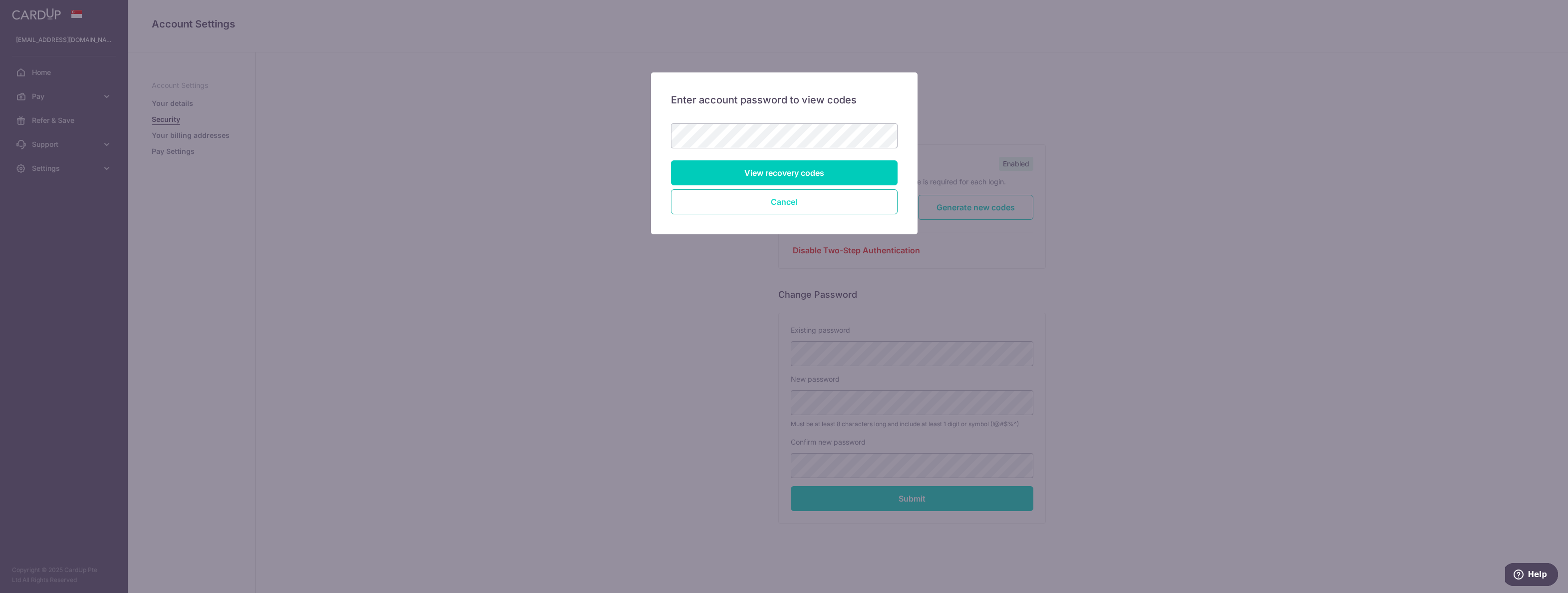
click at [782, 204] on button "Cancel" at bounding box center [784, 202] width 226 height 25
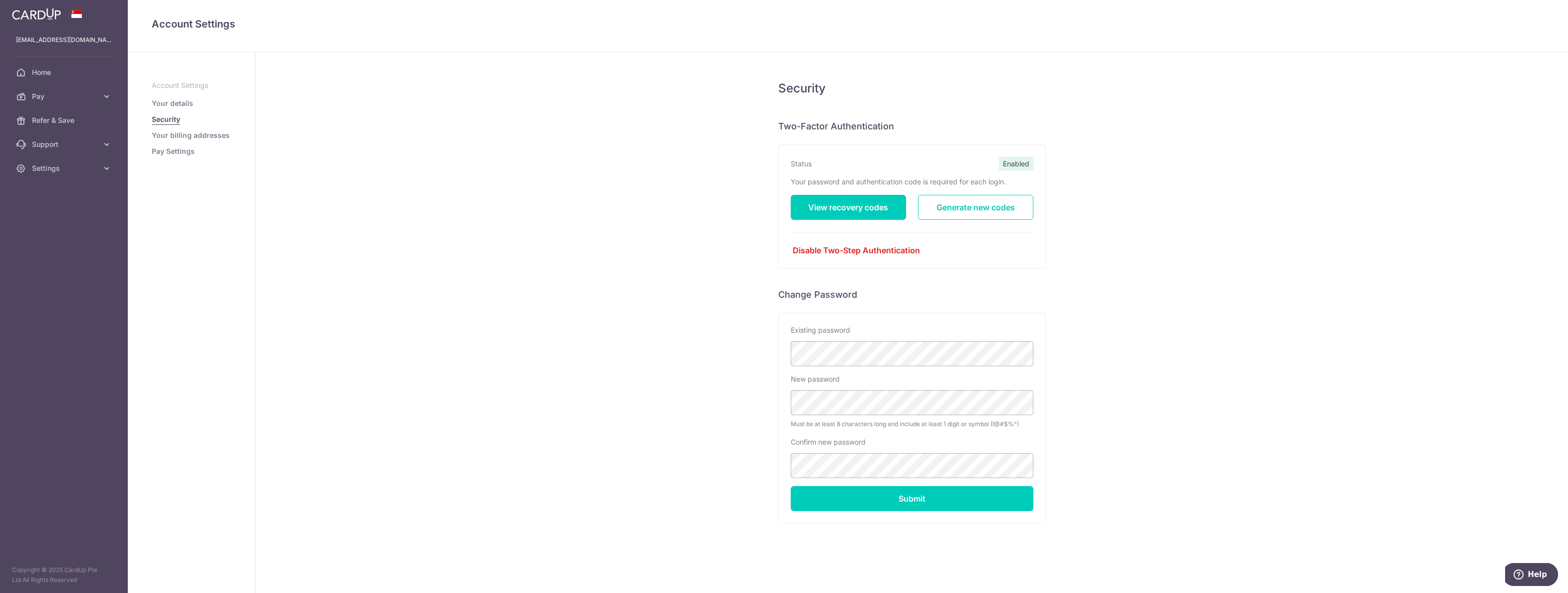
click at [208, 134] on link "Your billing addresses" at bounding box center [191, 135] width 78 height 10
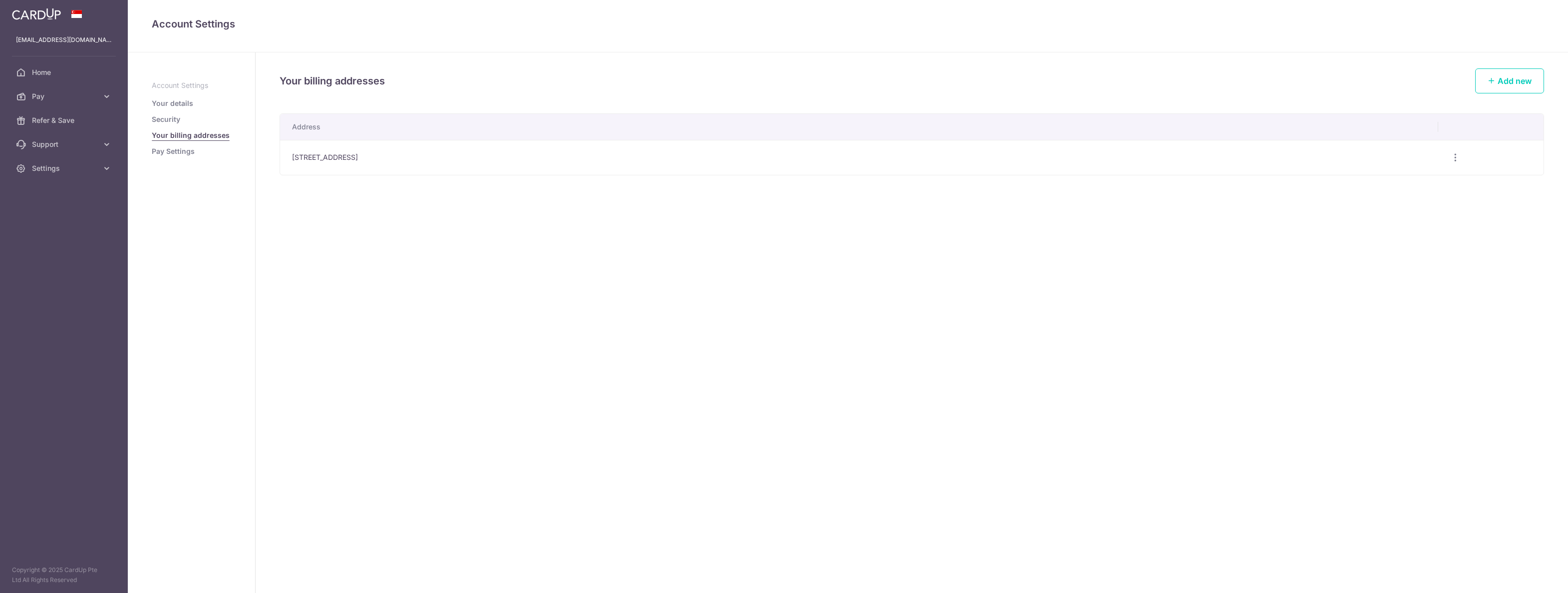
click at [187, 151] on link "Pay Settings" at bounding box center [173, 150] width 43 height 10
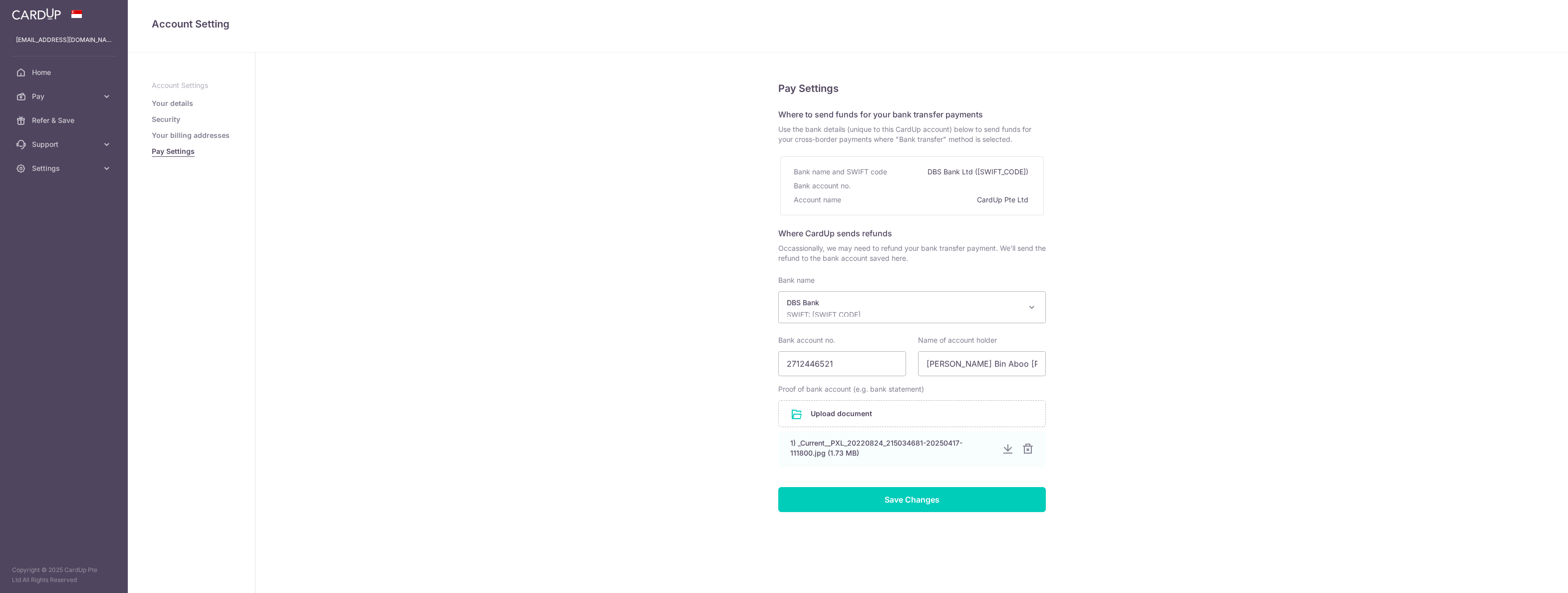
select select "6"
click at [103, 167] on icon at bounding box center [106, 168] width 10 height 10
click at [36, 224] on link "Logout" at bounding box center [64, 216] width 128 height 24
